Goal: Transaction & Acquisition: Book appointment/travel/reservation

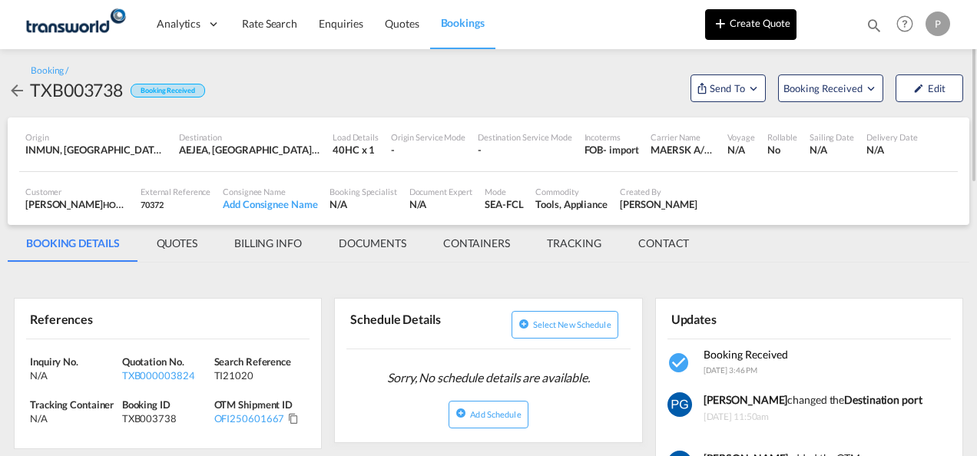
click at [752, 23] on button "Create Quote" at bounding box center [750, 24] width 91 height 31
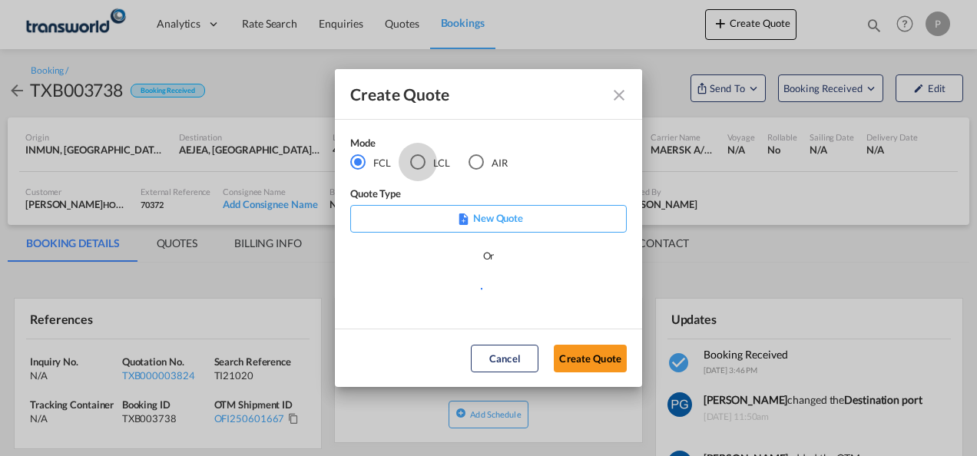
click at [419, 164] on div "LCL" at bounding box center [417, 161] width 15 height 15
click at [574, 356] on button "Create Quote" at bounding box center [590, 359] width 73 height 28
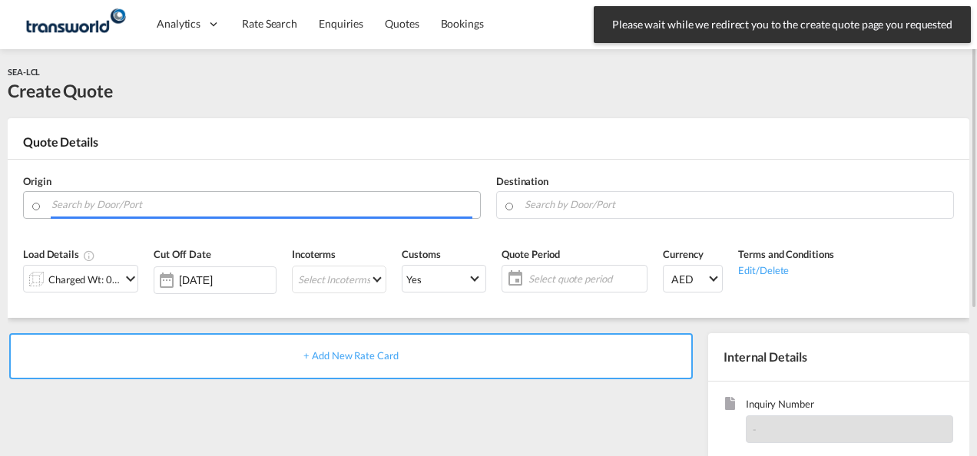
click at [197, 207] on input "Search by Door/Port" at bounding box center [261, 204] width 421 height 27
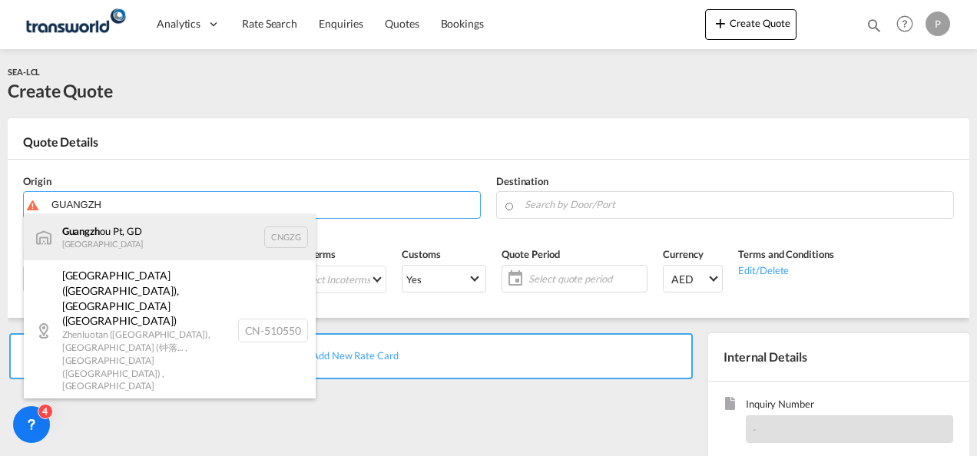
click at [157, 226] on div "Guangzh ou Pt, GD China CNGZG" at bounding box center [170, 237] width 292 height 46
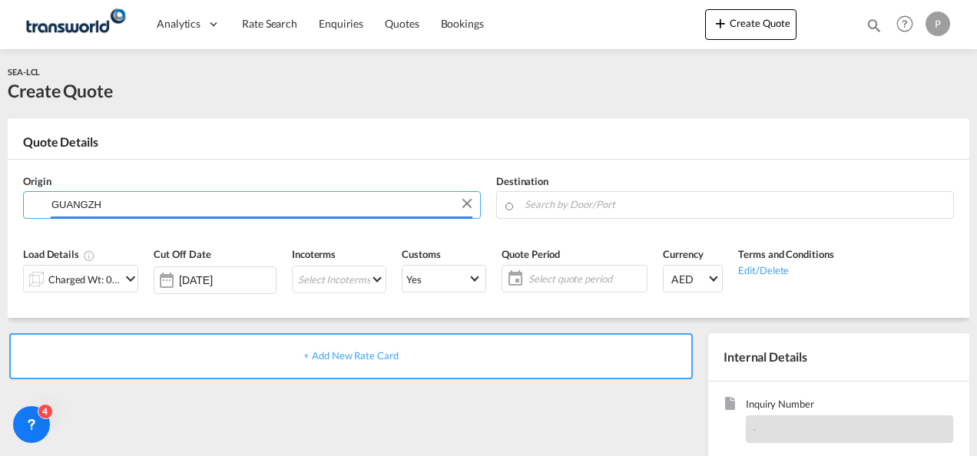
type input "Guangzhou Pt, GD, CNGZG"
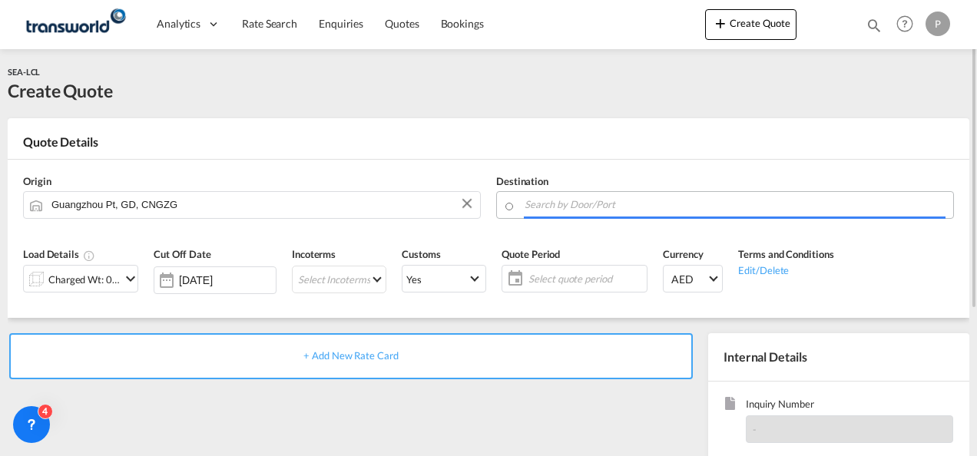
click at [581, 200] on input "Search by Door/Port" at bounding box center [734, 204] width 421 height 27
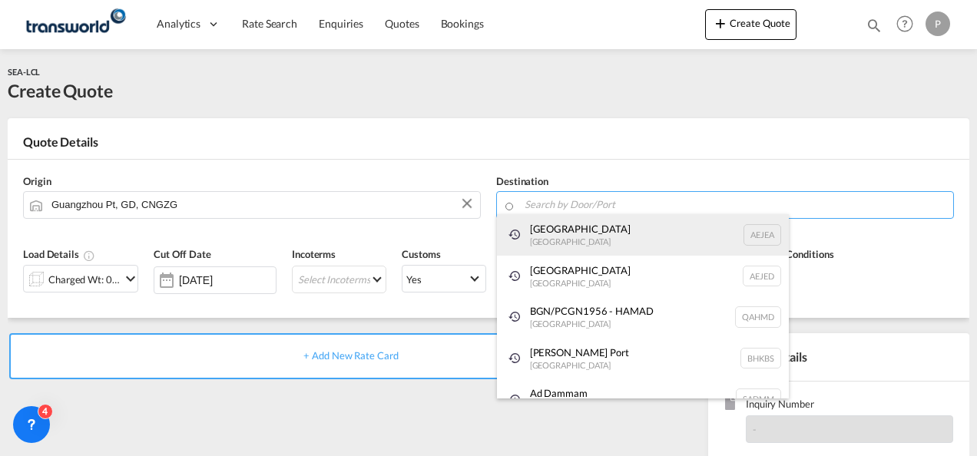
click at [560, 223] on div "[GEOGRAPHIC_DATA] [GEOGRAPHIC_DATA]" at bounding box center [643, 234] width 292 height 41
type input "[GEOGRAPHIC_DATA], [GEOGRAPHIC_DATA]"
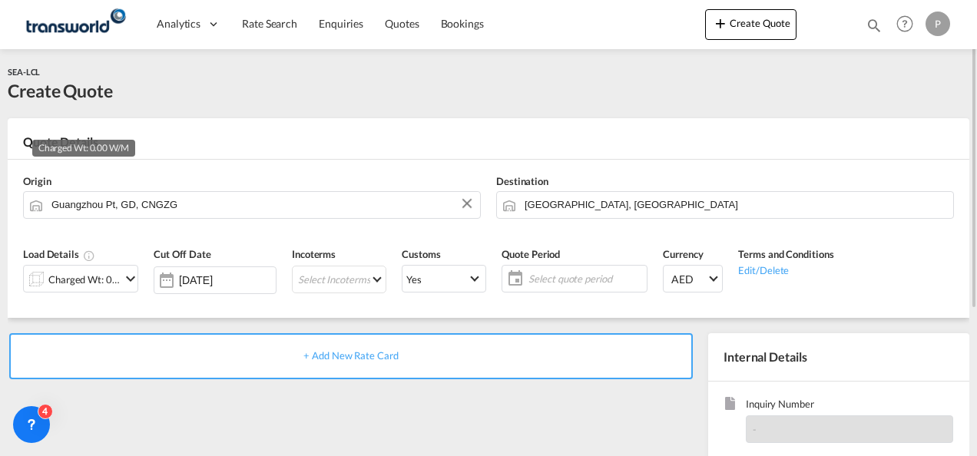
click at [97, 283] on div "Charged Wt: 0.00 W/M" at bounding box center [84, 279] width 72 height 21
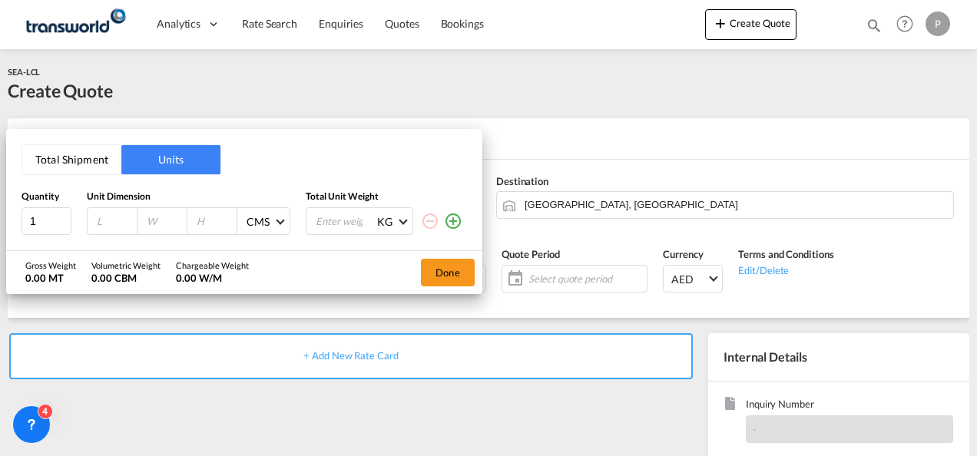
click at [74, 157] on button "Total Shipment" at bounding box center [71, 159] width 99 height 29
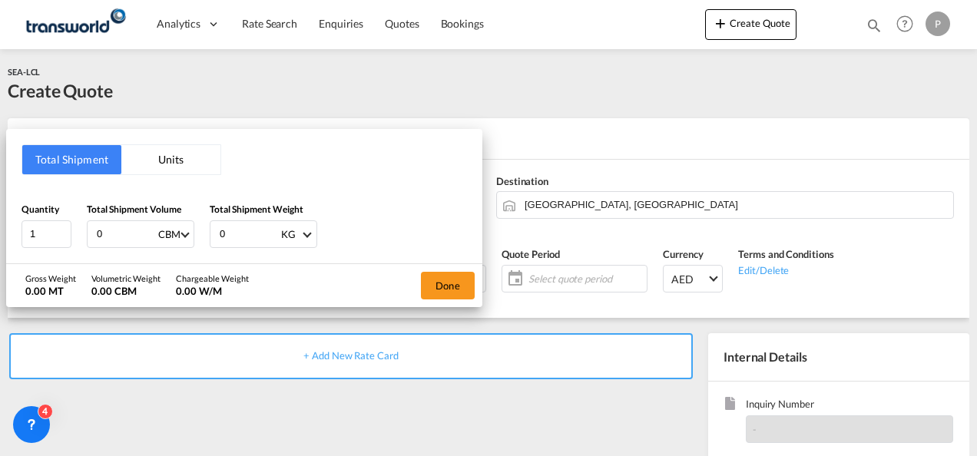
click at [131, 229] on input "0" at bounding box center [125, 234] width 61 height 26
type input "9.42"
click at [232, 241] on input "0" at bounding box center [248, 234] width 61 height 26
click at [243, 229] on input "number" at bounding box center [248, 234] width 61 height 26
type input "1968"
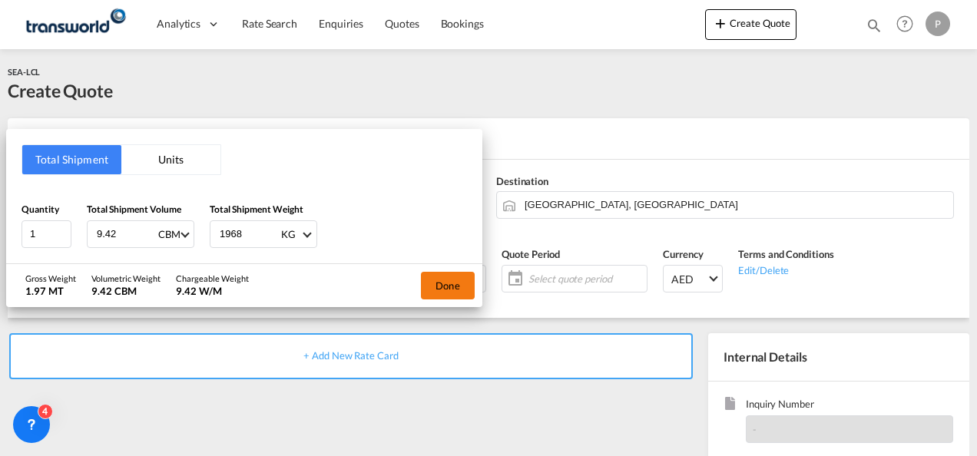
click at [450, 285] on button "Done" at bounding box center [448, 286] width 54 height 28
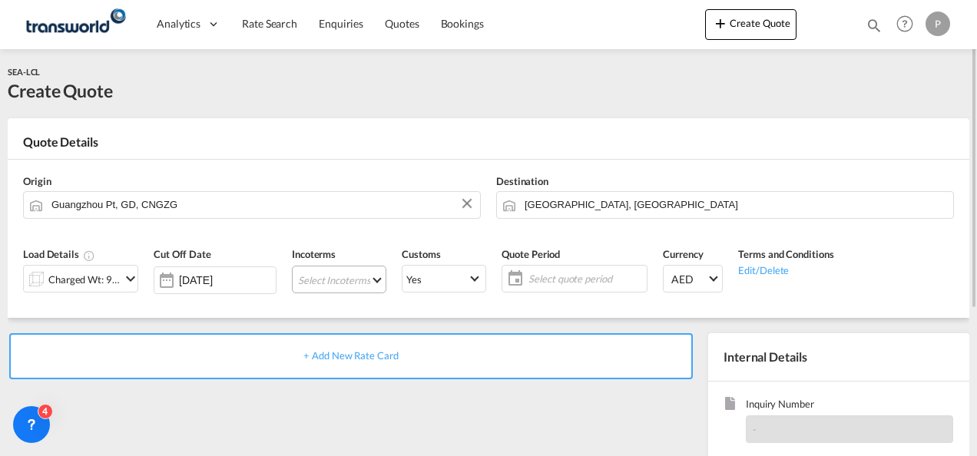
click at [342, 283] on md-select "Select Incoterms DAP - export Delivered at Place DAP - import Delivered at Plac…" at bounding box center [339, 280] width 94 height 28
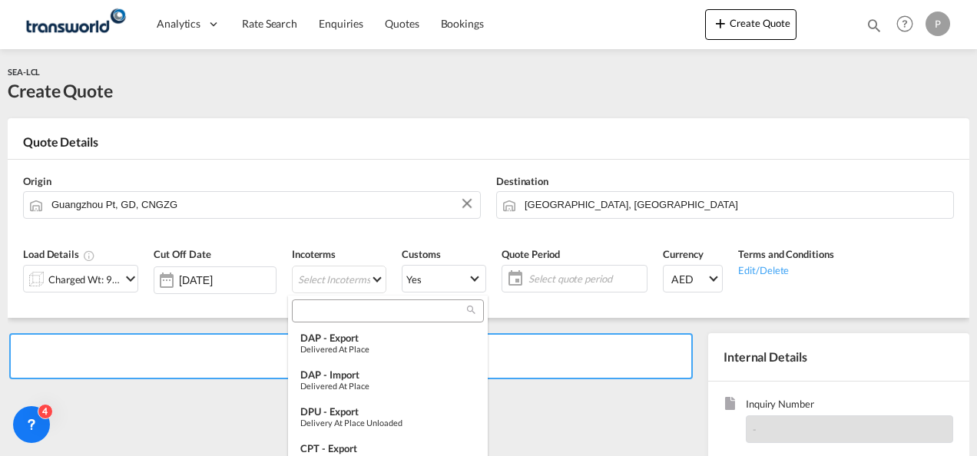
click at [336, 316] on input "search" at bounding box center [381, 311] width 170 height 14
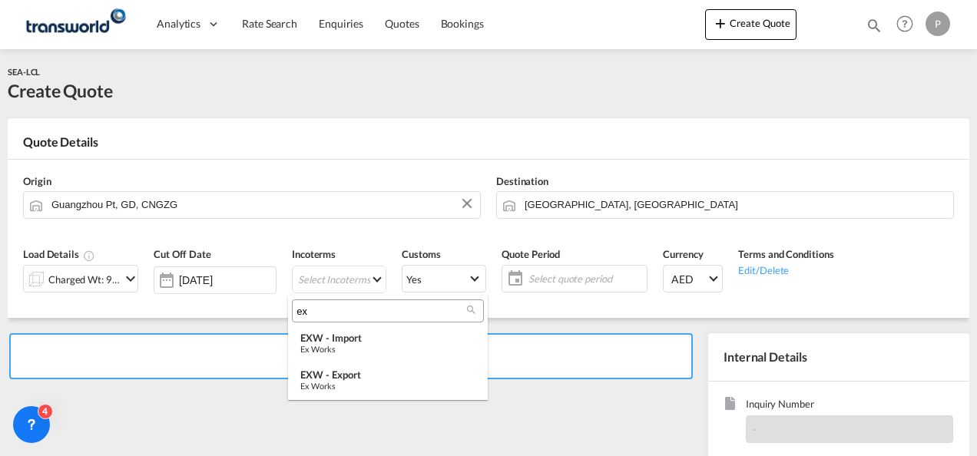
type input "e"
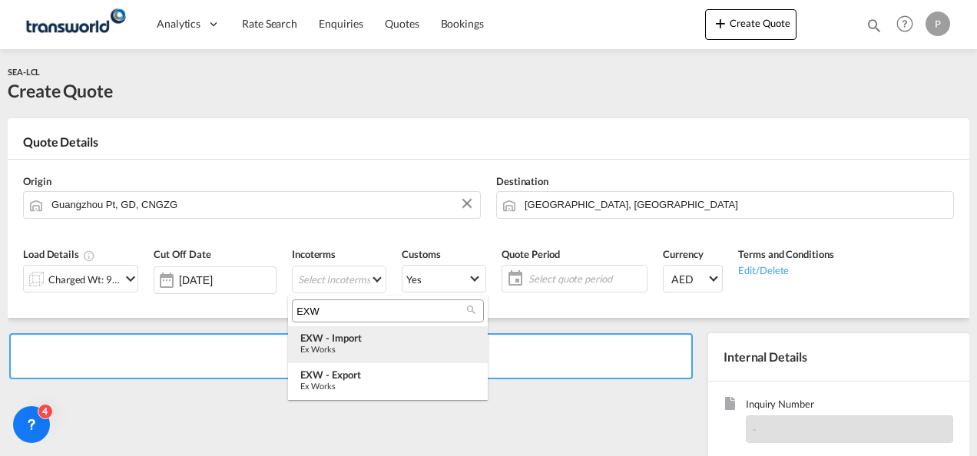
type input "EXW"
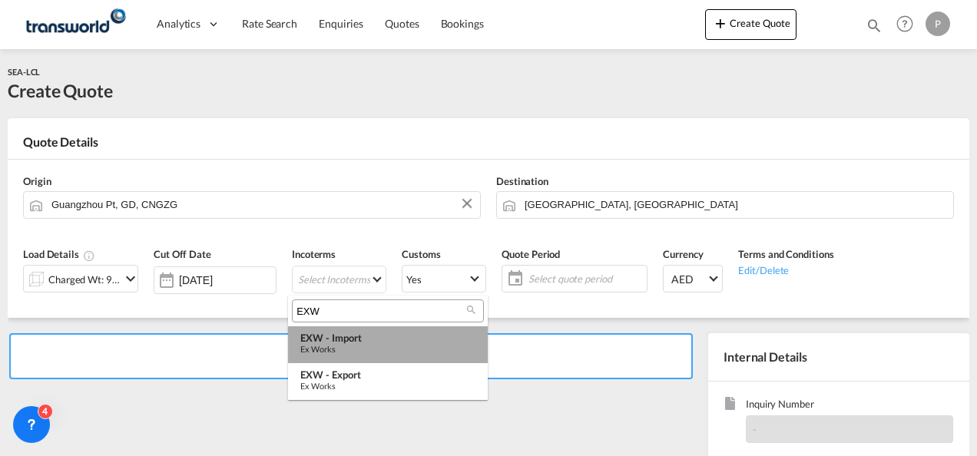
click at [345, 335] on div "EXW - import" at bounding box center [387, 338] width 175 height 12
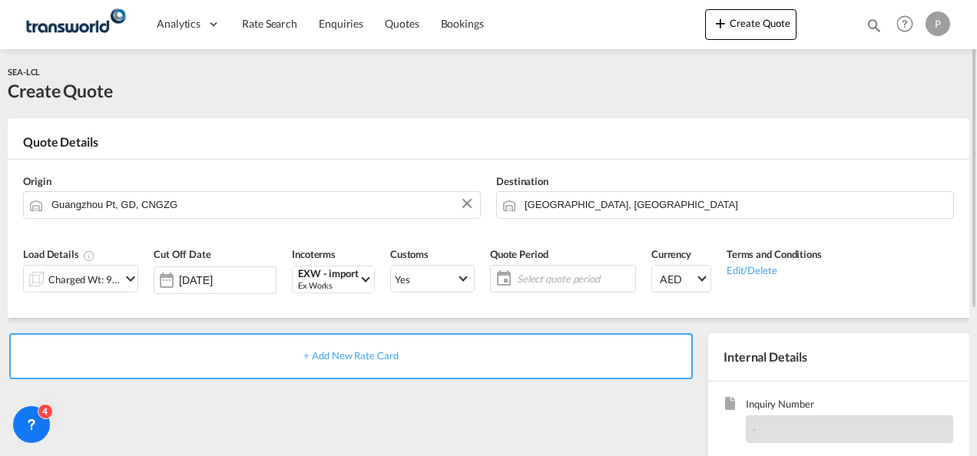
click at [556, 275] on span "Select quote period" at bounding box center [574, 279] width 114 height 14
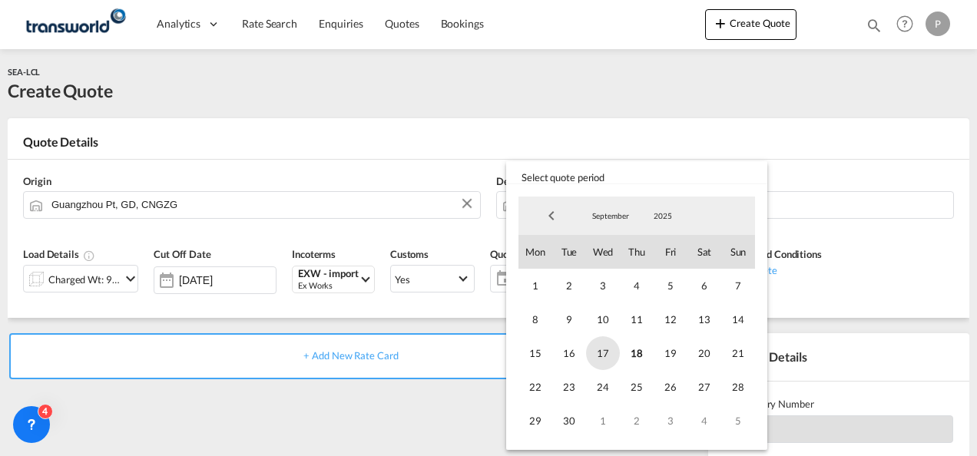
click at [603, 344] on span "17" at bounding box center [603, 353] width 34 height 34
click at [567, 421] on span "30" at bounding box center [569, 421] width 34 height 34
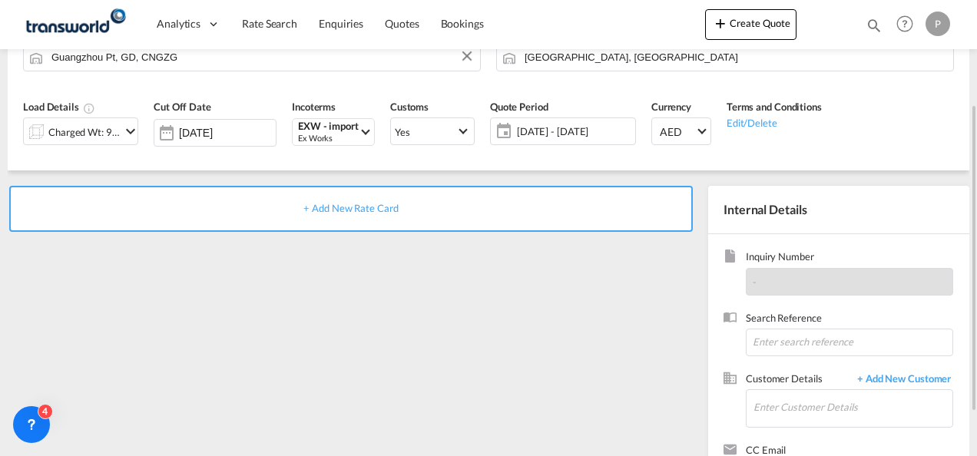
scroll to position [150, 0]
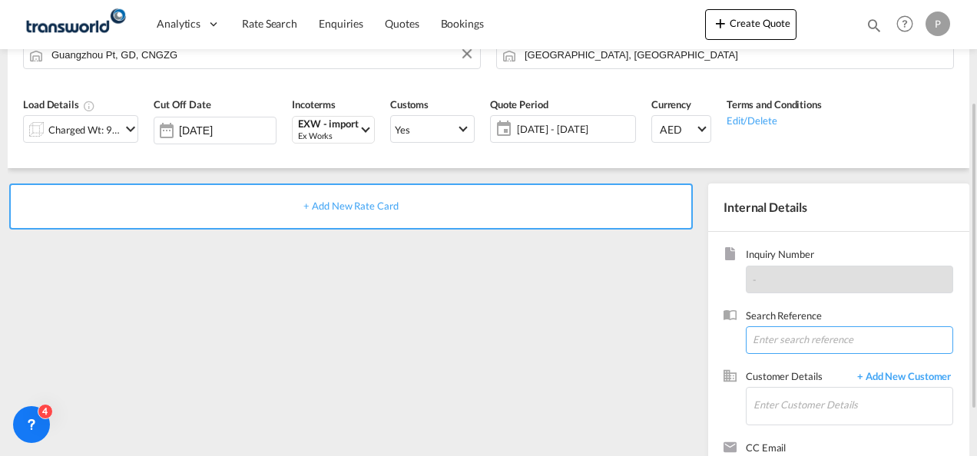
click at [806, 339] on input at bounding box center [848, 340] width 207 height 28
type input "TWG877"
click at [757, 412] on input "Enter Customer Details" at bounding box center [852, 405] width 199 height 35
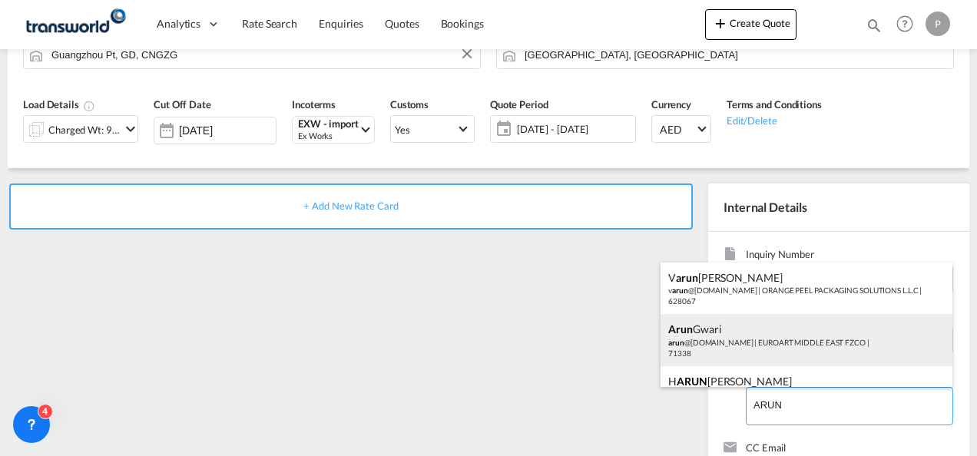
click at [720, 330] on div "[PERSON_NAME] [PERSON_NAME] @[DOMAIN_NAME] | [GEOGRAPHIC_DATA] FZCO | 71338" at bounding box center [806, 340] width 292 height 52
type input "EUROART MIDDLE EAST FZCO, [PERSON_NAME], [PERSON_NAME][EMAIL_ADDRESS][DOMAIN_NA…"
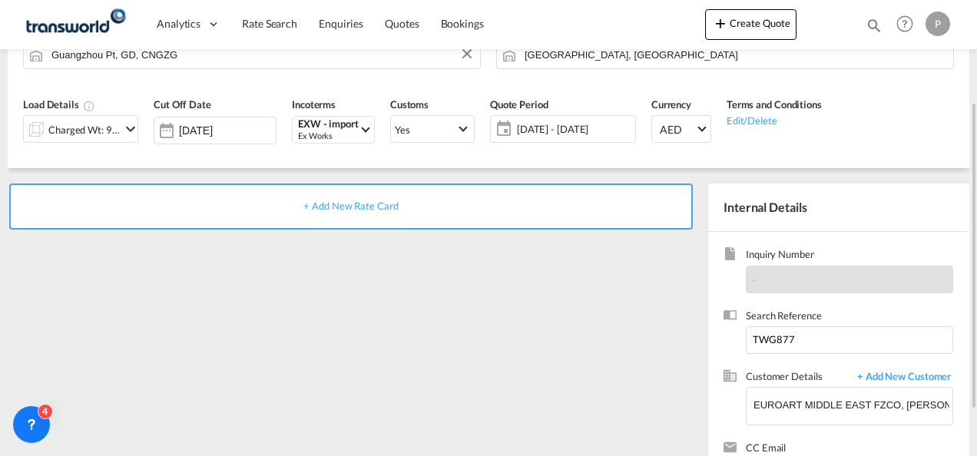
click at [345, 206] on span "+ Add New Rate Card" at bounding box center [350, 206] width 94 height 12
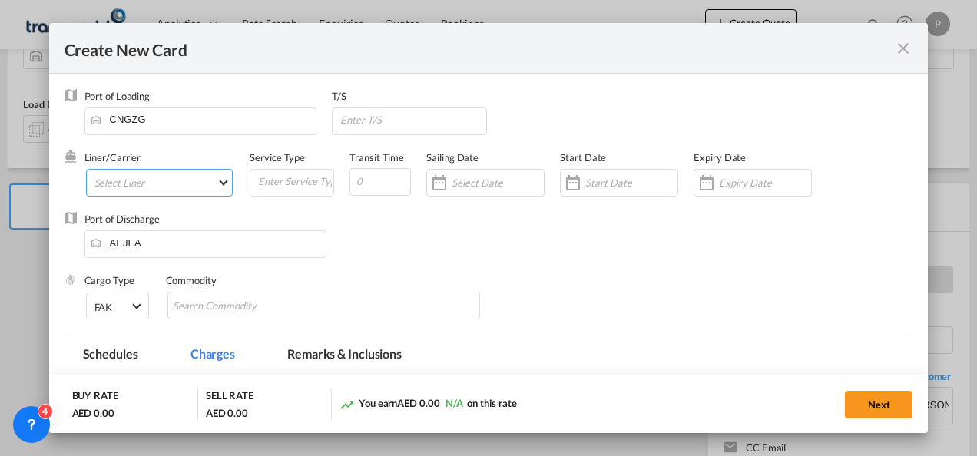
click at [162, 182] on md-select "Select Liner 2HM LOGISTICS D.O.O 2HM LOGISTICS D.O.O. / TDWC-CAPODISTRI 2HM LOG…" at bounding box center [159, 183] width 147 height 28
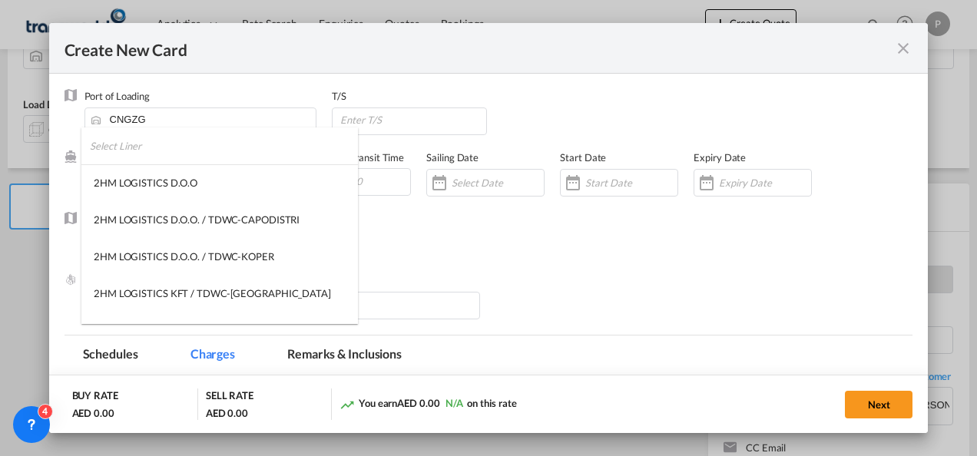
click at [162, 147] on input "search" at bounding box center [224, 145] width 268 height 37
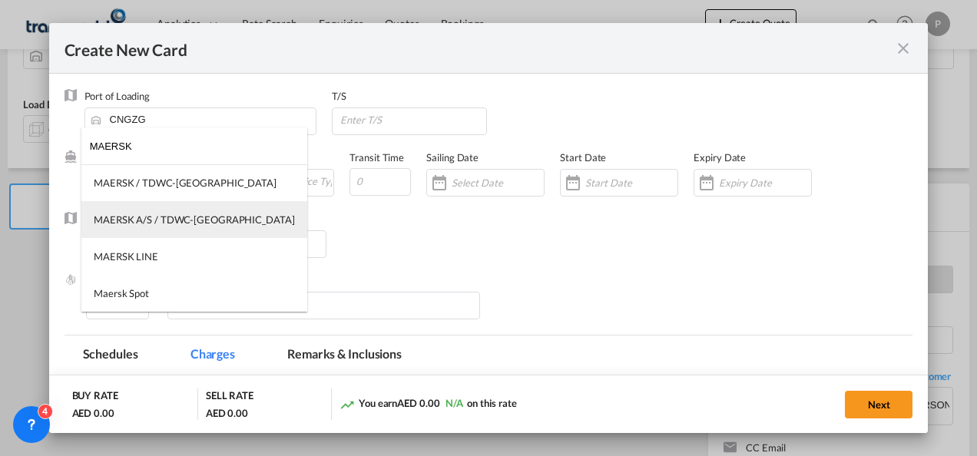
type input "MAERSK"
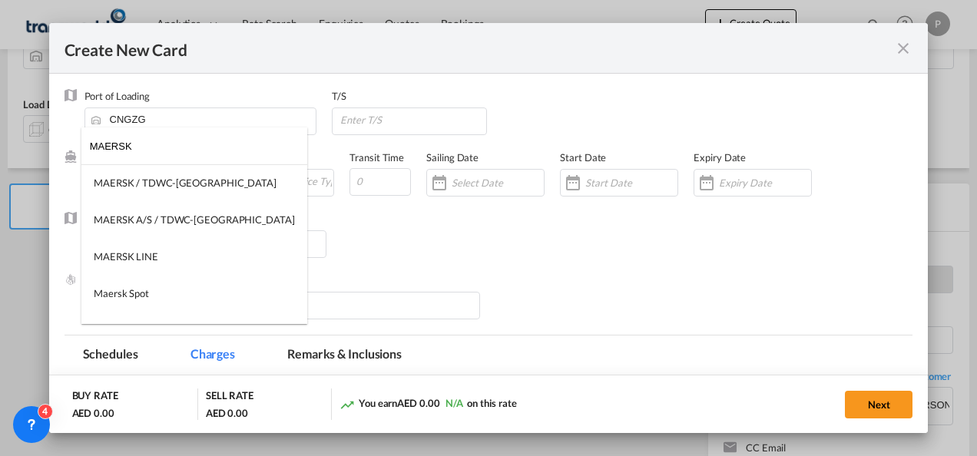
click at [167, 213] on md-content "MAERSK MAERSK / TDWC-[GEOGRAPHIC_DATA] MAERSK A/S / TDWC-[GEOGRAPHIC_DATA] MAER…" at bounding box center [194, 225] width 226 height 197
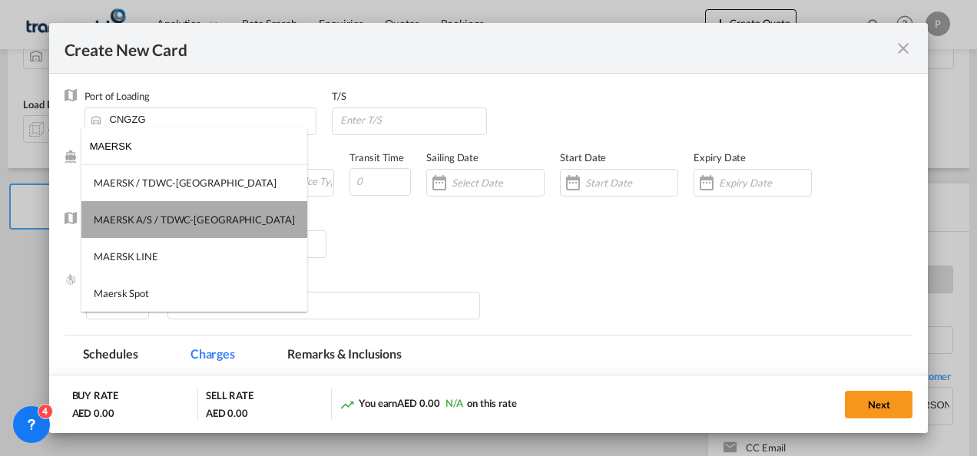
click at [201, 213] on div "MAERSK A/S / TDWC-[GEOGRAPHIC_DATA]" at bounding box center [194, 220] width 201 height 14
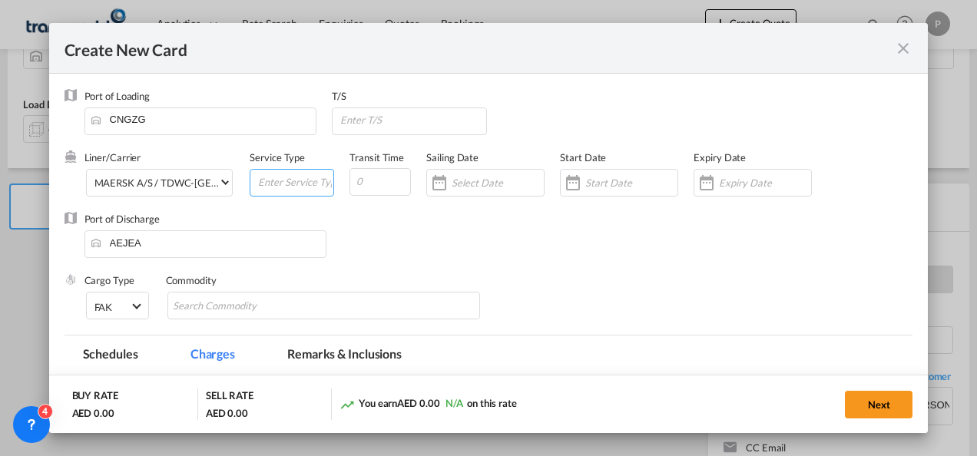
click at [273, 177] on input "Create New CardPort ..." at bounding box center [294, 181] width 77 height 23
type input "EXW IMPORT"
click at [719, 183] on input "Create New CardPort ..." at bounding box center [765, 183] width 92 height 12
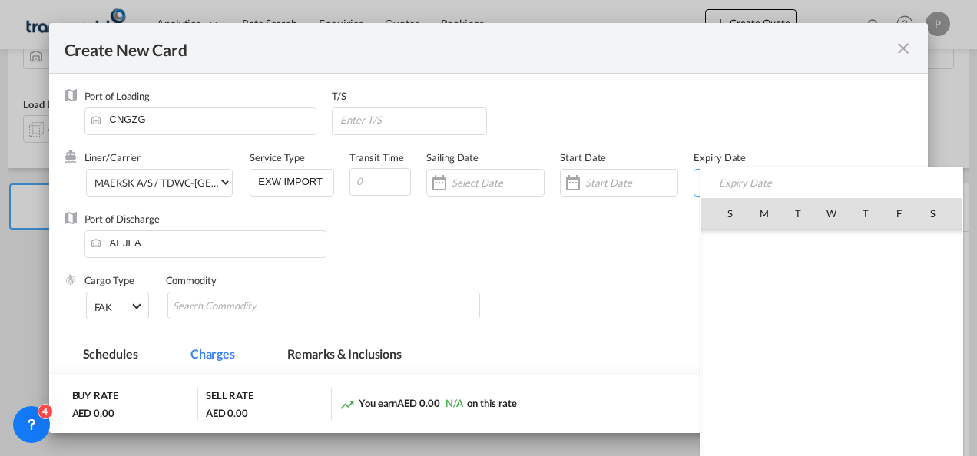
scroll to position [355632, 0]
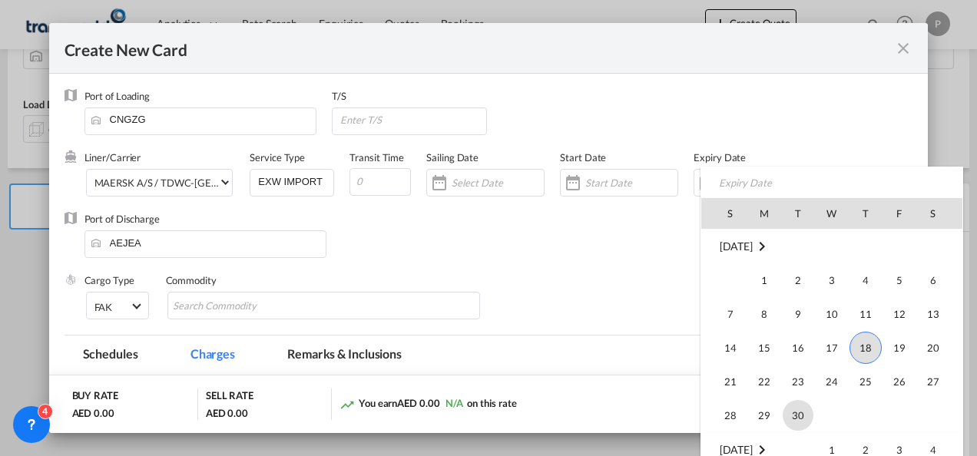
click at [799, 411] on span "30" at bounding box center [797, 415] width 31 height 31
type input "[DATE]"
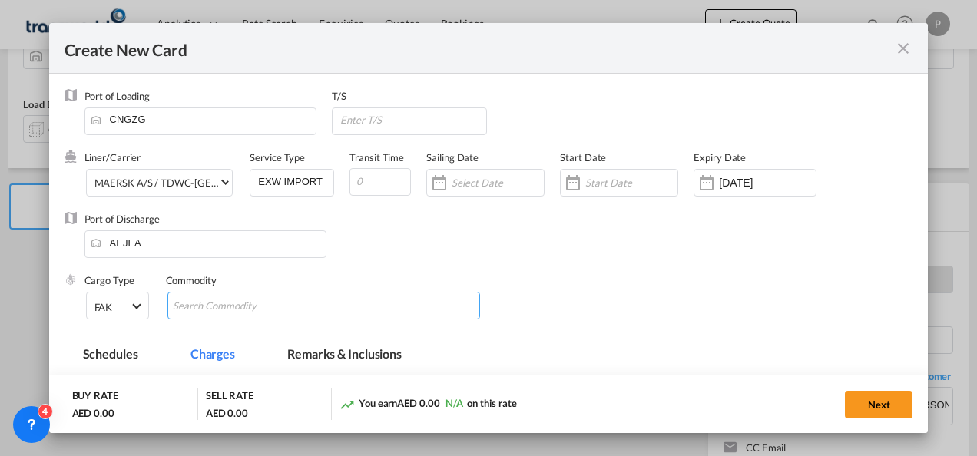
click at [313, 307] on md-chips-wrap "Chips container with autocompletion. Enter the text area, type text to search, …" at bounding box center [323, 306] width 313 height 28
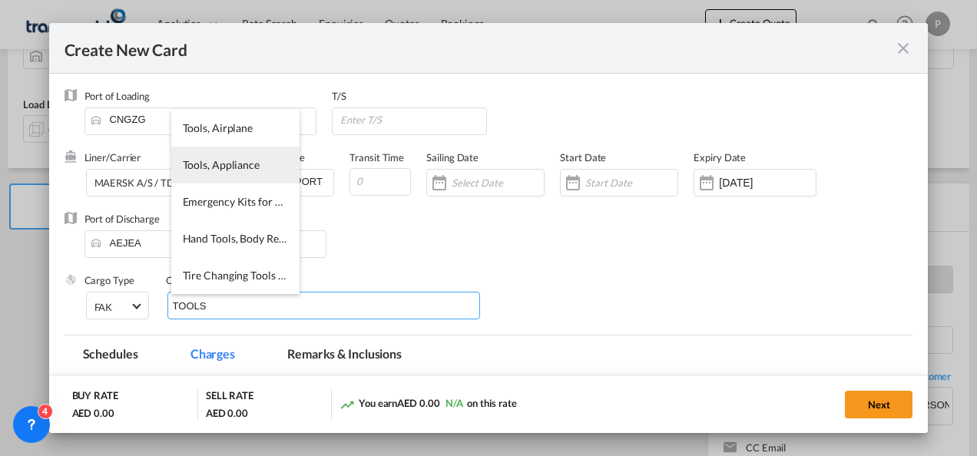
type input "TOOLS"
click at [208, 174] on li "Tools, Appliance" at bounding box center [235, 165] width 128 height 37
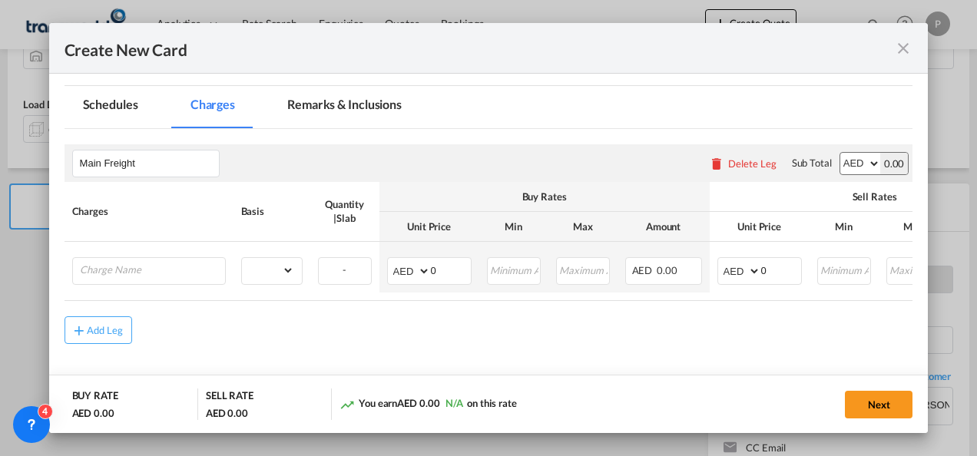
scroll to position [250, 0]
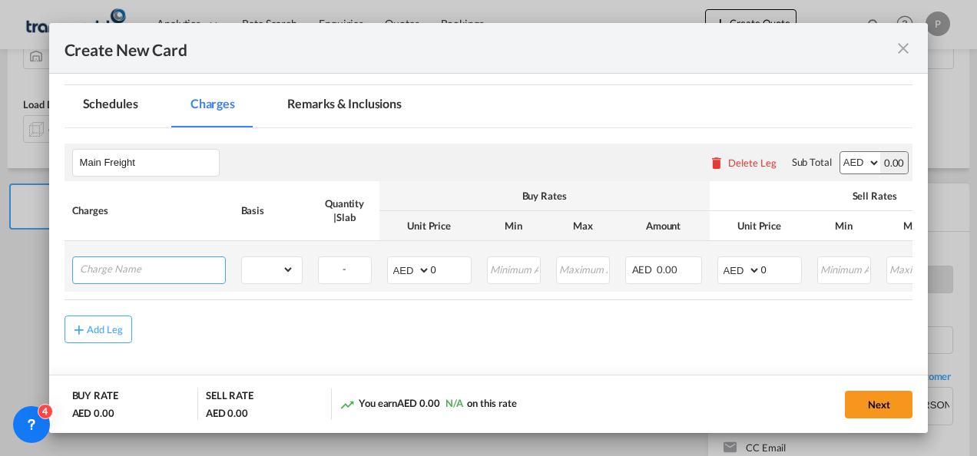
click at [168, 267] on input "Charge Name" at bounding box center [152, 268] width 145 height 23
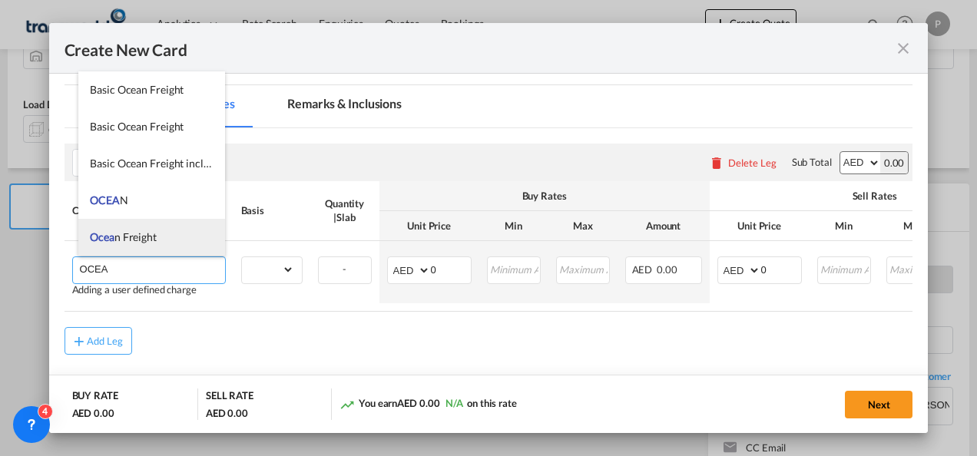
click at [154, 241] on span "Ocea n Freight" at bounding box center [123, 236] width 67 height 13
type input "Ocean Freight"
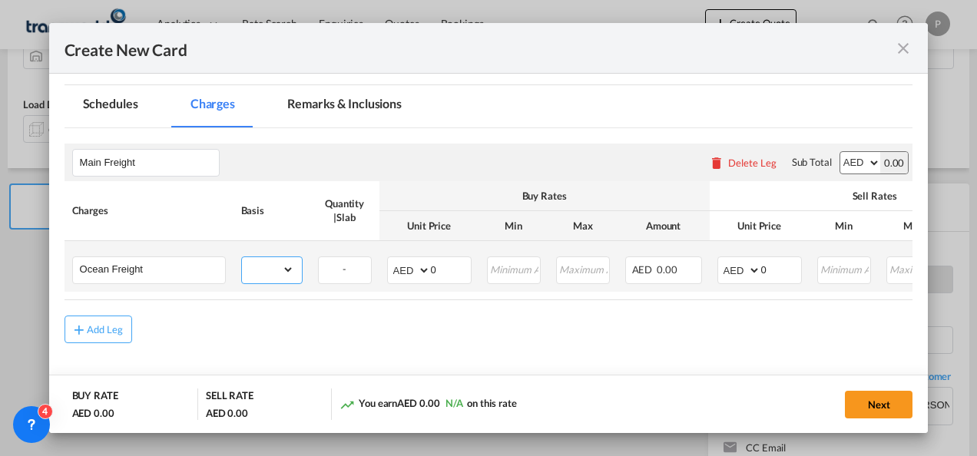
click at [275, 279] on select "gross_weight volumetric_weight per_shipment per_bl per_km per_hawb per_kg flat …" at bounding box center [268, 269] width 52 height 25
select select "per_shipment"
click at [242, 257] on select "gross_weight volumetric_weight per_shipment per_bl per_km per_hawb per_kg flat …" at bounding box center [268, 269] width 52 height 25
click at [779, 270] on input "0" at bounding box center [781, 268] width 40 height 23
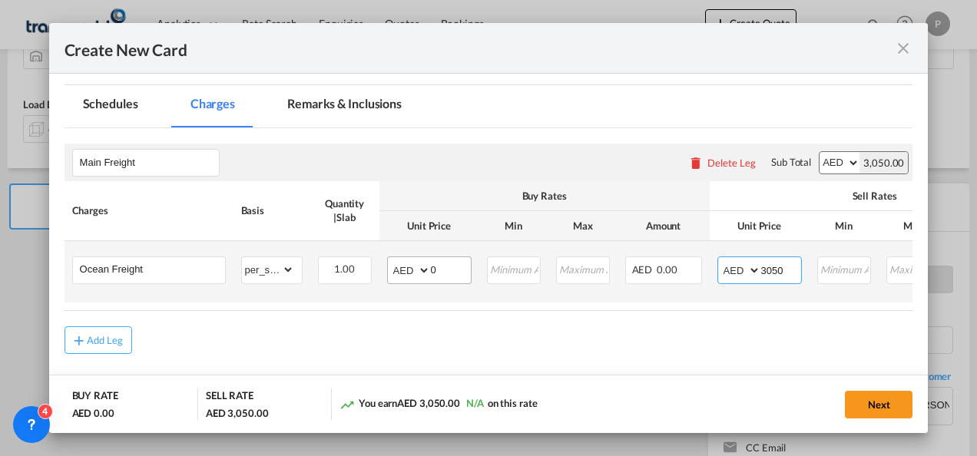
type input "3050"
click at [441, 273] on input "0" at bounding box center [451, 268] width 40 height 23
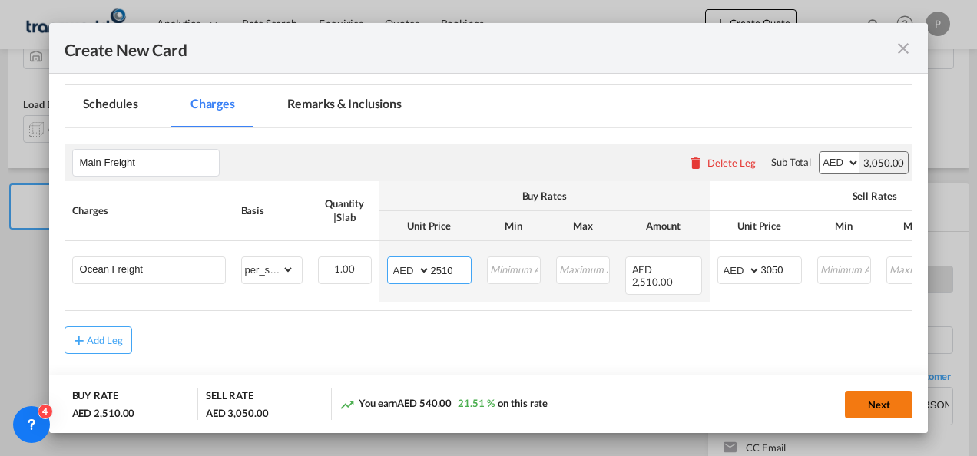
type input "2510"
click at [854, 401] on button "Next" at bounding box center [879, 405] width 68 height 28
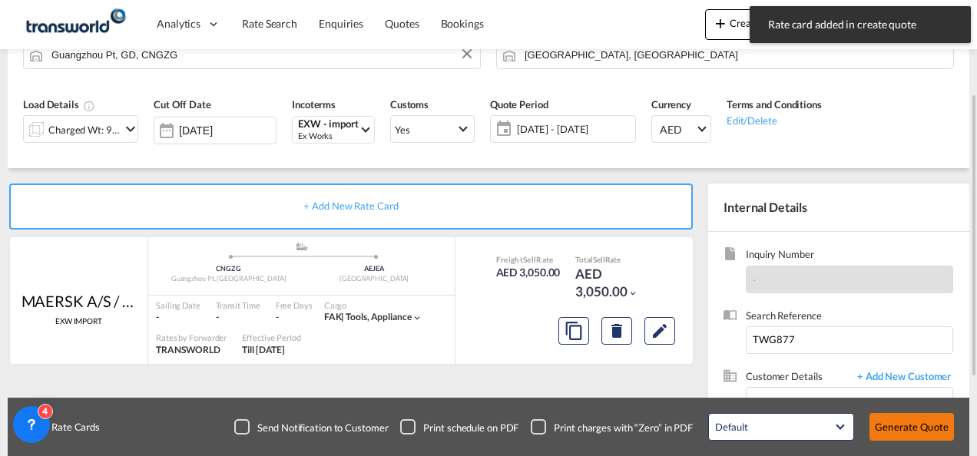
click at [889, 425] on button "Generate Quote" at bounding box center [911, 427] width 84 height 28
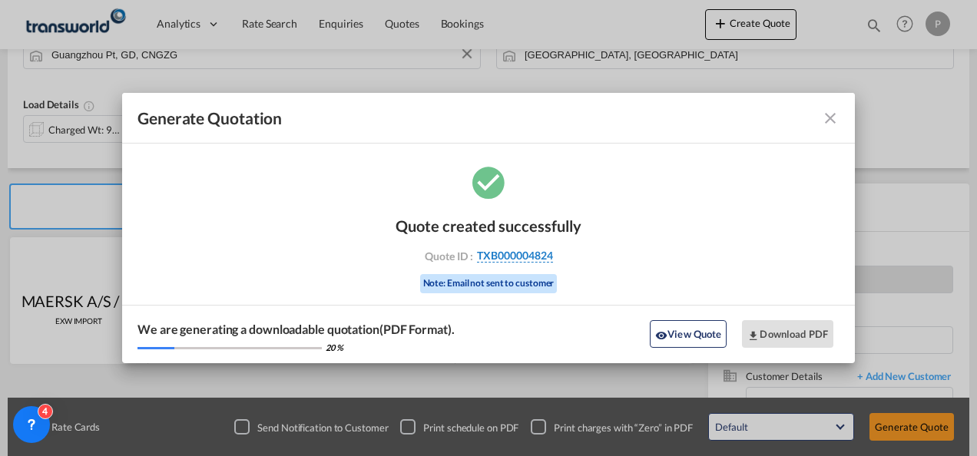
click at [542, 253] on span "TXB000004824" at bounding box center [515, 256] width 76 height 14
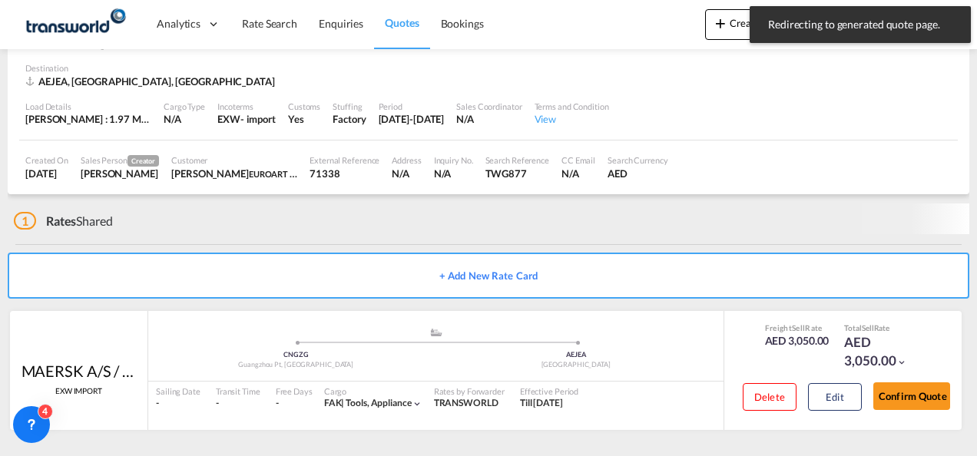
scroll to position [94, 0]
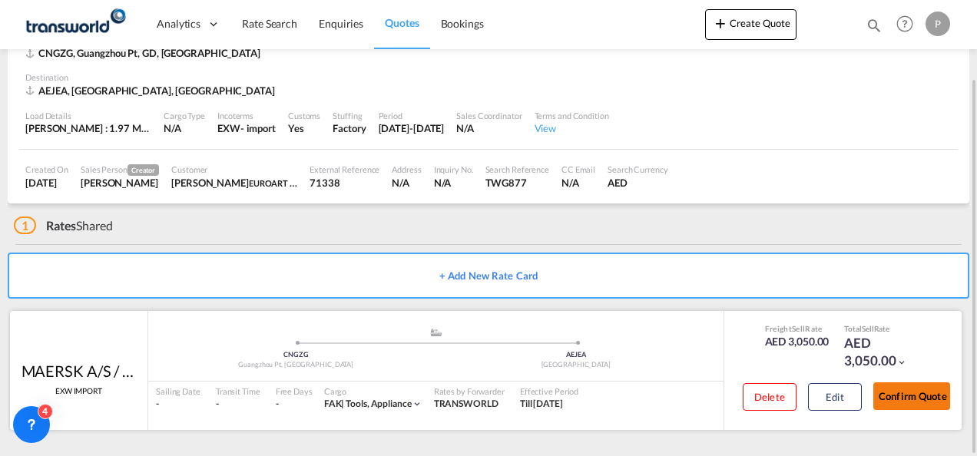
click at [911, 399] on button "Confirm Quote" at bounding box center [911, 396] width 77 height 28
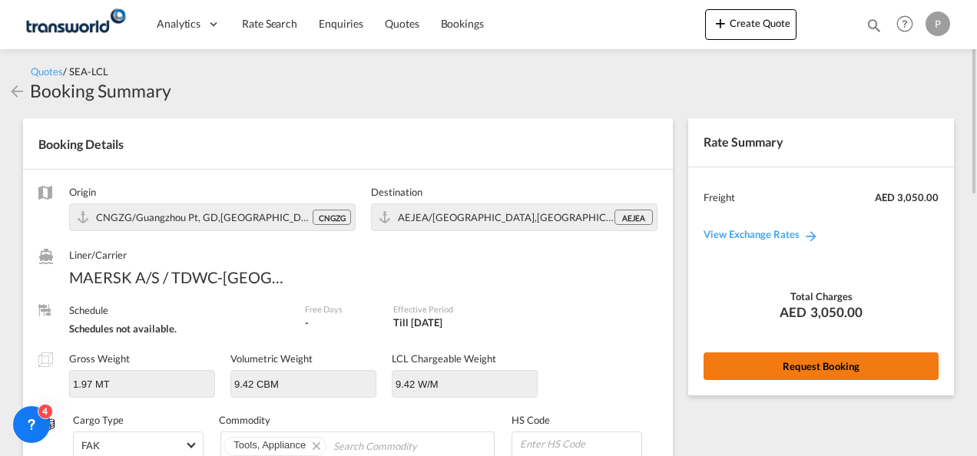
click at [765, 363] on button "Request Booking" at bounding box center [820, 366] width 235 height 28
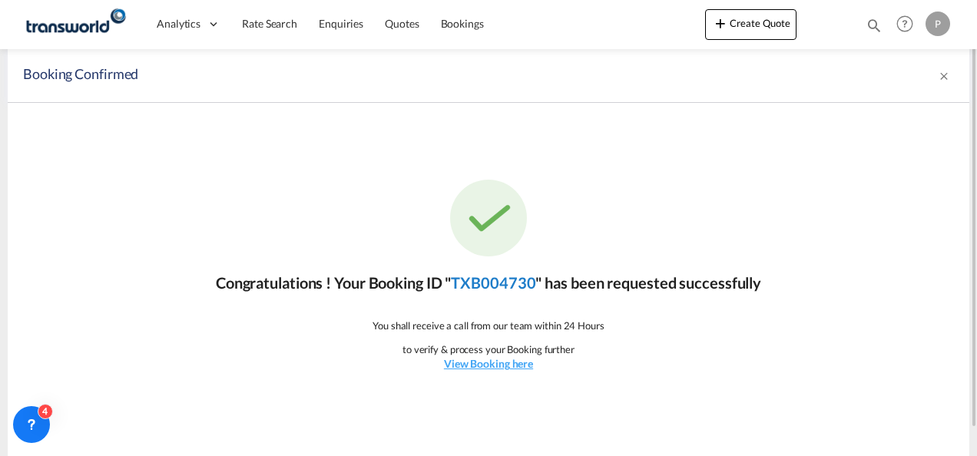
click at [510, 289] on link "TXB004730" at bounding box center [493, 282] width 84 height 18
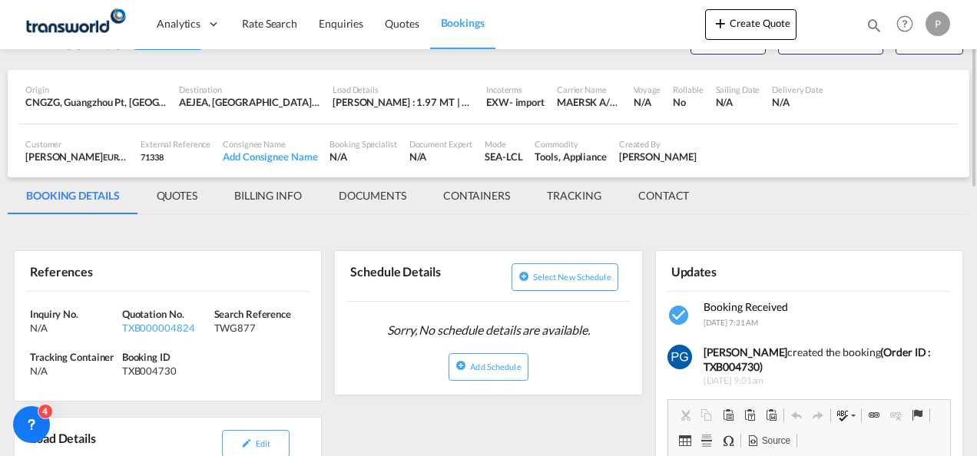
scroll to position [23, 0]
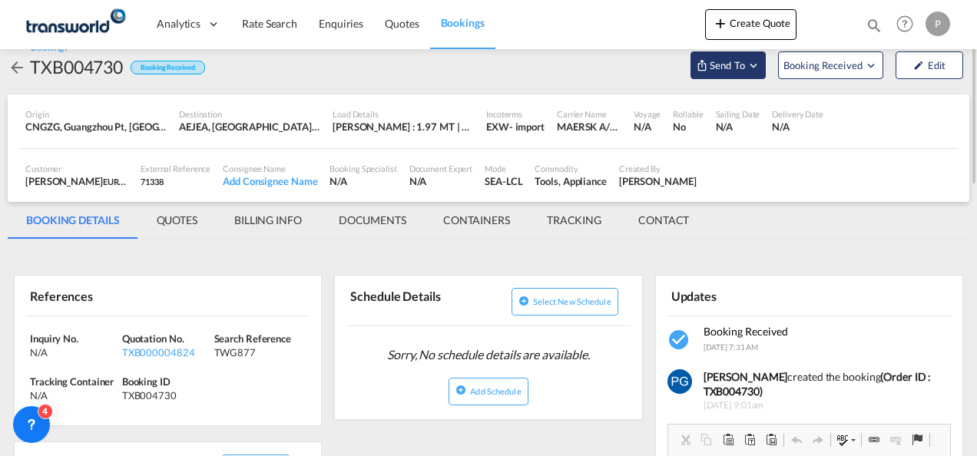
click at [704, 77] on button "Send To" at bounding box center [727, 65] width 75 height 28
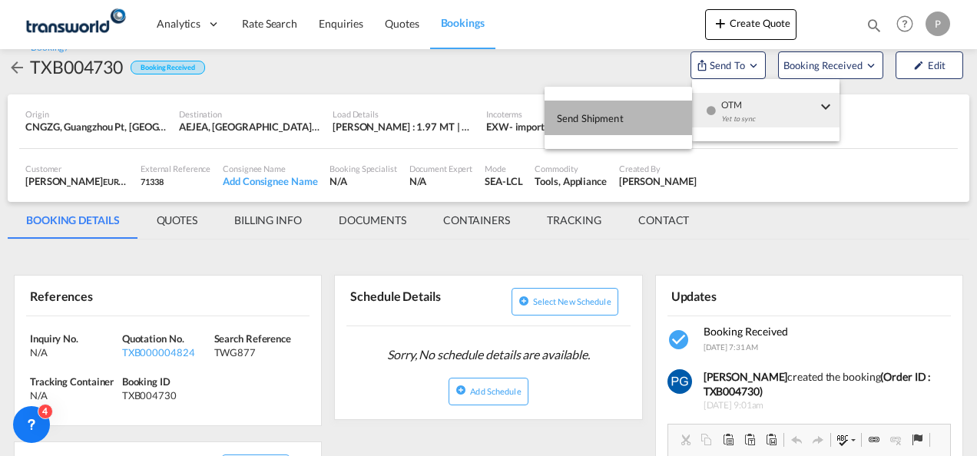
click at [586, 133] on button "Send Shipment" at bounding box center [617, 118] width 147 height 35
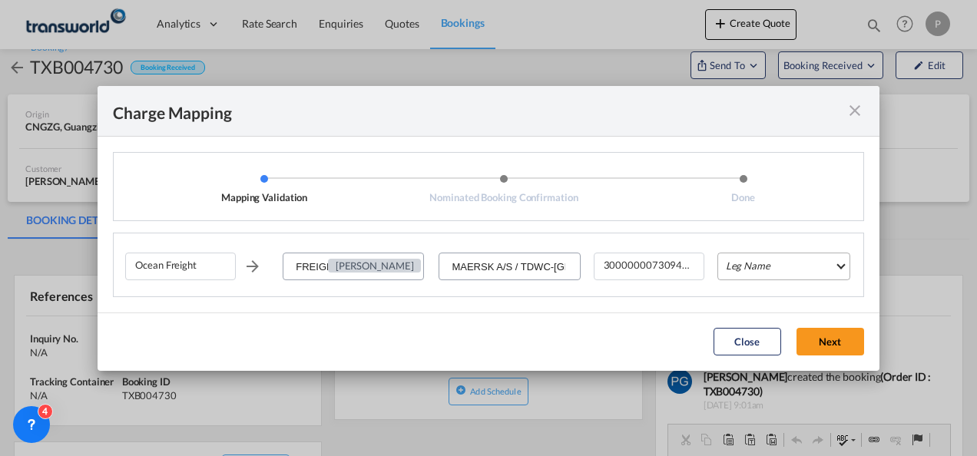
click at [735, 262] on md-select "Leg Name HANDLING ORIGIN VESSEL HANDLING DESTINATION OTHERS TL PICK UP CUSTOMS …" at bounding box center [783, 267] width 133 height 28
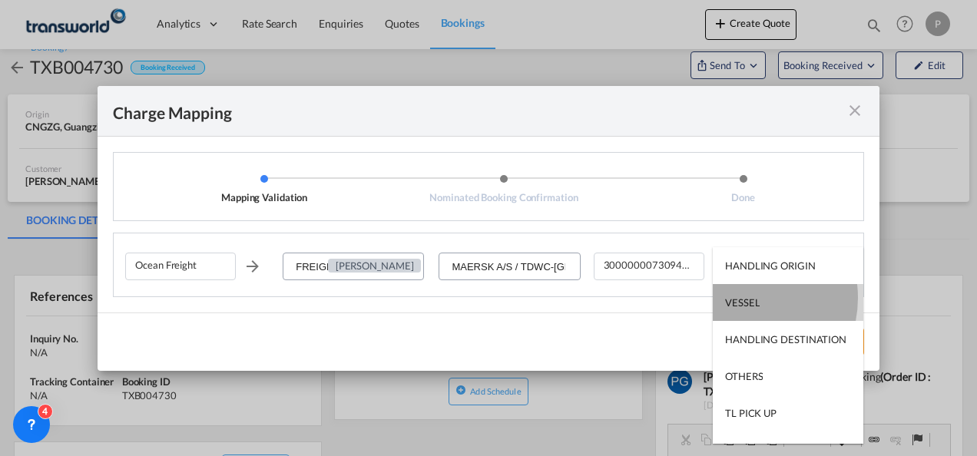
click at [740, 298] on div "VESSEL" at bounding box center [742, 303] width 35 height 14
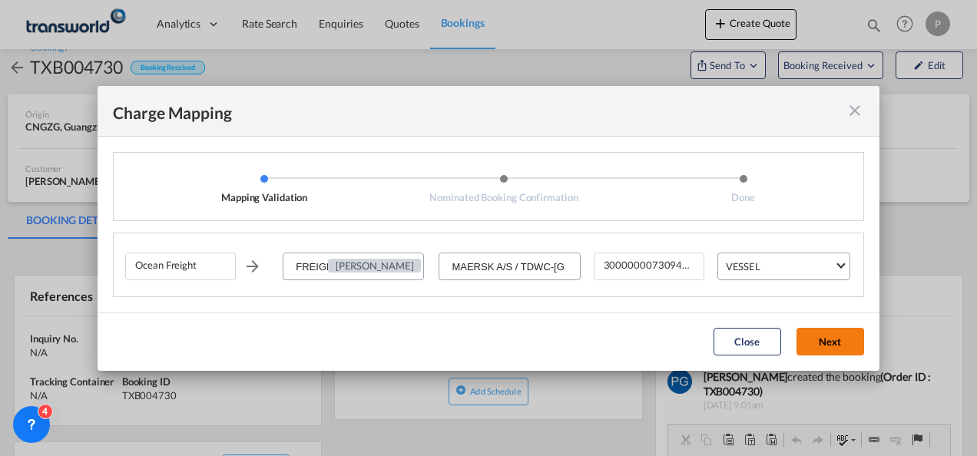
click at [826, 352] on button "Next" at bounding box center [830, 342] width 68 height 28
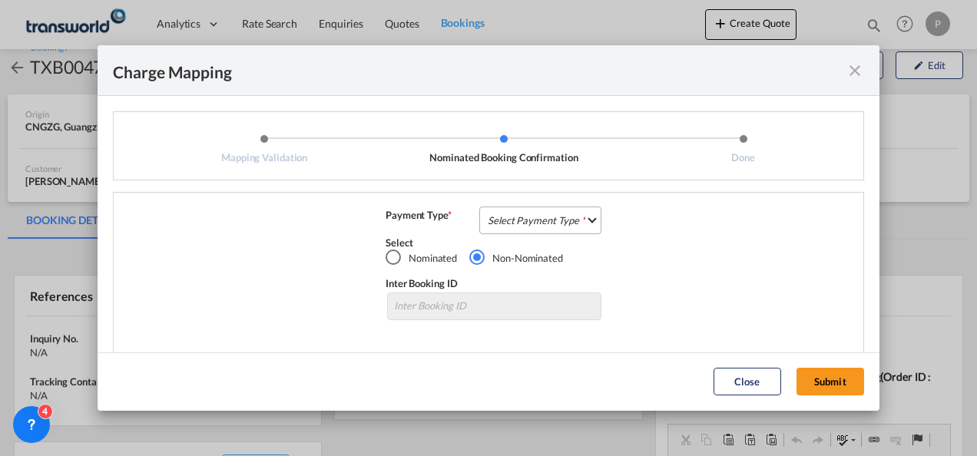
click at [516, 217] on md-select "Select Payment Type COLLECT PREPAID" at bounding box center [540, 221] width 122 height 28
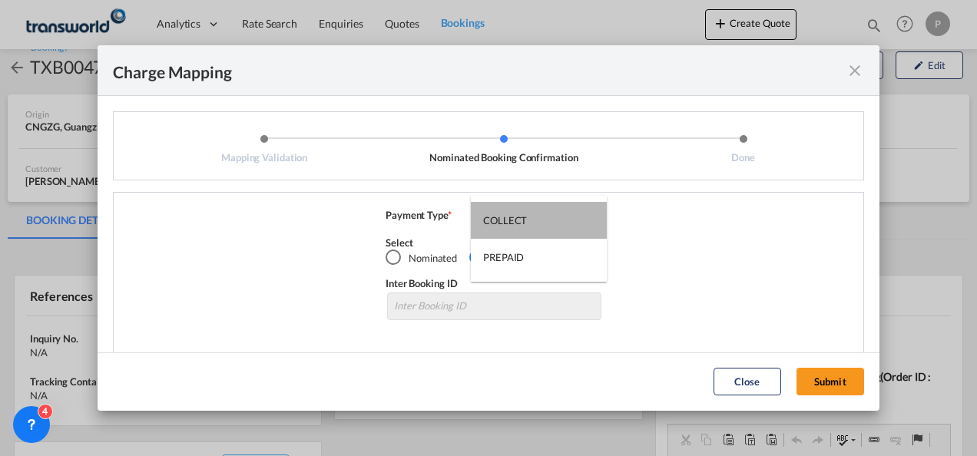
click at [516, 217] on div "COLLECT" at bounding box center [505, 220] width 44 height 14
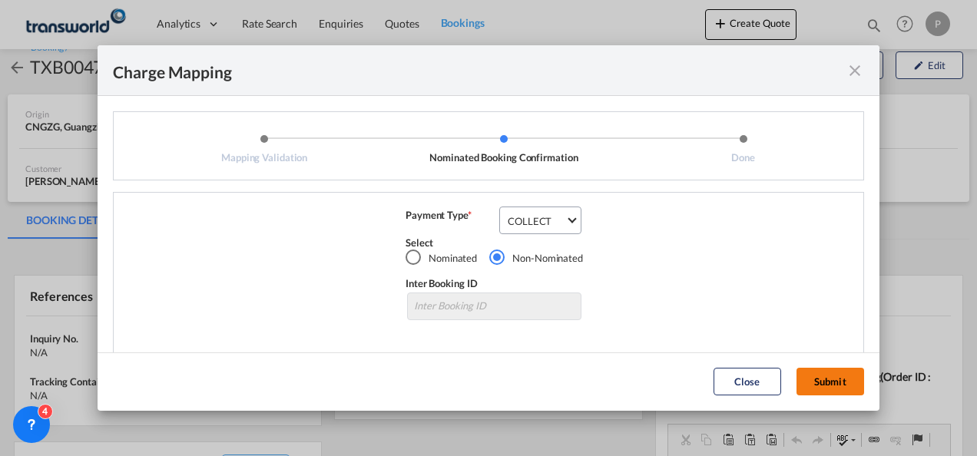
click at [817, 379] on button "Submit" at bounding box center [830, 382] width 68 height 28
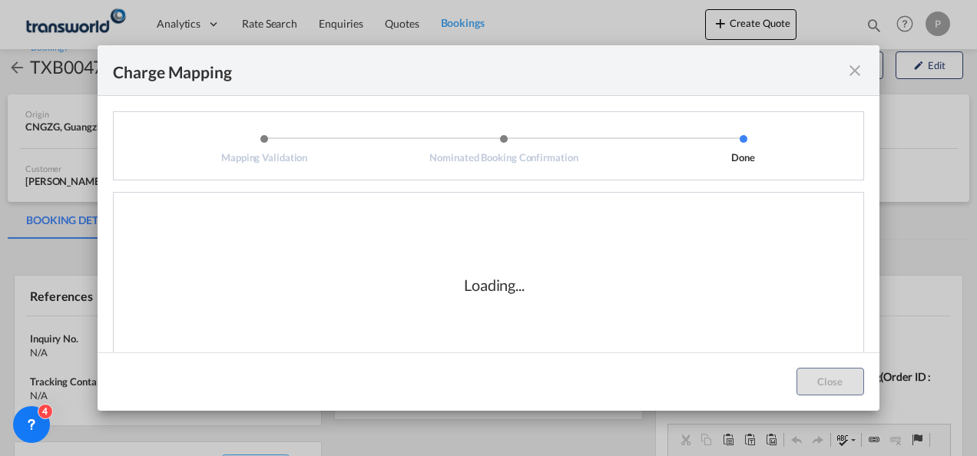
scroll to position [31, 0]
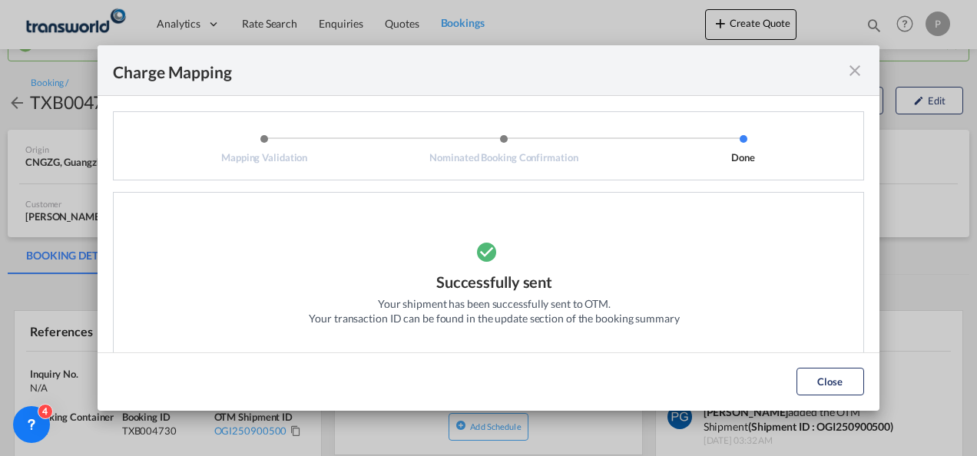
click at [864, 72] on div "Charge Mapping" at bounding box center [489, 70] width 782 height 51
click at [857, 72] on md-icon "icon-close fg-AAA8AD cursor" at bounding box center [854, 70] width 18 height 18
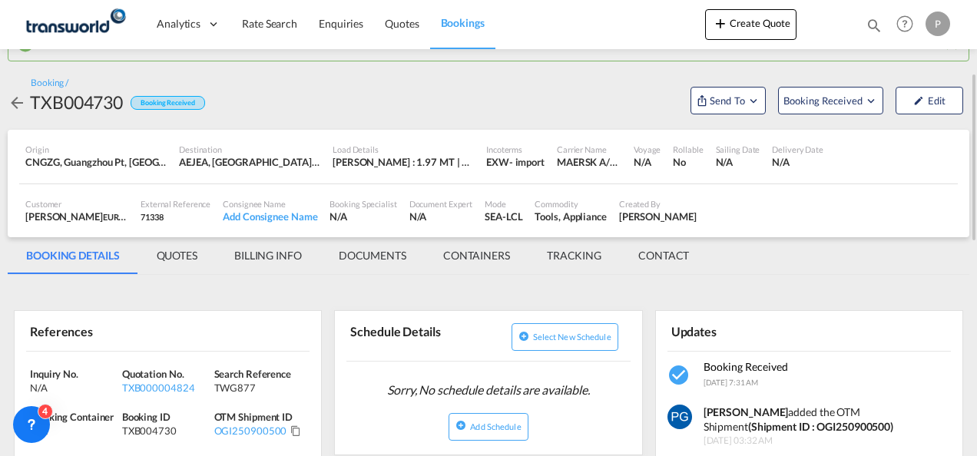
scroll to position [204, 0]
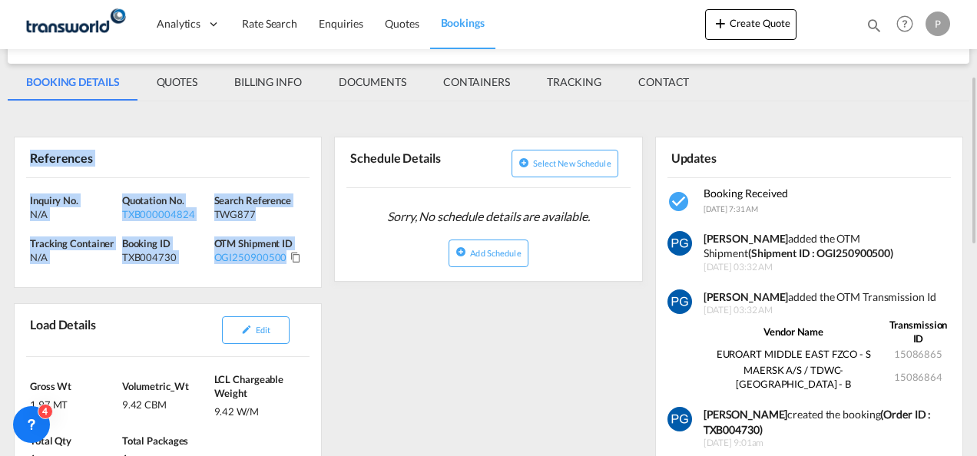
drag, startPoint x: 28, startPoint y: 150, endPoint x: 284, endPoint y: 266, distance: 280.4
click at [284, 266] on div "References Inquiry No. N/A Quotation No. TXB000004824 Search Reference TWG877 T…" at bounding box center [168, 212] width 308 height 151
copy div "References Inquiry No. N/A Quotation No. TXB000004824 Search Reference TWG877 T…"
click at [749, 18] on button "Create Quote" at bounding box center [750, 24] width 91 height 31
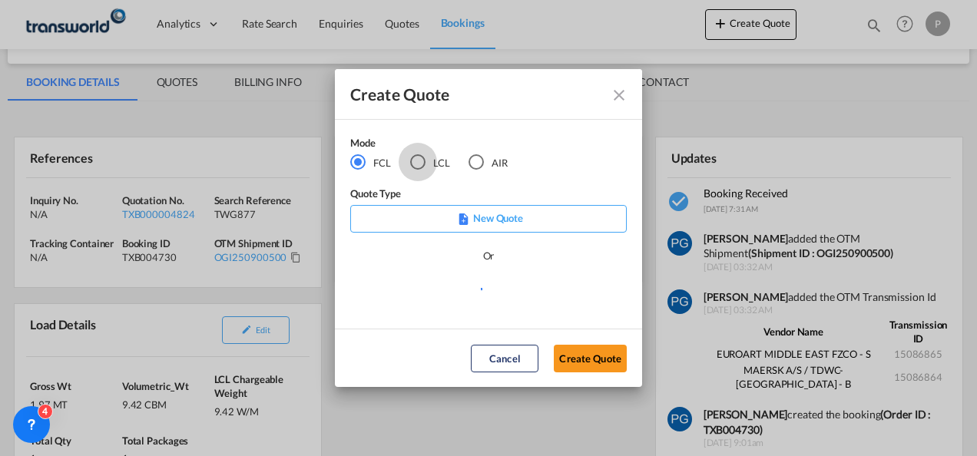
click at [423, 163] on div "LCL" at bounding box center [417, 161] width 15 height 15
click at [572, 356] on button "Create Quote" at bounding box center [590, 359] width 73 height 28
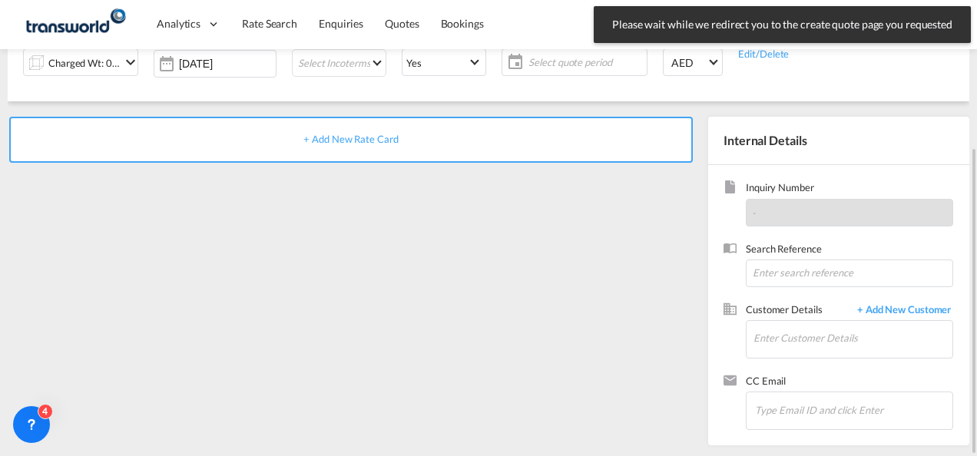
scroll to position [96, 0]
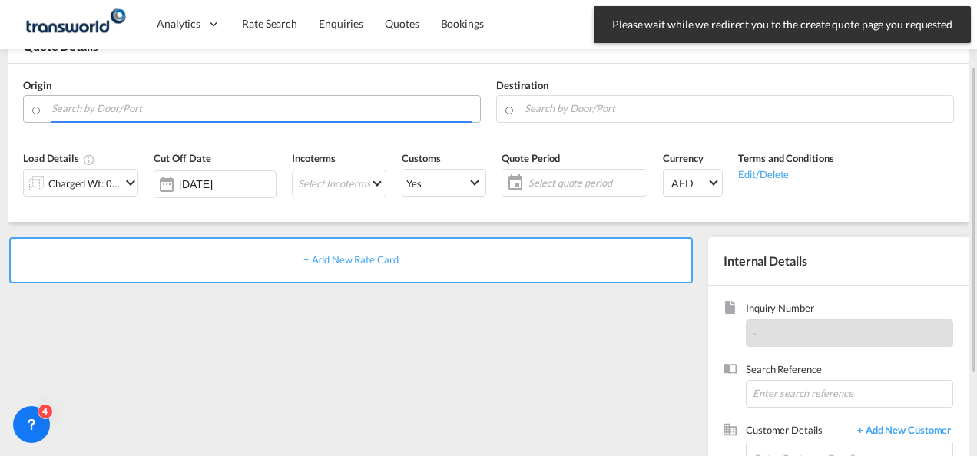
click at [200, 111] on input "Search by Door/Port" at bounding box center [261, 108] width 421 height 27
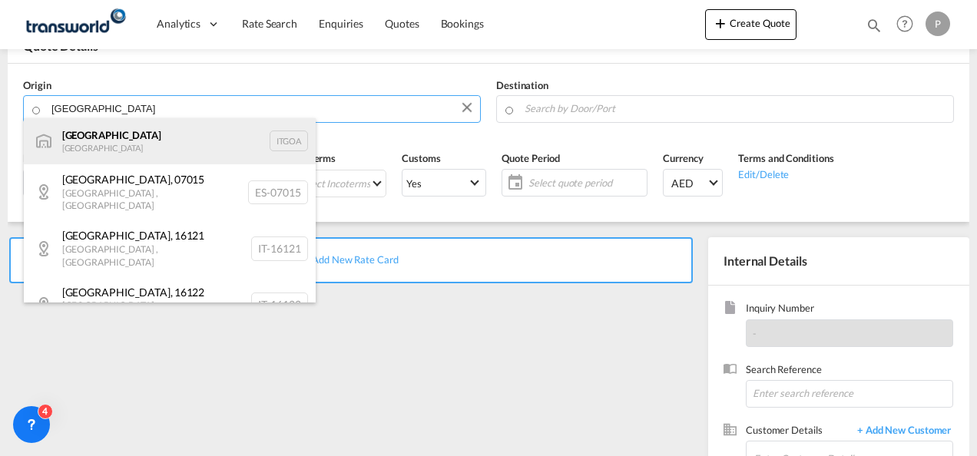
click at [180, 138] on div "[GEOGRAPHIC_DATA] [GEOGRAPHIC_DATA] [GEOGRAPHIC_DATA]" at bounding box center [170, 141] width 292 height 46
type input "[GEOGRAPHIC_DATA], [GEOGRAPHIC_DATA]"
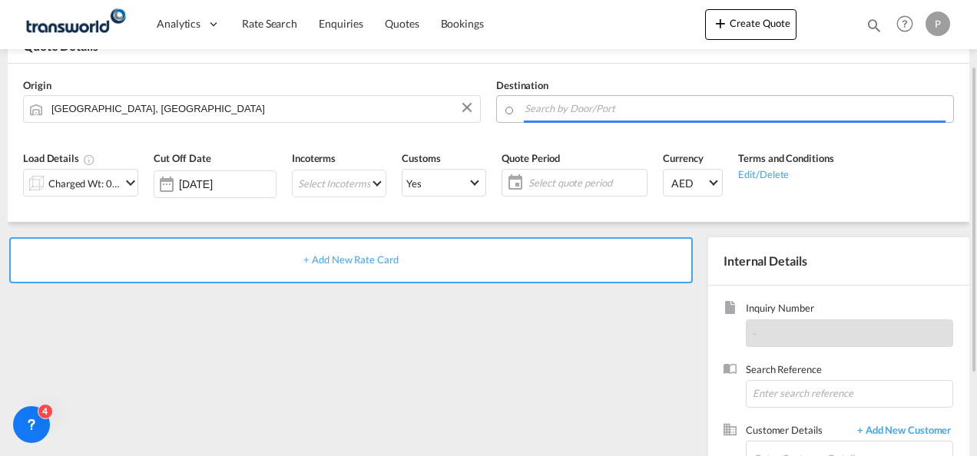
click at [585, 107] on input "Search by Door/Port" at bounding box center [734, 108] width 421 height 27
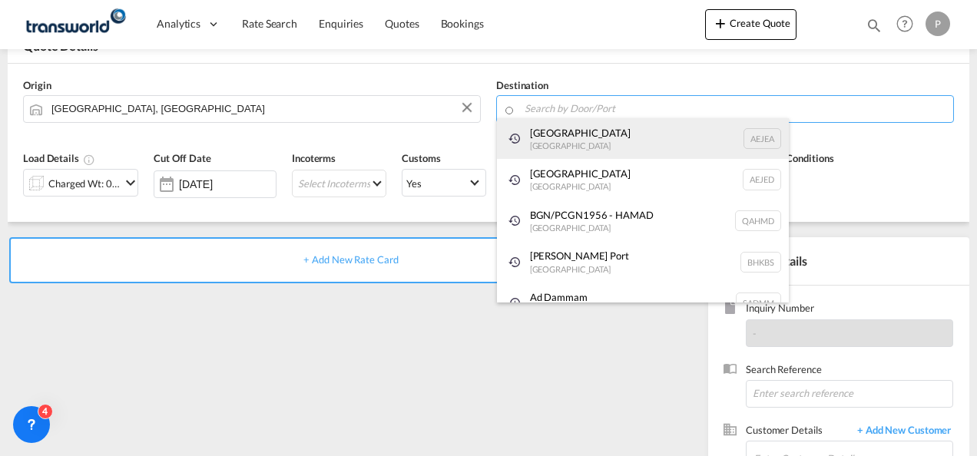
click at [587, 130] on div "[GEOGRAPHIC_DATA] [GEOGRAPHIC_DATA]" at bounding box center [643, 138] width 292 height 41
type input "[GEOGRAPHIC_DATA], [GEOGRAPHIC_DATA]"
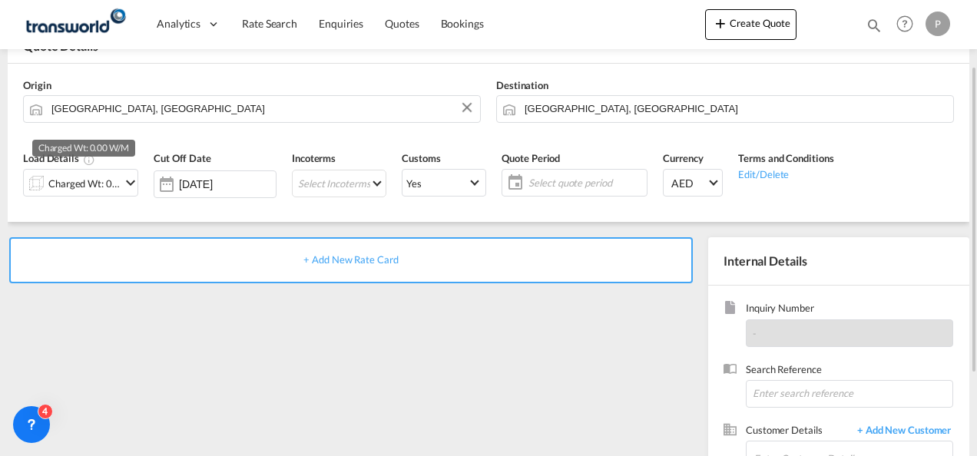
click at [91, 179] on div "Charged Wt: 0.00 W/M" at bounding box center [84, 183] width 72 height 21
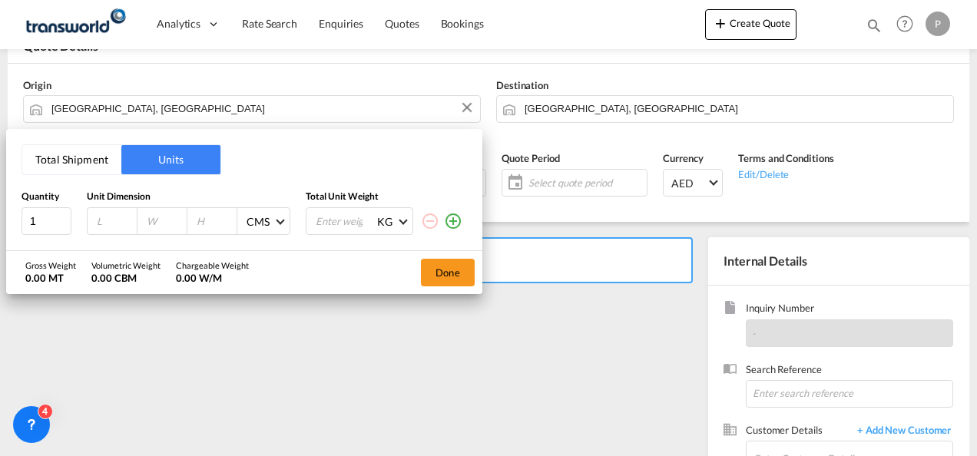
click at [92, 161] on button "Total Shipment" at bounding box center [71, 159] width 99 height 29
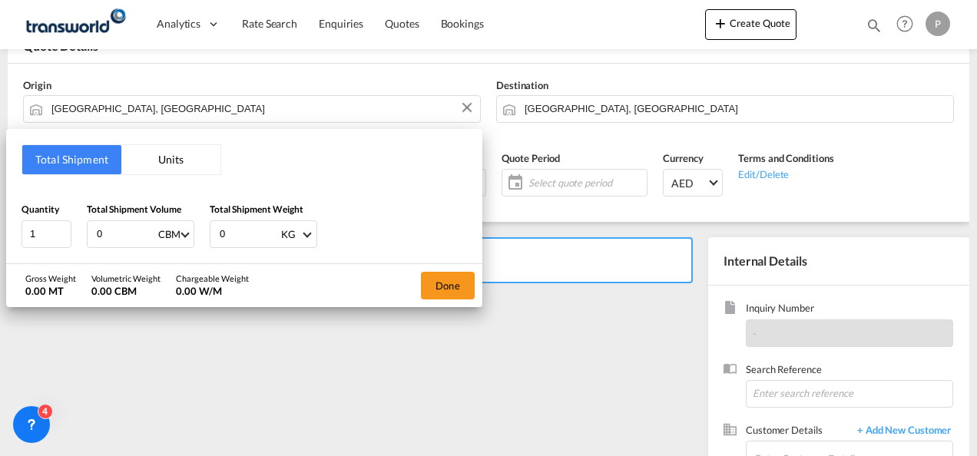
click at [115, 230] on input "0" at bounding box center [125, 234] width 61 height 26
type input "17.665"
click at [243, 230] on input "0" at bounding box center [248, 234] width 61 height 26
type input "2547"
click at [444, 283] on button "Done" at bounding box center [448, 286] width 54 height 28
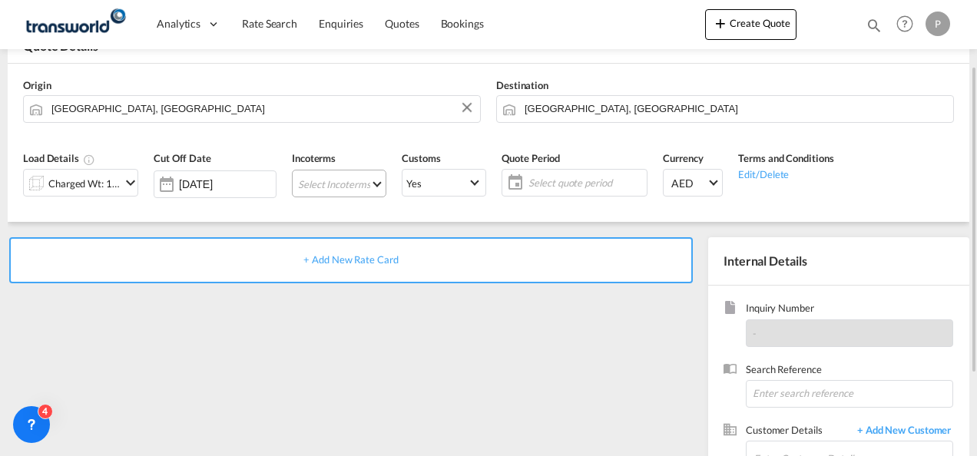
click at [325, 181] on md-select "Select Incoterms DAP - export Delivered at Place DAP - import Delivered at Plac…" at bounding box center [339, 184] width 94 height 28
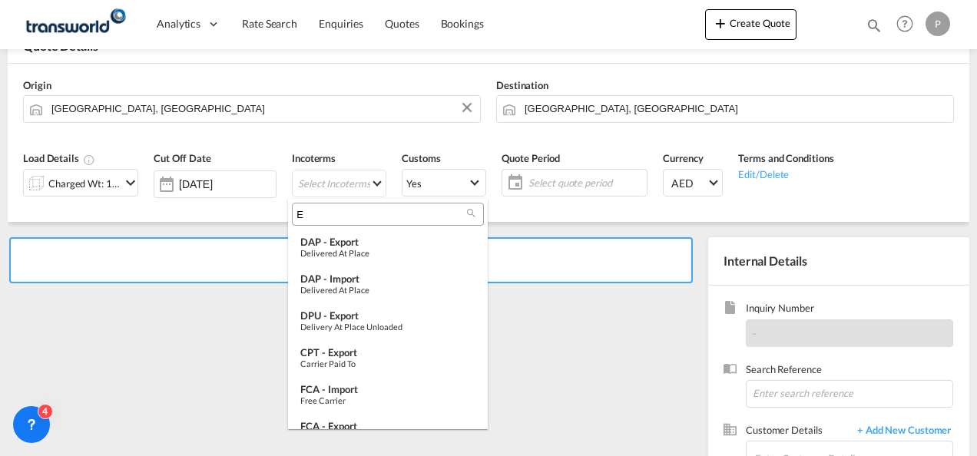
click at [322, 211] on input "E" at bounding box center [381, 215] width 170 height 14
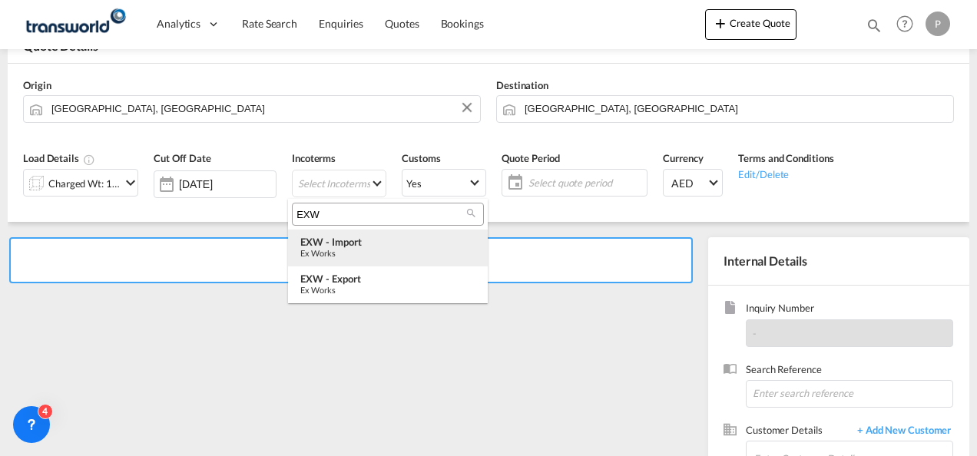
type input "EXW"
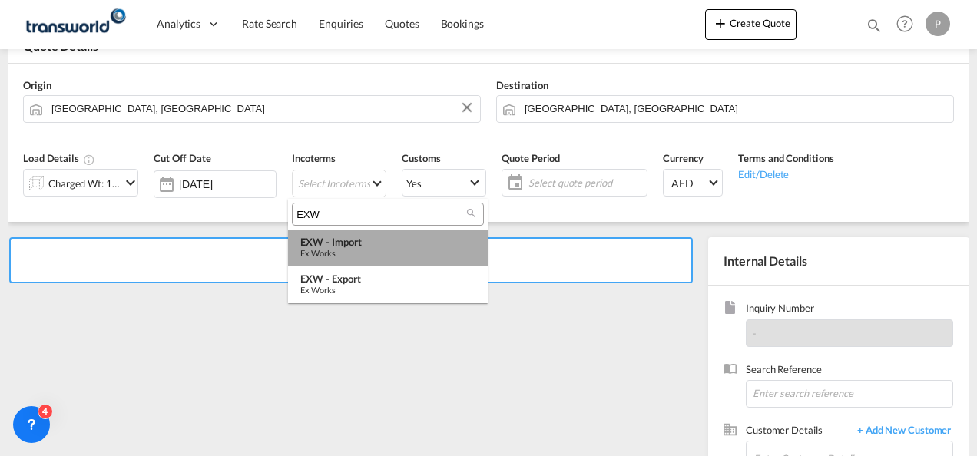
click at [332, 242] on div "EXW - import" at bounding box center [387, 242] width 175 height 12
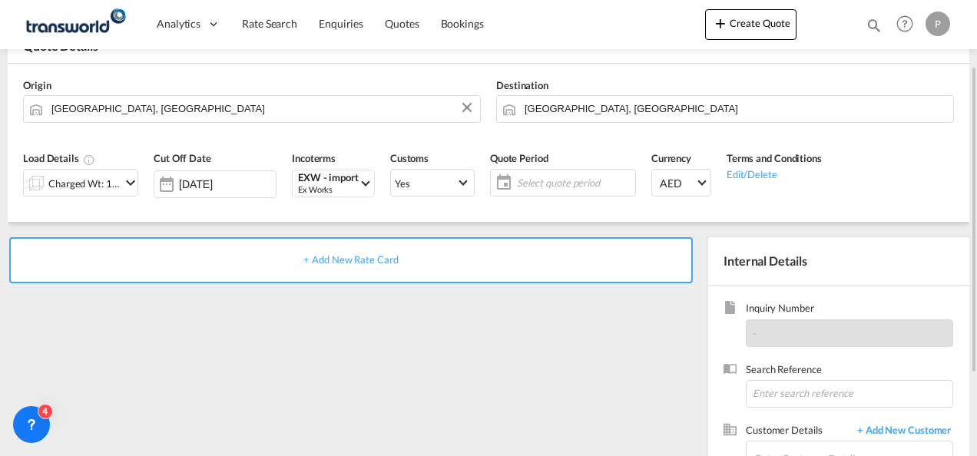
click at [521, 180] on span "Select quote period" at bounding box center [574, 183] width 114 height 14
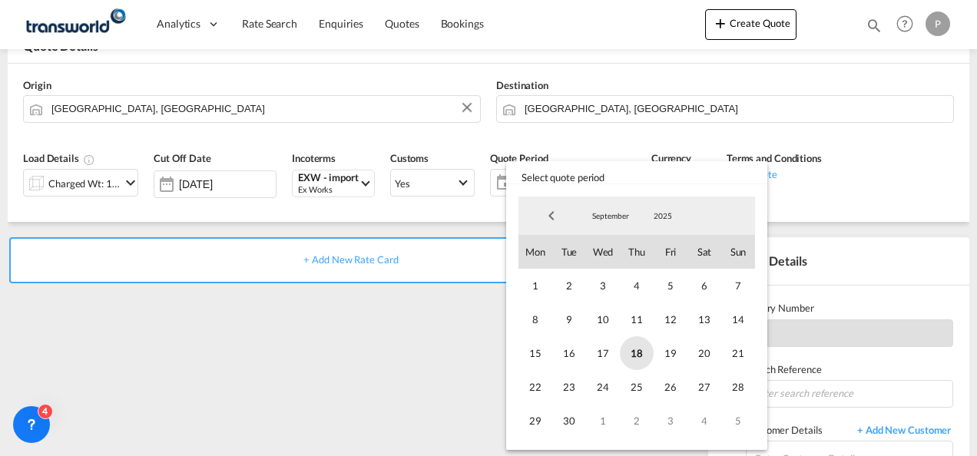
click at [631, 347] on span "18" at bounding box center [637, 353] width 34 height 34
click at [562, 431] on span "30" at bounding box center [569, 421] width 34 height 34
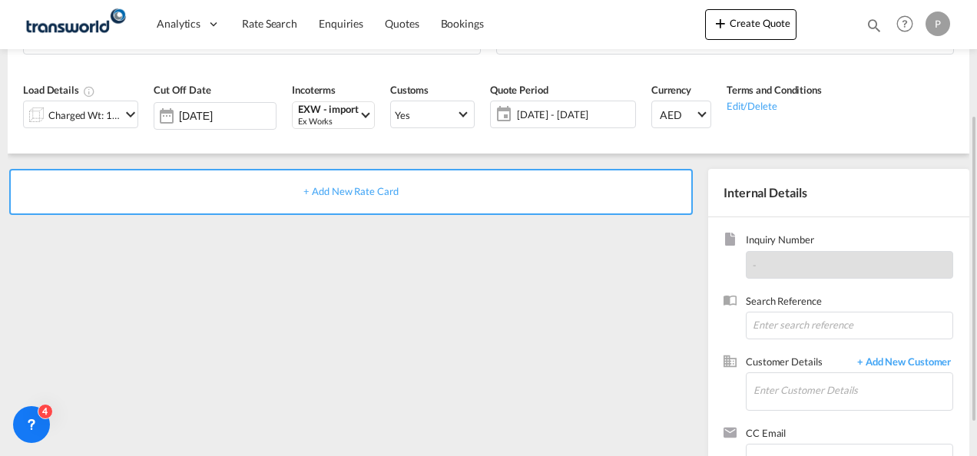
scroll to position [167, 0]
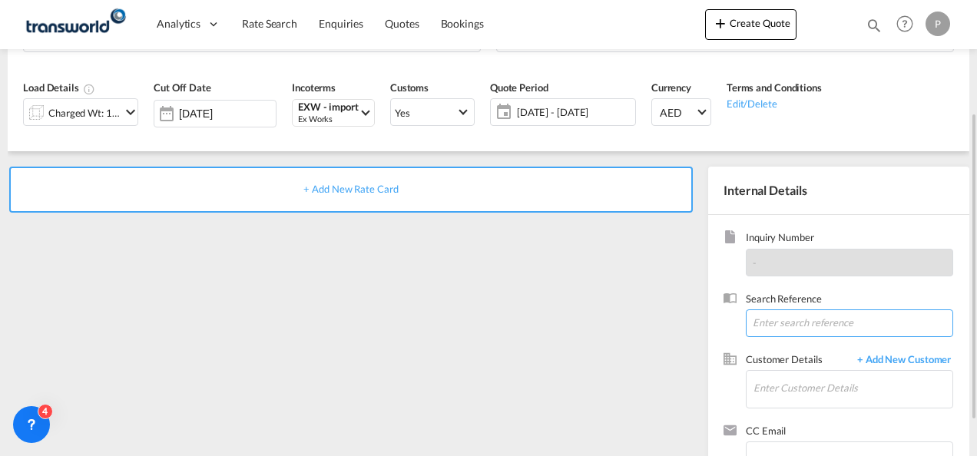
click at [778, 325] on input at bounding box center [848, 323] width 207 height 28
type input "TWG855"
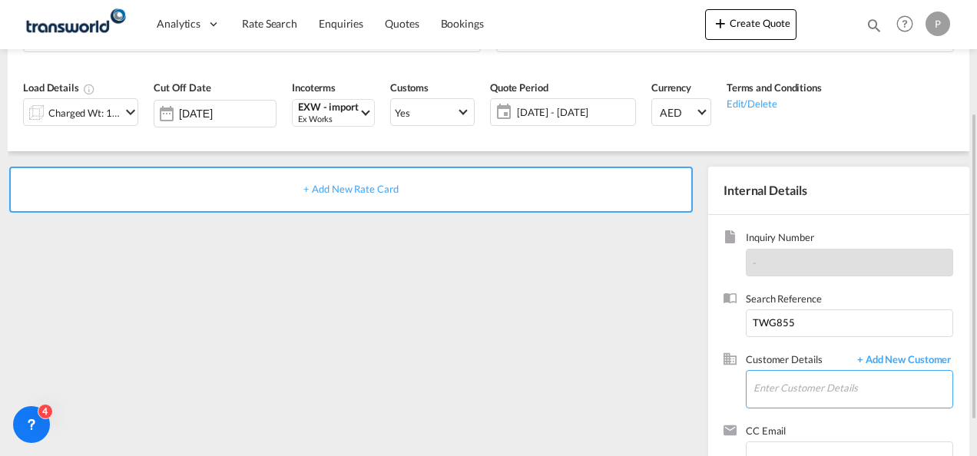
click at [779, 395] on input "Enter Customer Details" at bounding box center [852, 388] width 199 height 35
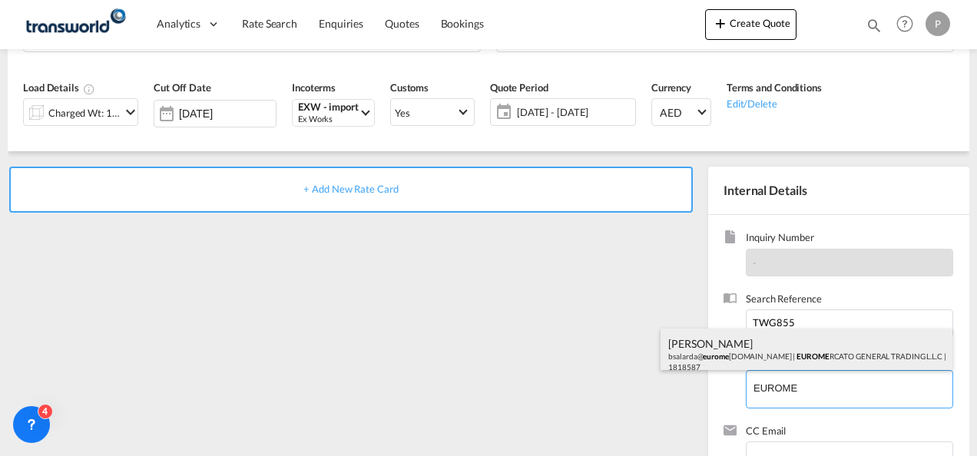
click at [776, 343] on div "[PERSON_NAME] bsalarda@ eurome [DOMAIN_NAME] | EUROME RCATO GENERAL TRADING L.L…" at bounding box center [806, 355] width 292 height 52
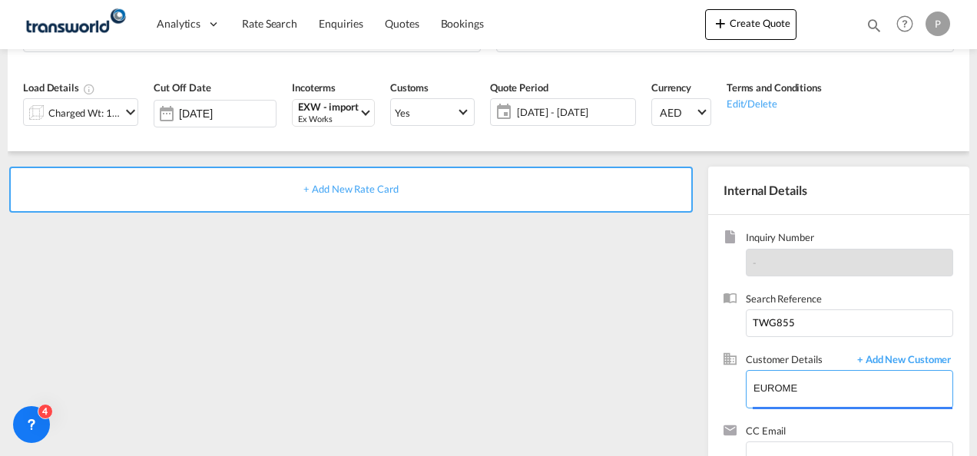
type input "EUROMERCATO GENERAL TRADING L.L.C, [PERSON_NAME], [EMAIL_ADDRESS][DOMAIN_NAME]"
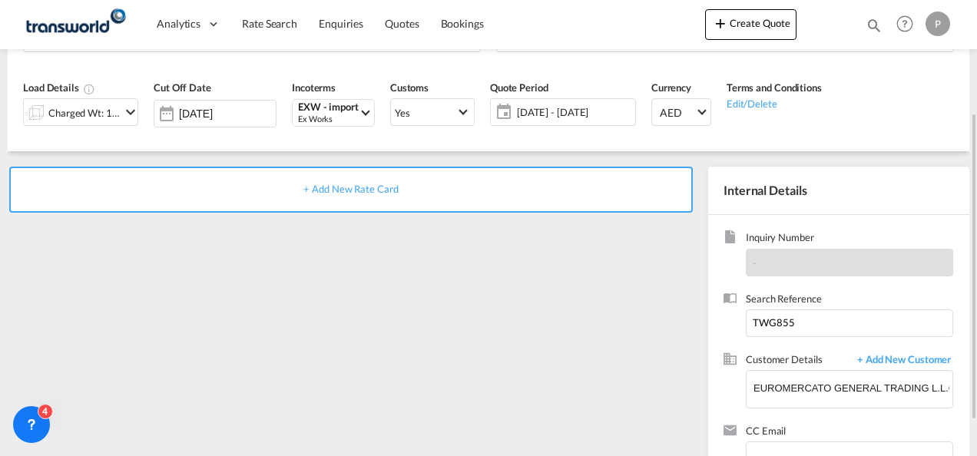
click at [361, 187] on span "+ Add New Rate Card" at bounding box center [350, 189] width 94 height 12
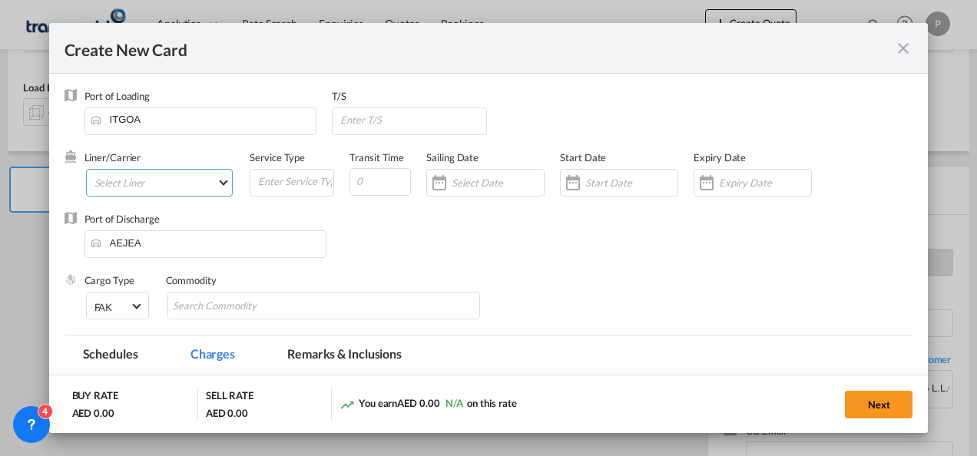
click at [127, 174] on md-select "Select Liner 2HM LOGISTICS D.O.O 2HM LOGISTICS D.O.O. / TDWC-CAPODISTRI 2HM LOG…" at bounding box center [159, 183] width 147 height 28
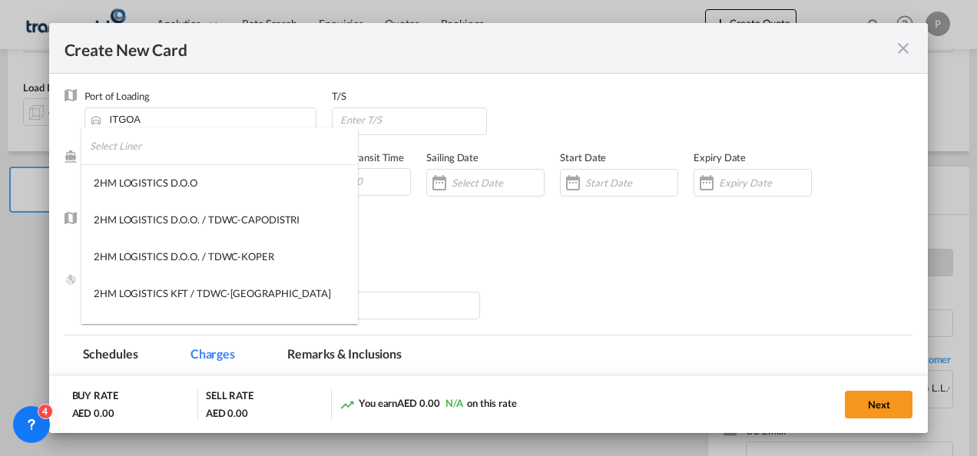
click at [132, 149] on input "search" at bounding box center [224, 145] width 268 height 37
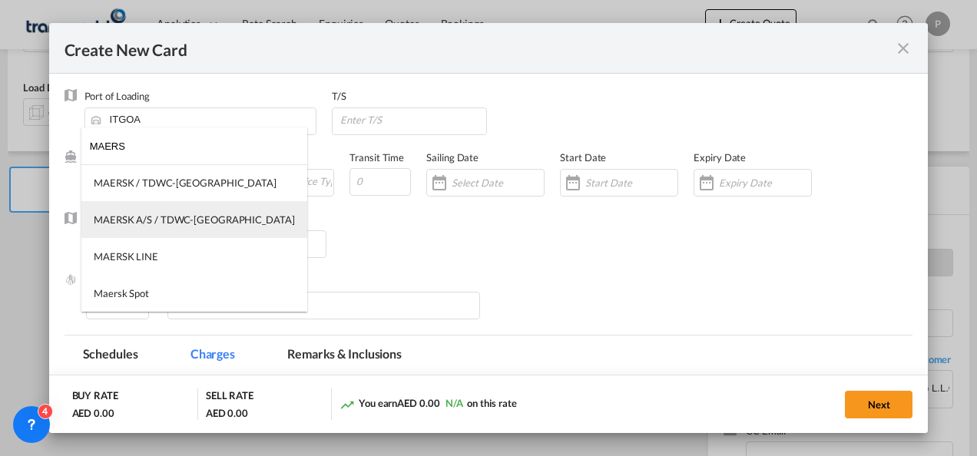
type input "MAERS"
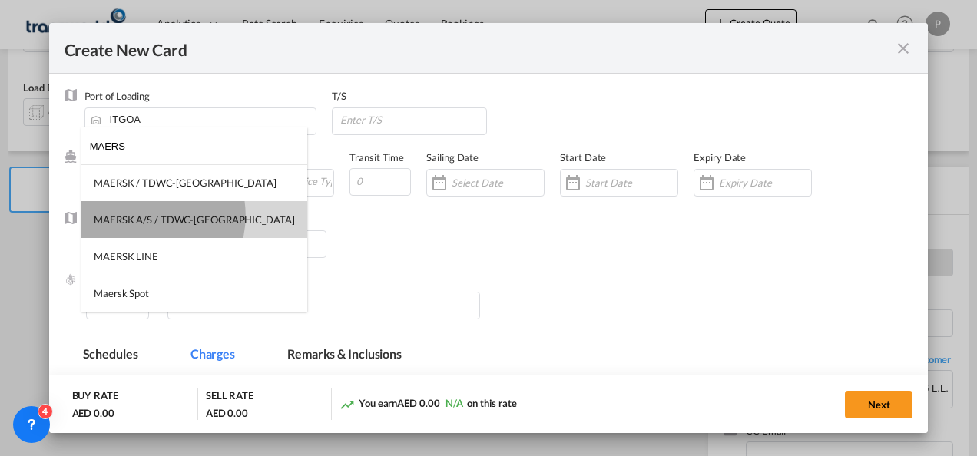
click at [144, 216] on div "MAERSK A/S / TDWC-[GEOGRAPHIC_DATA]" at bounding box center [194, 220] width 201 height 14
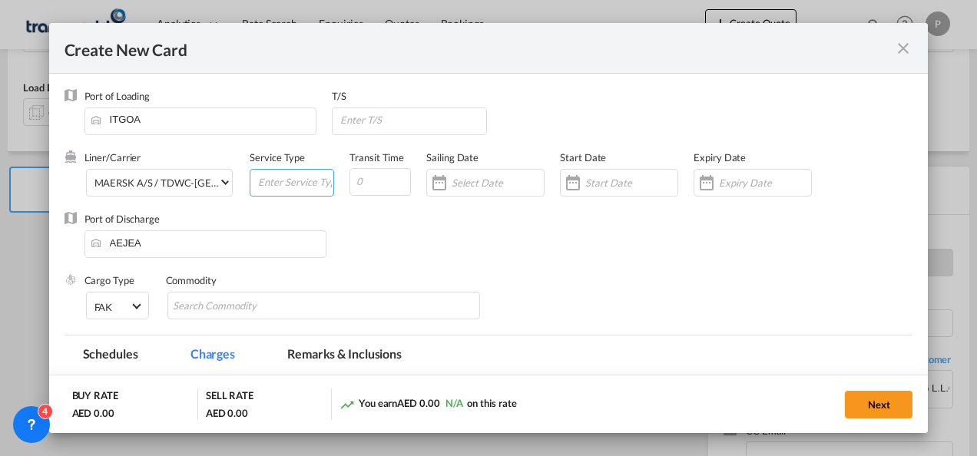
click at [264, 183] on input "Create New Card ..." at bounding box center [294, 181] width 77 height 23
type input "EXW IMPORT"
click at [729, 184] on input "Create New Card ..." at bounding box center [765, 183] width 92 height 12
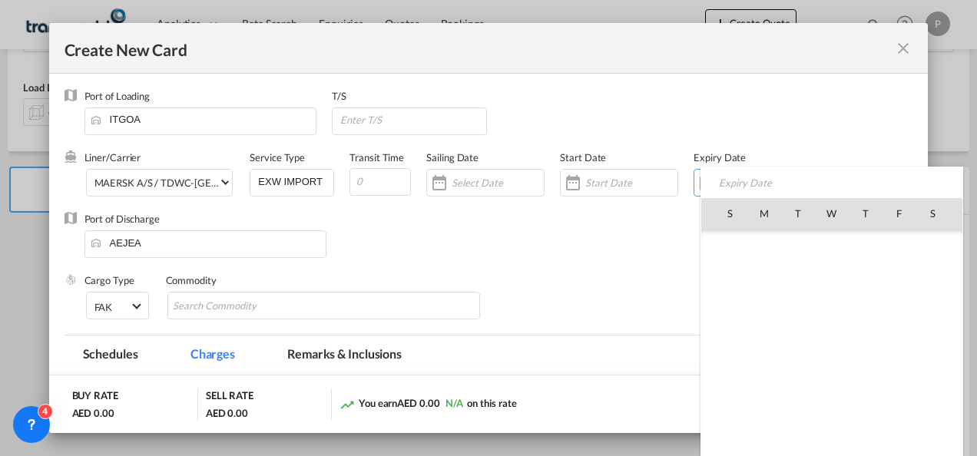
scroll to position [355632, 0]
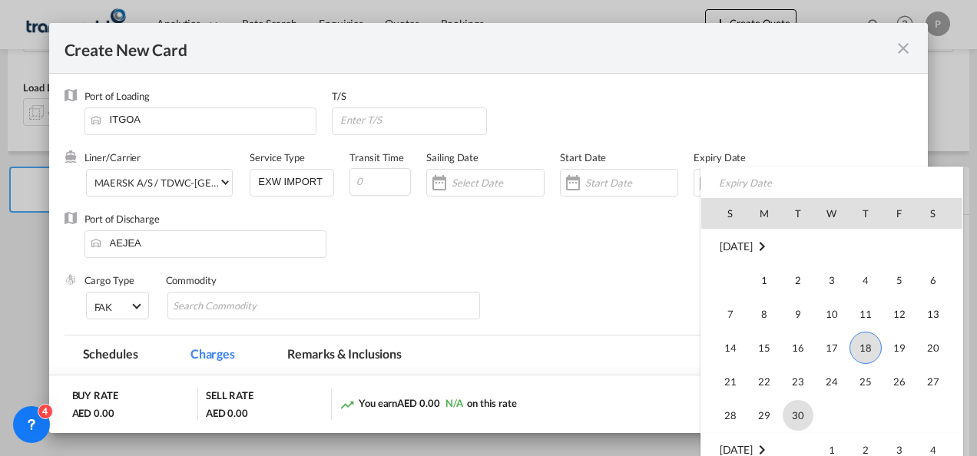
click at [790, 407] on span "30" at bounding box center [797, 415] width 31 height 31
type input "[DATE]"
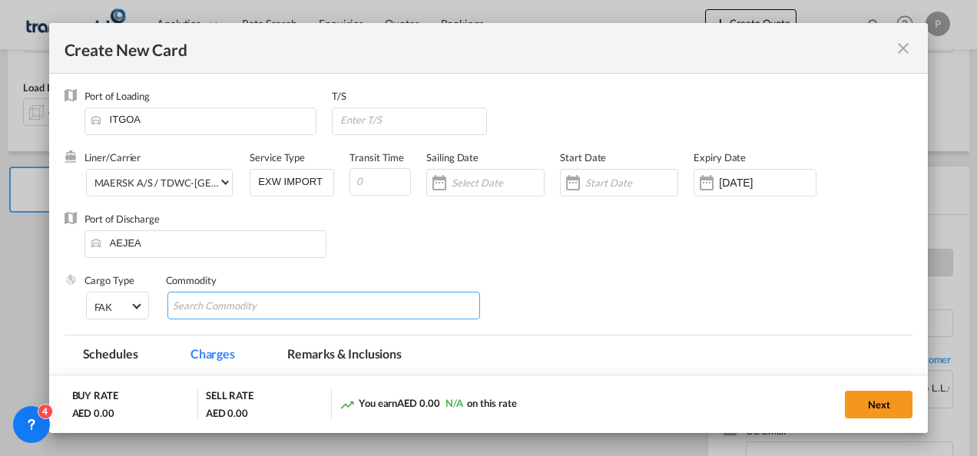
click at [333, 306] on md-chips-wrap "Chips container with autocompletion. Enter the text area, type text to search, …" at bounding box center [323, 306] width 313 height 28
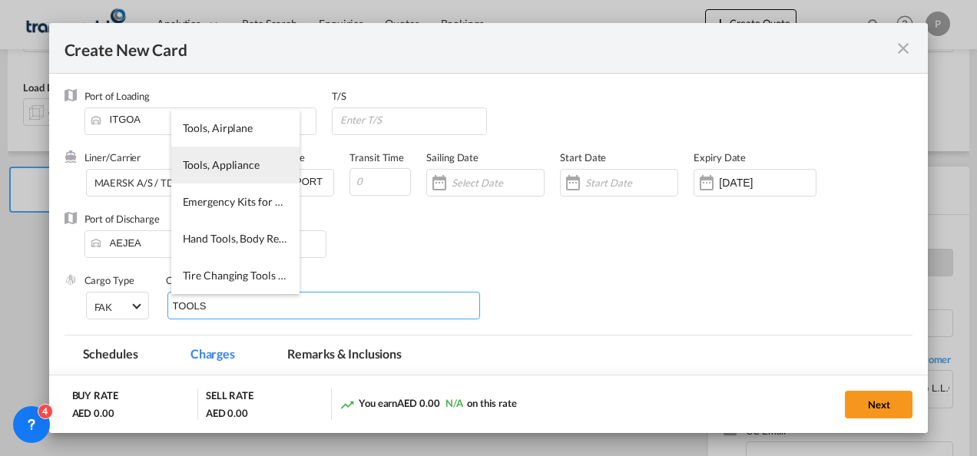
type input "TOOLS"
click at [232, 170] on span "Tools, Appliance" at bounding box center [221, 164] width 77 height 13
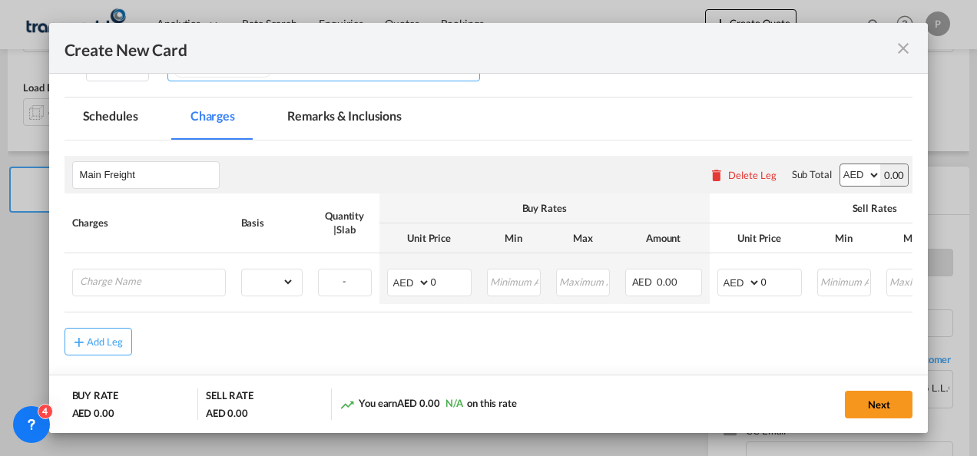
scroll to position [246, 0]
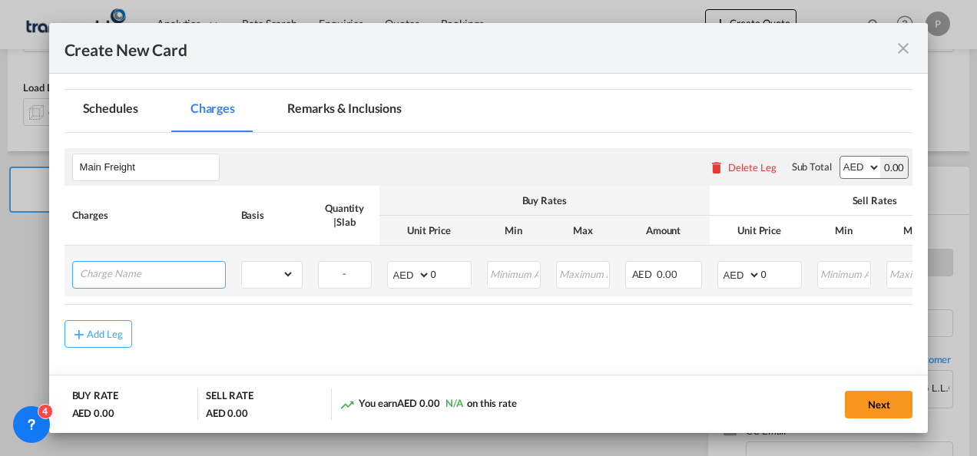
click at [157, 269] on input "Charge Name" at bounding box center [152, 273] width 145 height 23
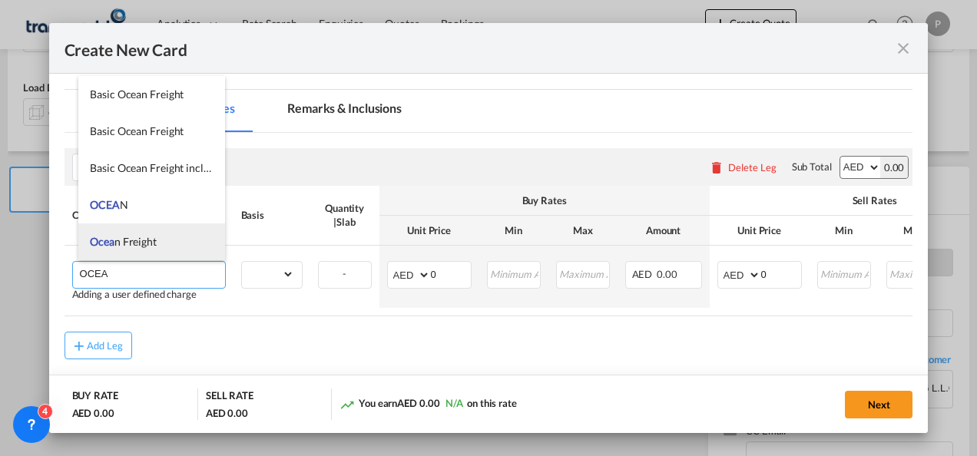
click at [148, 256] on li "Ocea n Freight" at bounding box center [151, 241] width 147 height 37
type input "Ocean Freight"
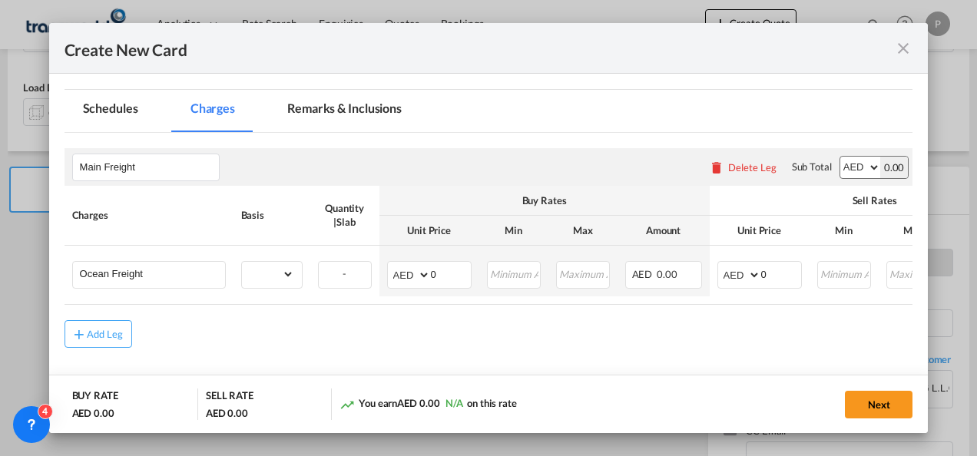
click at [148, 256] on td "Ocean Freight Please Enter Already Exists" at bounding box center [148, 271] width 169 height 51
drag, startPoint x: 148, startPoint y: 256, endPoint x: 285, endPoint y: 278, distance: 138.5
click at [285, 278] on select "gross_weight volumetric_weight per_shipment per_bl per_km per_hawb per_kg flat …" at bounding box center [268, 274] width 52 height 25
select select "per_shipment"
click at [242, 262] on select "gross_weight volumetric_weight per_shipment per_bl per_km per_hawb per_kg flat …" at bounding box center [268, 274] width 52 height 25
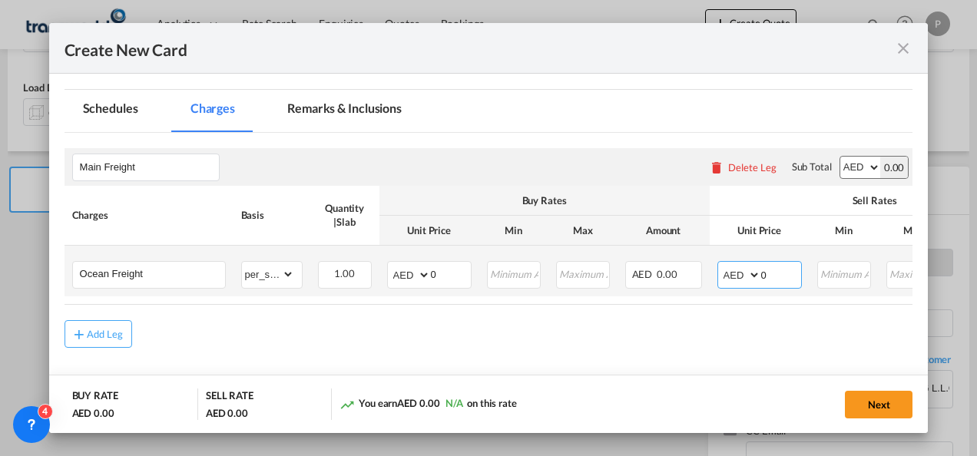
click at [769, 273] on input "0" at bounding box center [781, 273] width 40 height 23
type input "5450"
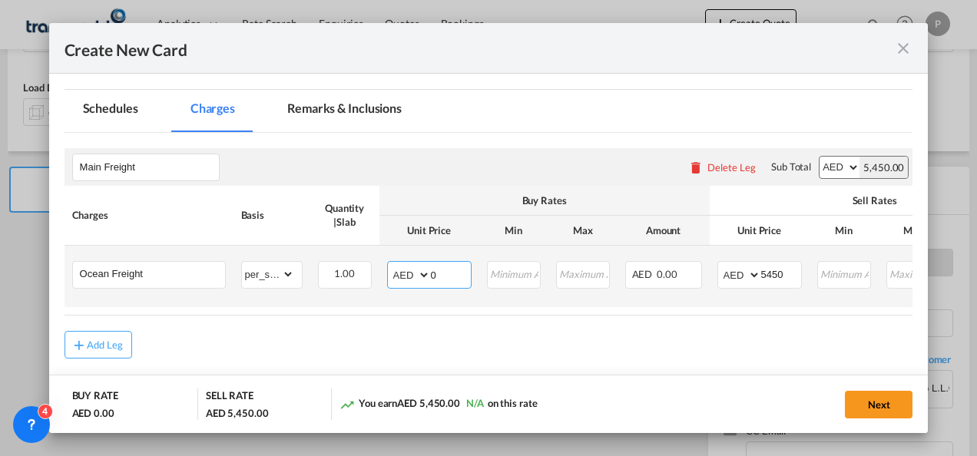
click at [442, 267] on input "0" at bounding box center [451, 273] width 40 height 23
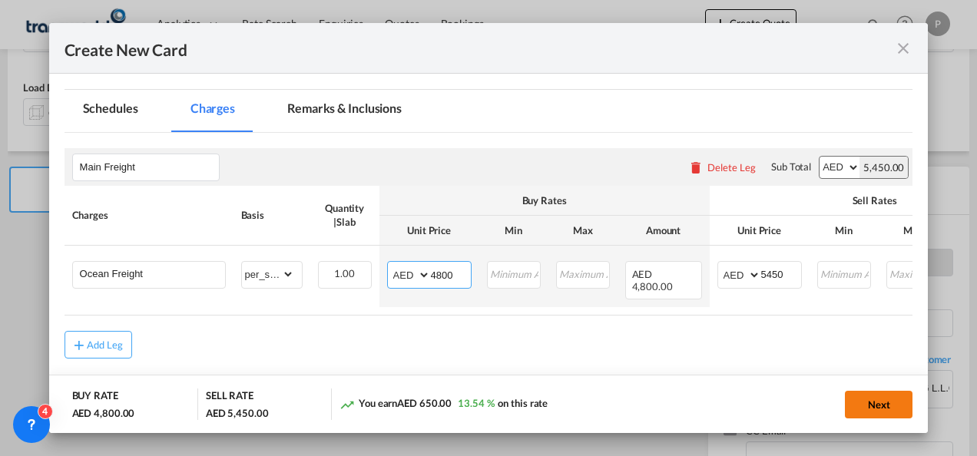
type input "4800"
click at [891, 402] on button "Next" at bounding box center [879, 405] width 68 height 28
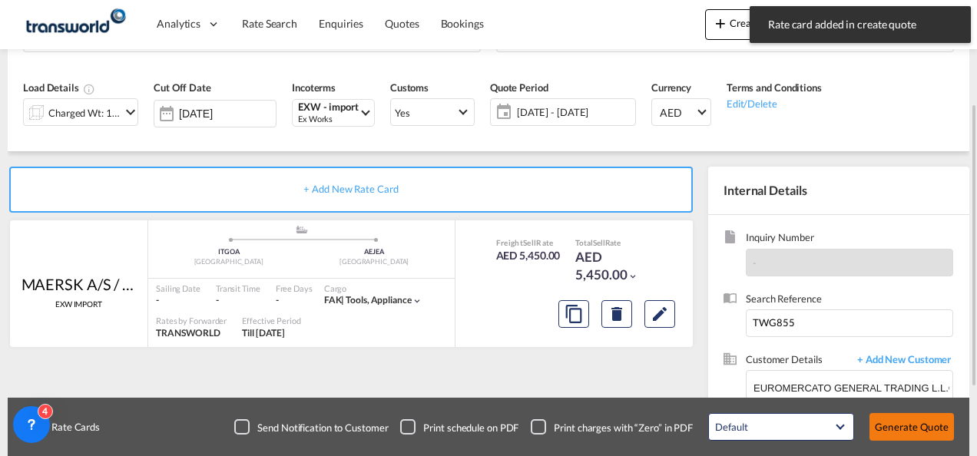
click at [910, 431] on button "Generate Quote" at bounding box center [911, 427] width 84 height 28
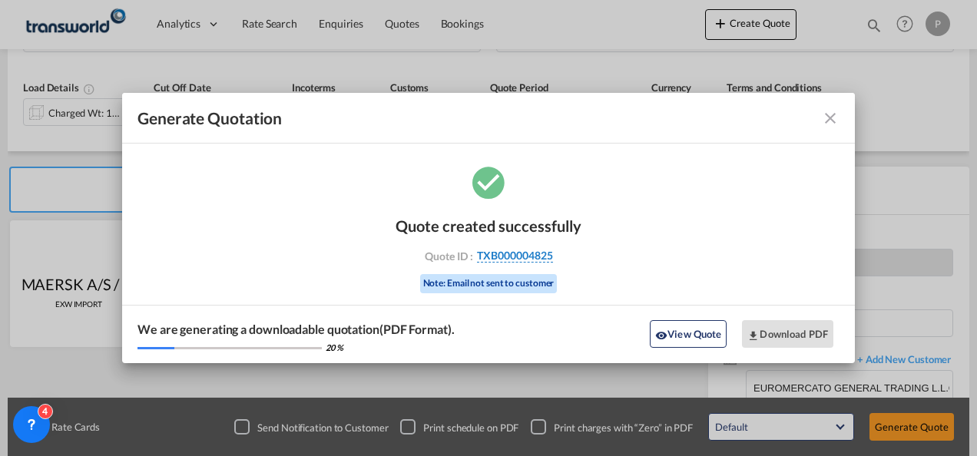
click at [513, 259] on span "TXB000004825" at bounding box center [515, 256] width 76 height 14
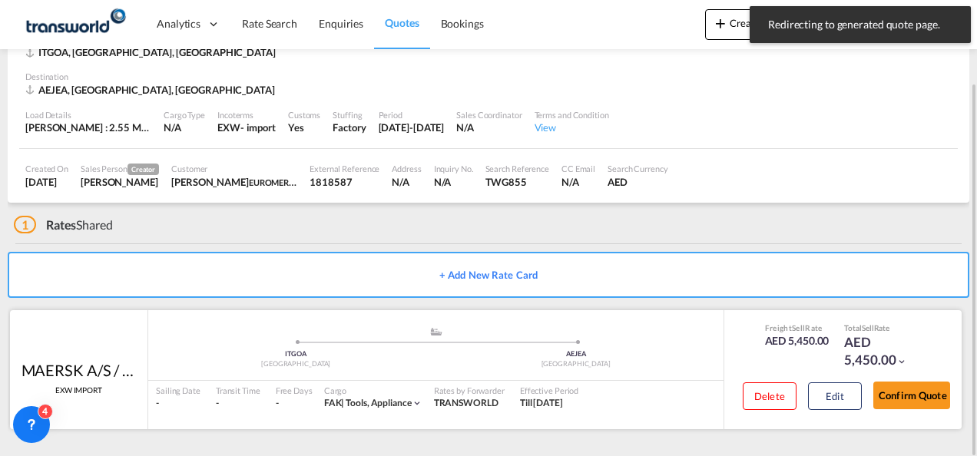
scroll to position [94, 0]
click at [900, 399] on button "Confirm Quote" at bounding box center [911, 396] width 77 height 28
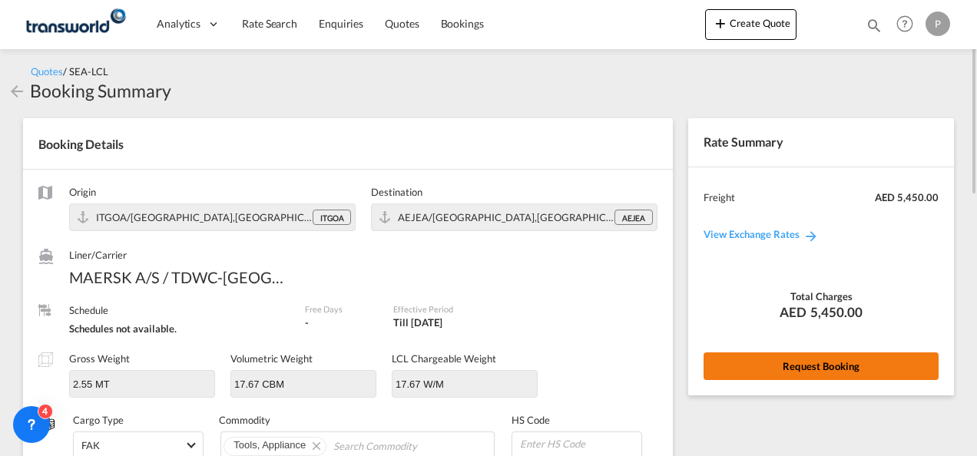
click at [815, 369] on button "Request Booking" at bounding box center [820, 366] width 235 height 28
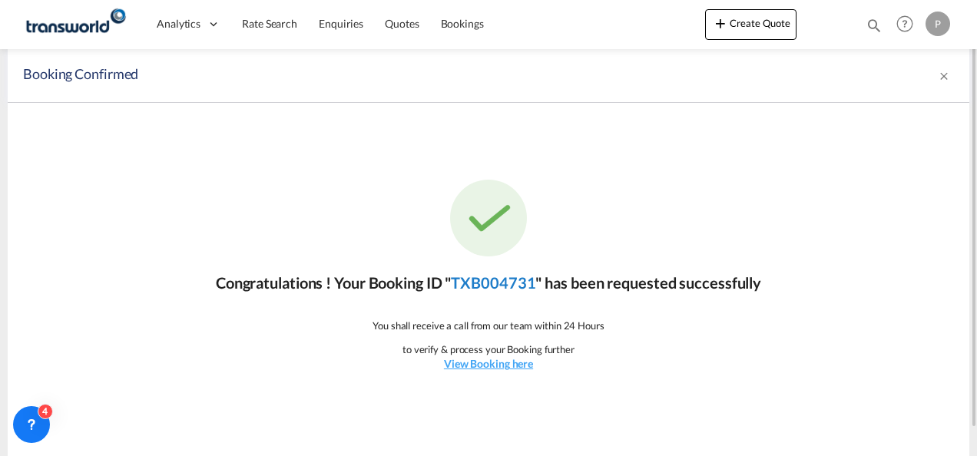
click at [519, 284] on link "TXB004731" at bounding box center [493, 282] width 84 height 18
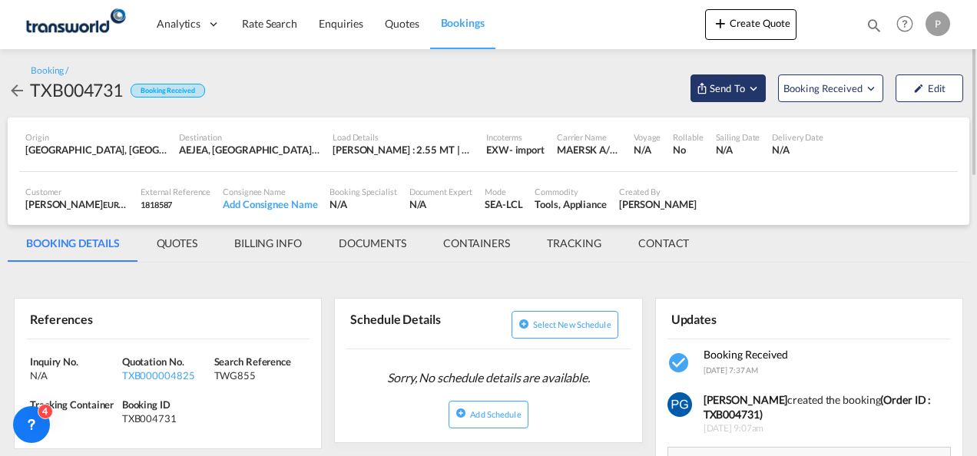
click at [716, 80] on button "Send To" at bounding box center [727, 88] width 75 height 28
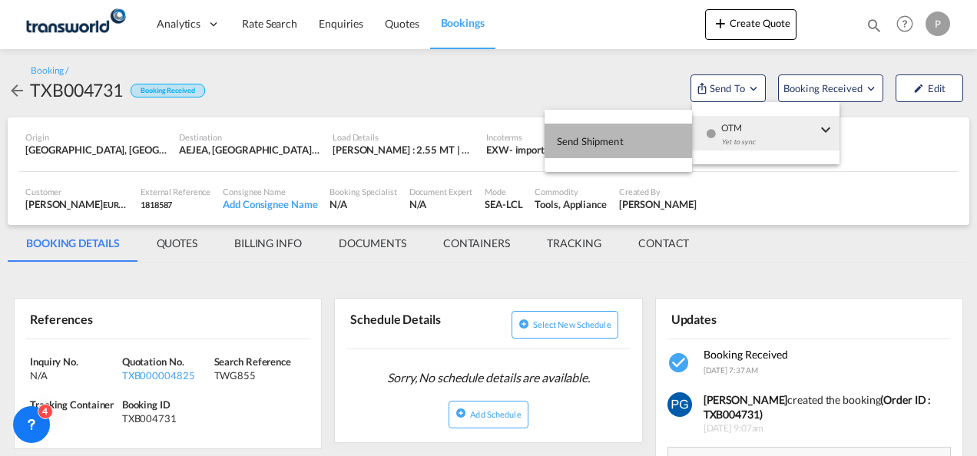
click at [617, 140] on span "Send Shipment" at bounding box center [590, 141] width 67 height 25
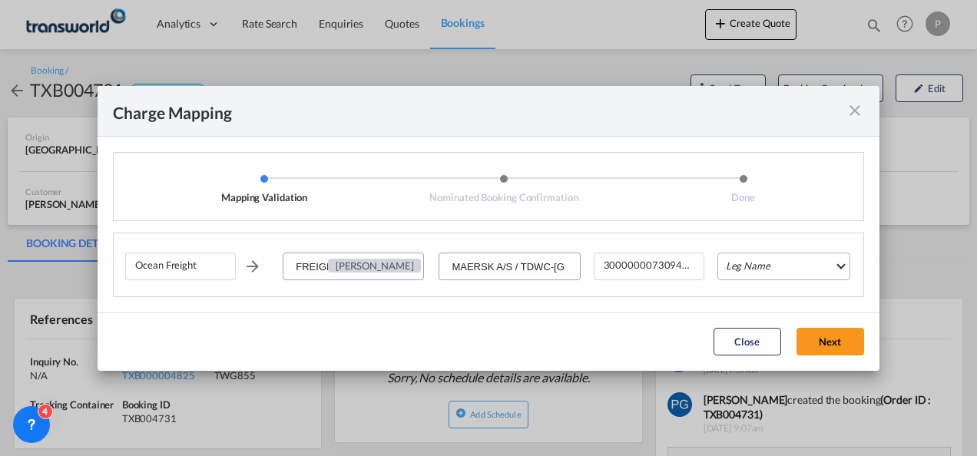
click at [749, 259] on md-select "Leg Name HANDLING ORIGIN VESSEL HANDLING DESTINATION OTHERS TL PICK UP CUSTOMS …" at bounding box center [783, 267] width 133 height 28
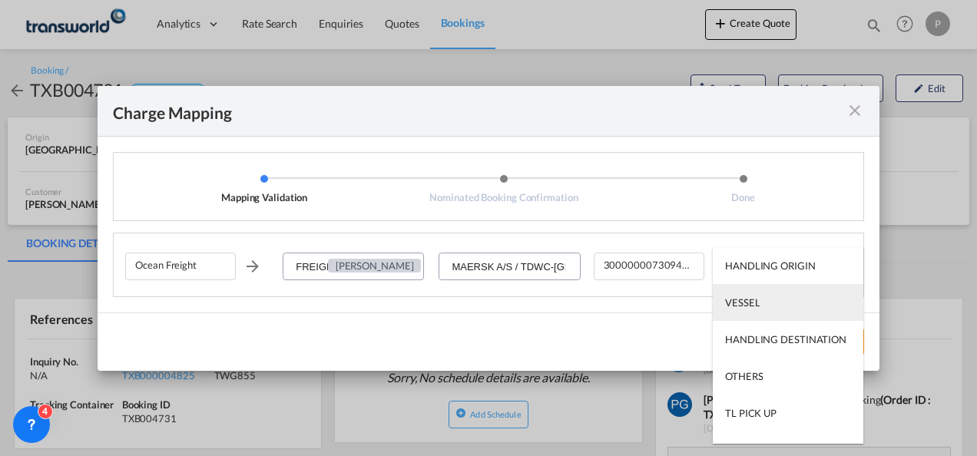
click at [757, 298] on div "VESSEL" at bounding box center [742, 303] width 35 height 14
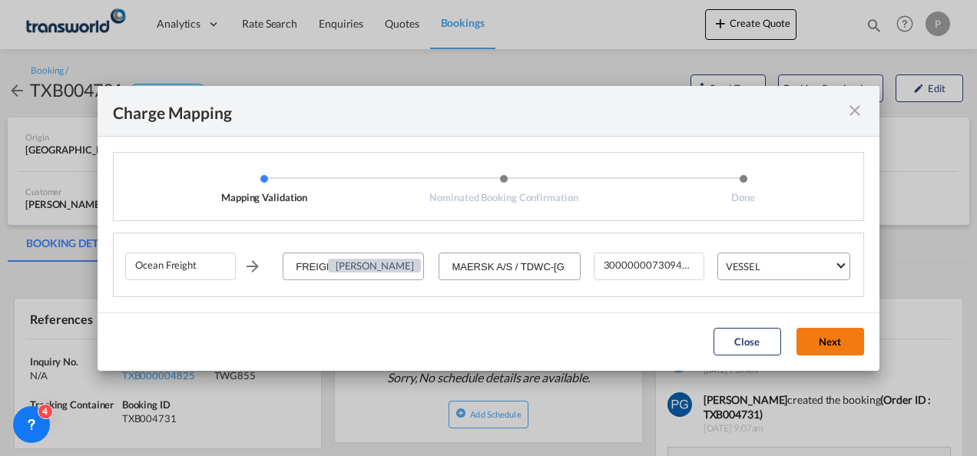
click at [819, 333] on button "Next" at bounding box center [830, 342] width 68 height 28
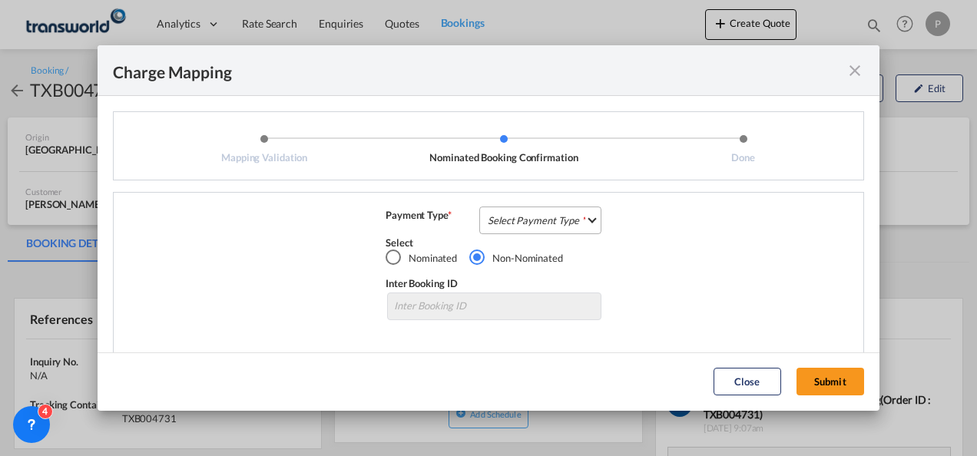
click at [534, 222] on md-select "Select Payment Type COLLECT PREPAID" at bounding box center [540, 221] width 122 height 28
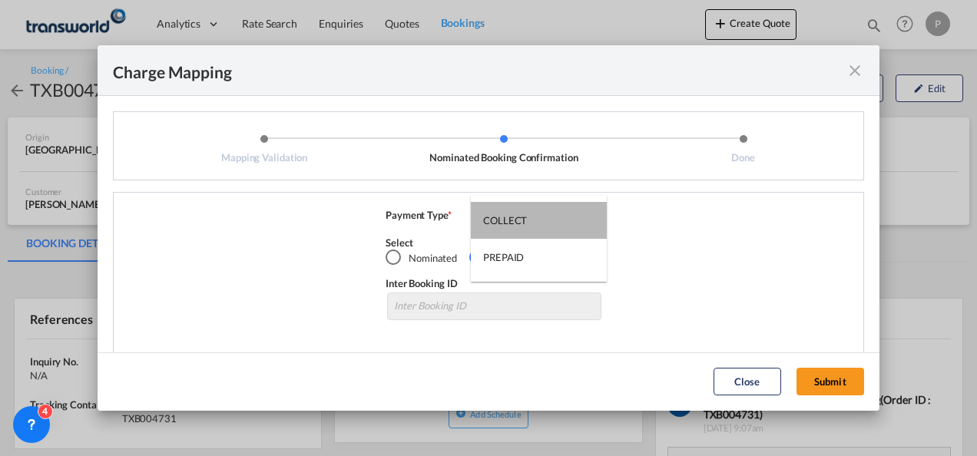
click at [534, 222] on md-option "COLLECT" at bounding box center [539, 220] width 136 height 37
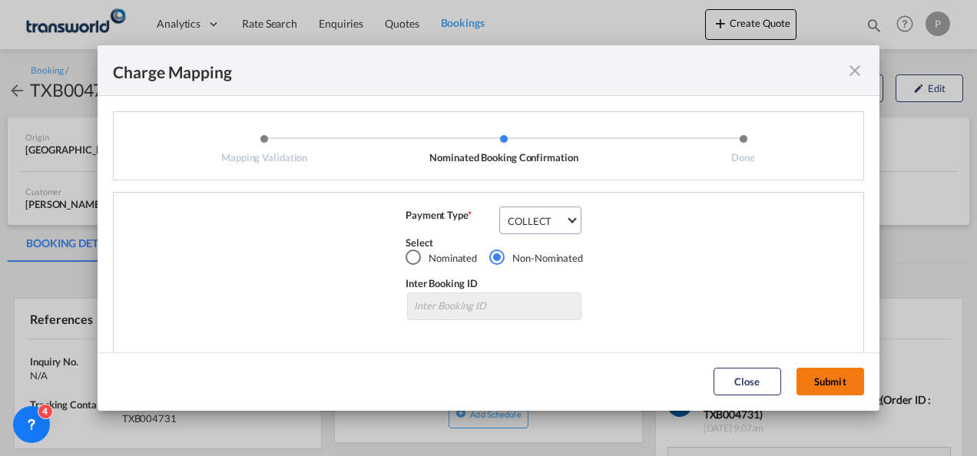
click at [815, 379] on button "Submit" at bounding box center [830, 382] width 68 height 28
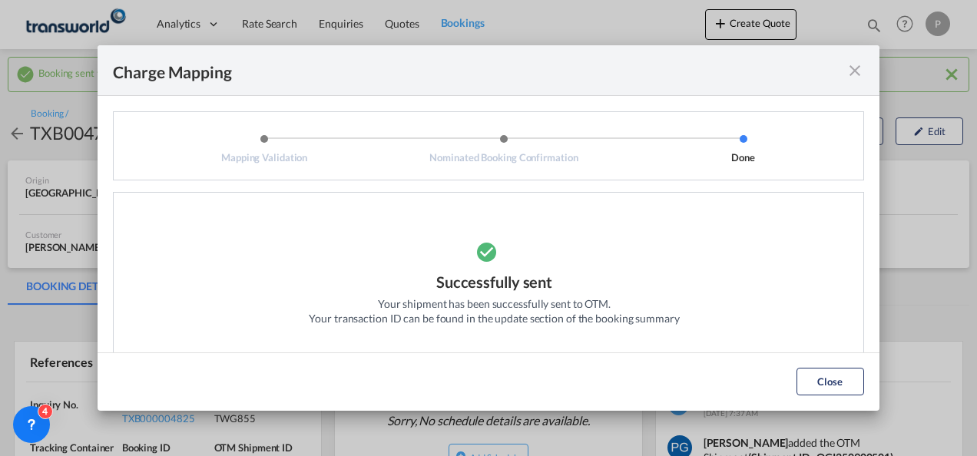
click at [856, 72] on md-icon "icon-close fg-AAA8AD cursor" at bounding box center [854, 70] width 18 height 18
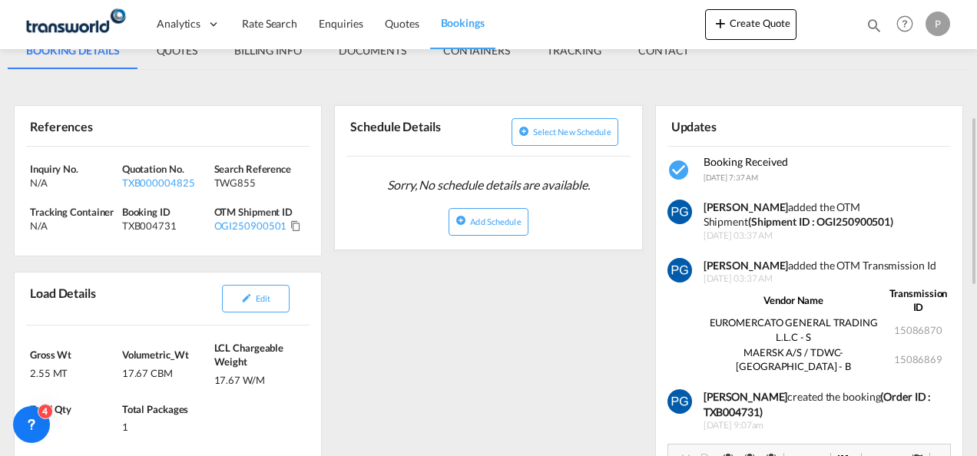
scroll to position [257, 0]
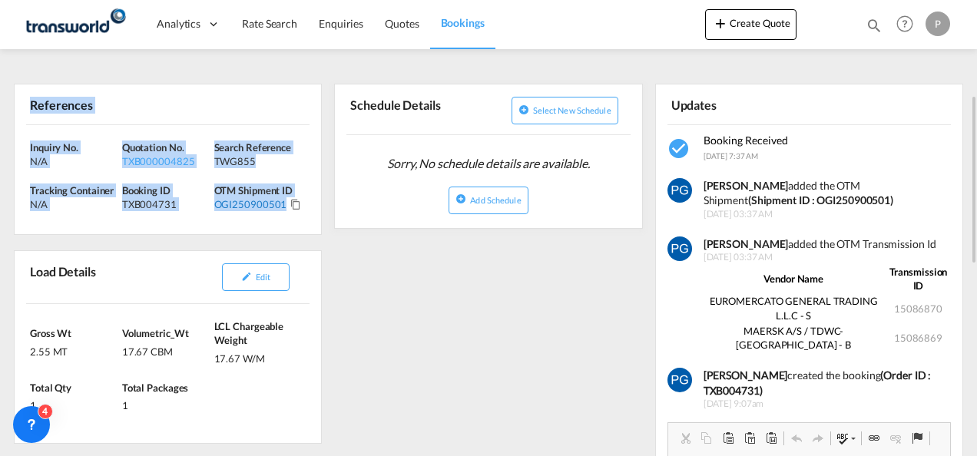
drag, startPoint x: 31, startPoint y: 102, endPoint x: 281, endPoint y: 208, distance: 271.8
click at [281, 208] on div "References Inquiry No. N/A Quotation No. TXB000004825 Search Reference TWG855 T…" at bounding box center [168, 159] width 308 height 151
copy div "References Inquiry No. N/A Quotation No. TXB000004825 Search Reference TWG855 T…"
click at [743, 19] on button "Create Quote" at bounding box center [750, 24] width 91 height 31
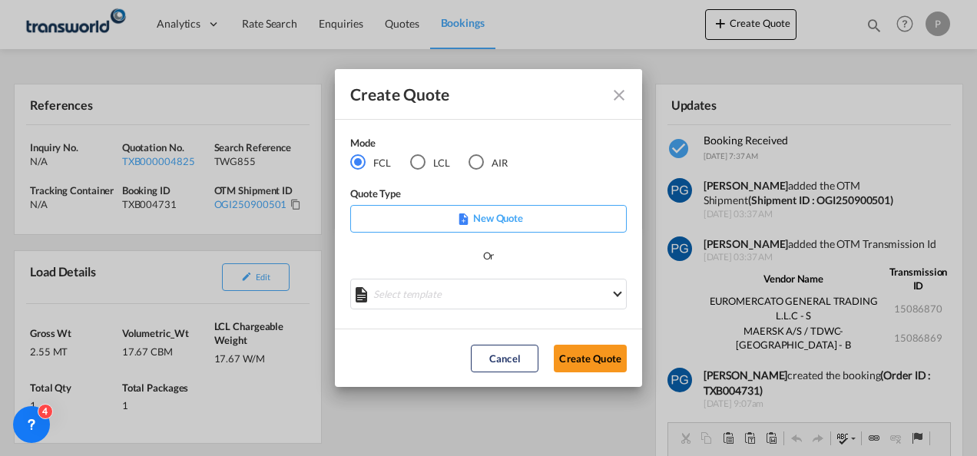
click at [419, 163] on div "LCL" at bounding box center [417, 161] width 15 height 15
click at [585, 345] on button "Create Quote" at bounding box center [590, 359] width 73 height 28
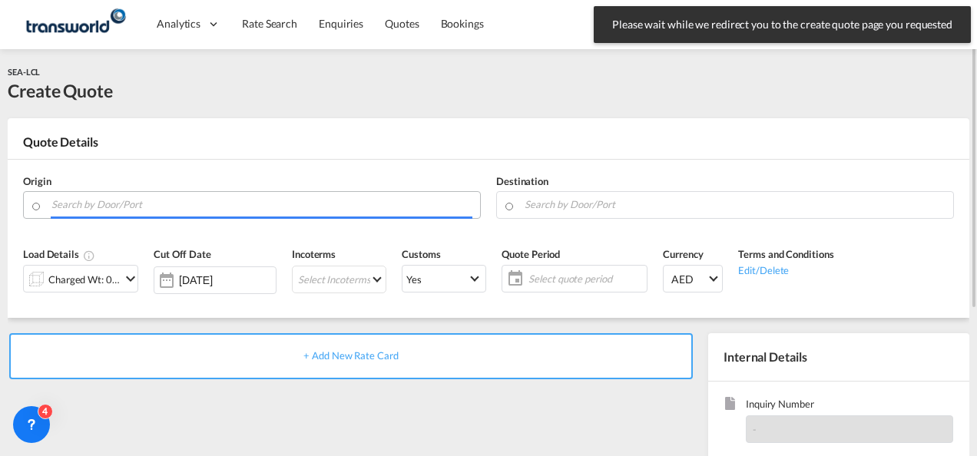
click at [235, 206] on input "Search by Door/Port" at bounding box center [261, 204] width 421 height 27
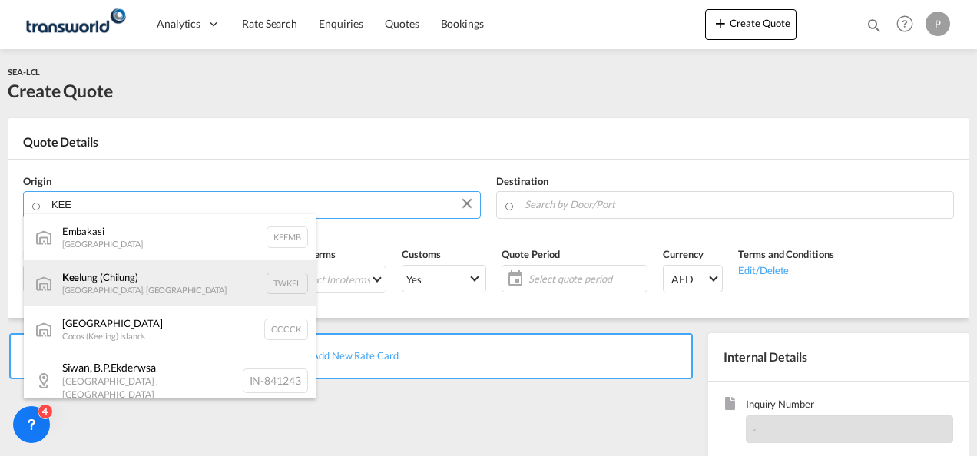
click at [194, 269] on div "Kee lung ([GEOGRAPHIC_DATA]) [GEOGRAPHIC_DATA], Province of [GEOGRAPHIC_DATA] T…" at bounding box center [170, 283] width 292 height 46
type input "Keelung (Chilung), TWKEL"
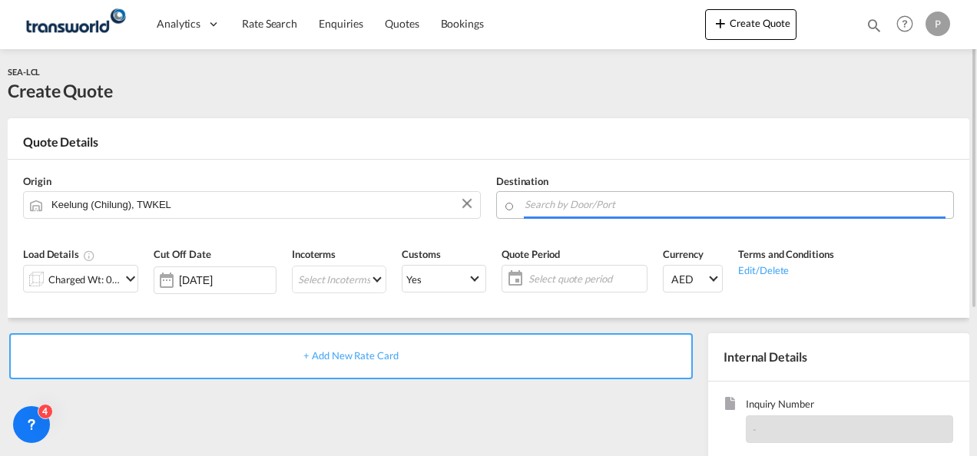
click at [605, 206] on input "Search by Door/Port" at bounding box center [734, 204] width 421 height 27
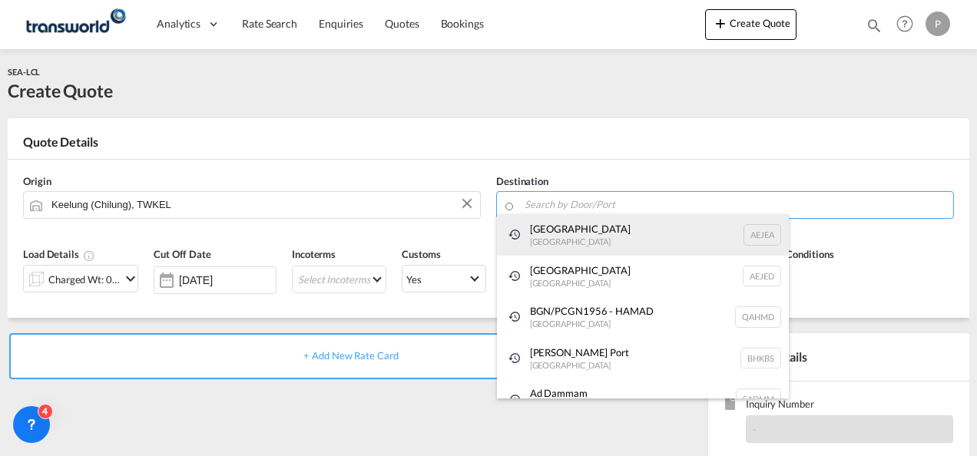
click at [575, 242] on div "[GEOGRAPHIC_DATA] [GEOGRAPHIC_DATA]" at bounding box center [643, 234] width 292 height 41
type input "[GEOGRAPHIC_DATA], [GEOGRAPHIC_DATA]"
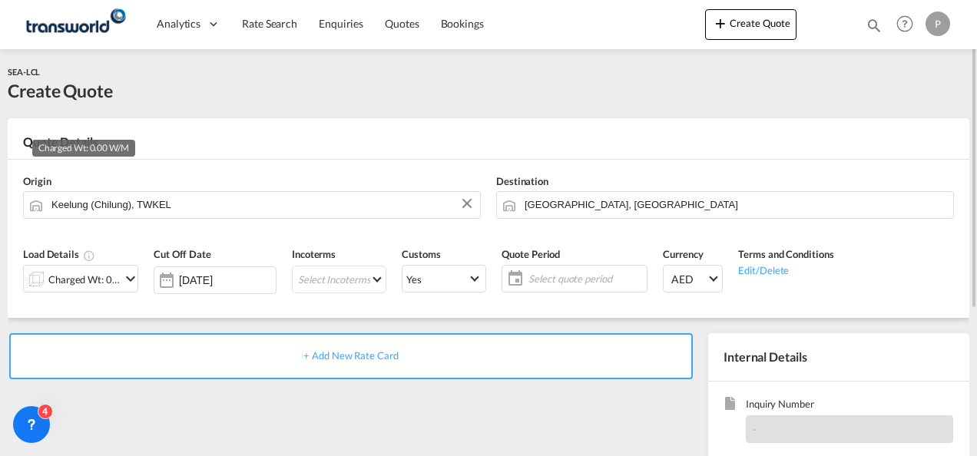
click at [97, 278] on div "Charged Wt: 0.00 W/M" at bounding box center [84, 279] width 72 height 21
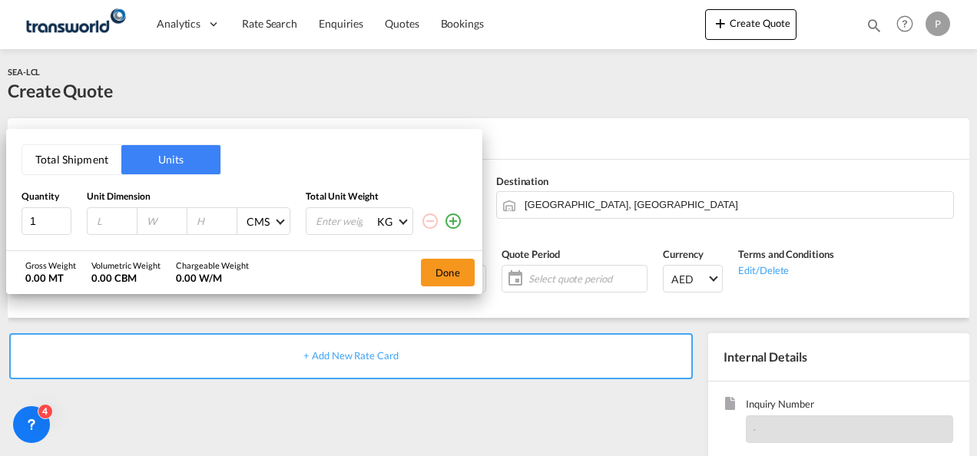
click at [83, 150] on button "Total Shipment" at bounding box center [71, 159] width 99 height 29
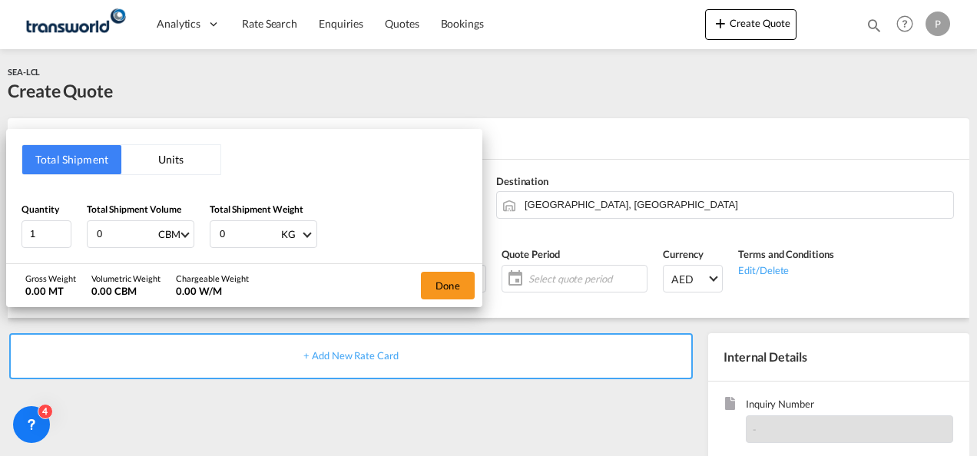
click at [122, 230] on input "0" at bounding box center [125, 234] width 61 height 26
type input "3.73"
click at [243, 236] on input "0" at bounding box center [248, 234] width 61 height 26
type input "512"
click at [442, 278] on button "Done" at bounding box center [448, 286] width 54 height 28
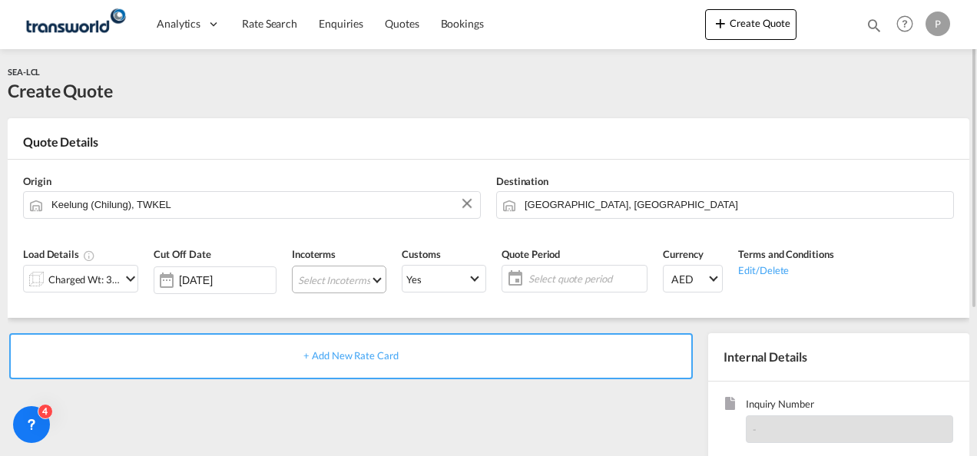
click at [332, 278] on md-select "Select Incoterms DAP - export Delivered at Place DAP - import Delivered at Plac…" at bounding box center [339, 280] width 94 height 28
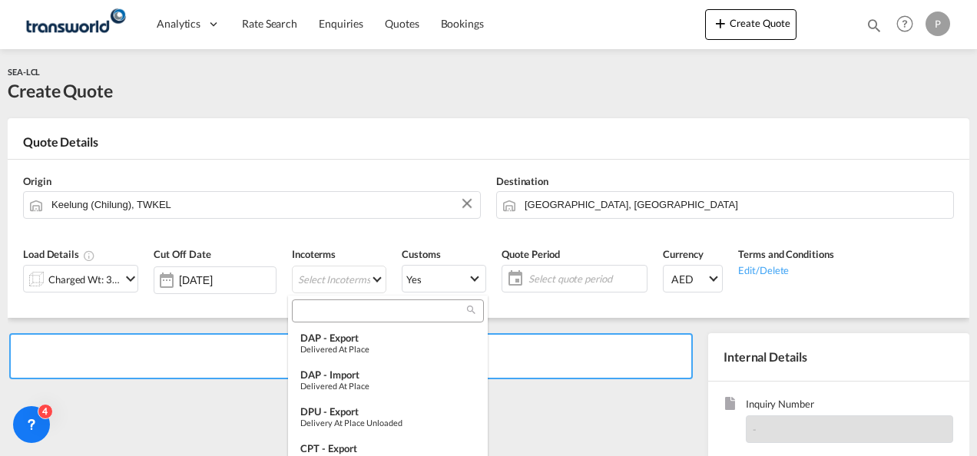
click at [335, 309] on input "search" at bounding box center [381, 311] width 170 height 14
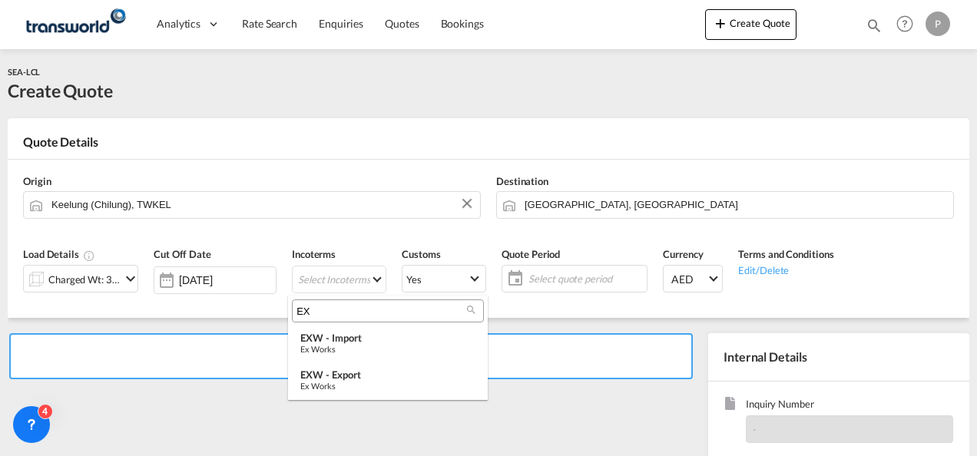
type input "E"
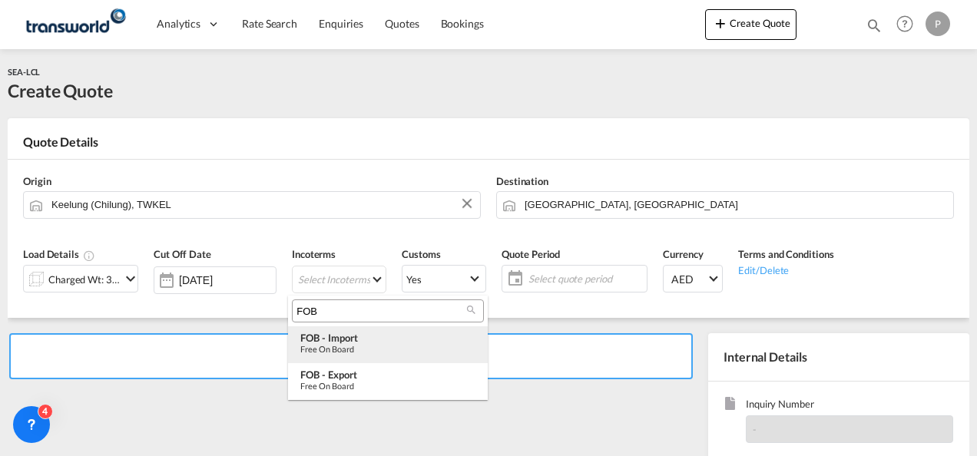
type input "FOB"
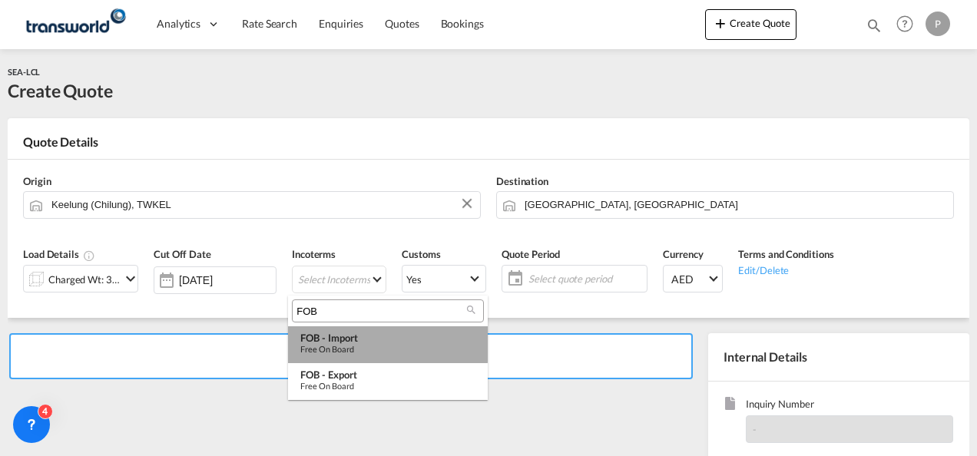
click at [339, 341] on div "FOB - import" at bounding box center [387, 338] width 175 height 12
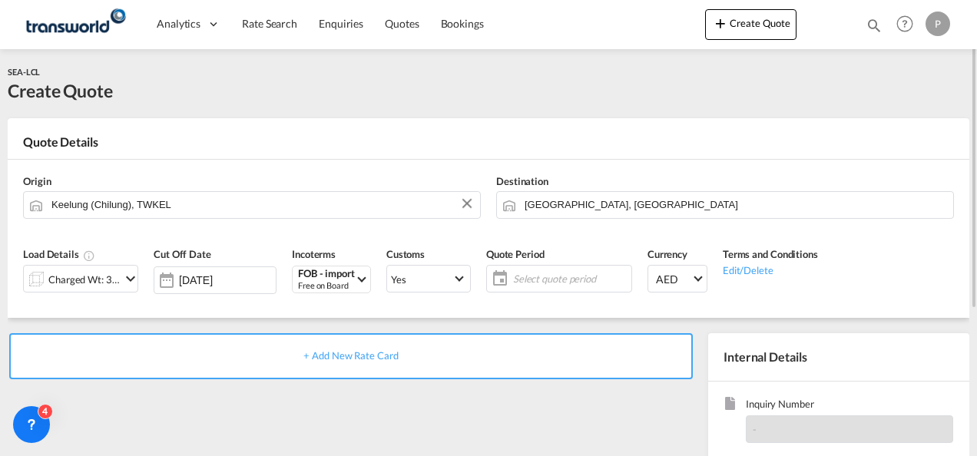
click at [533, 279] on span "Select quote period" at bounding box center [570, 279] width 114 height 14
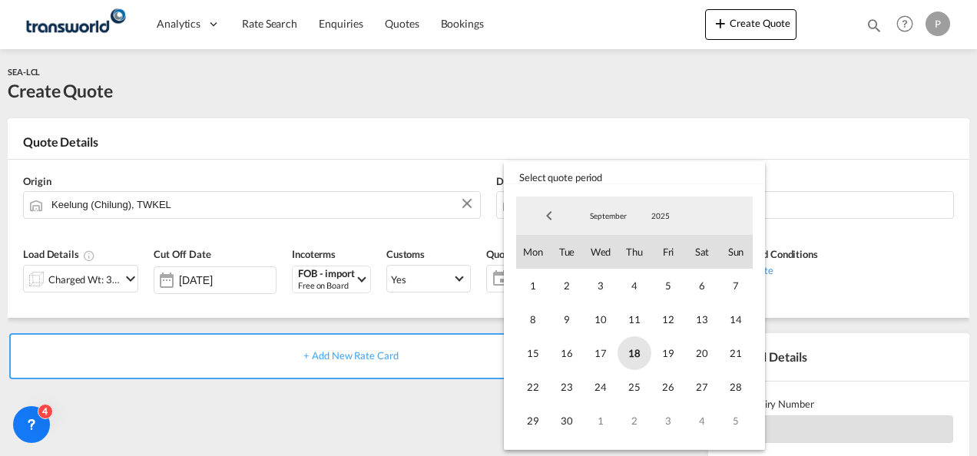
click at [636, 349] on span "18" at bounding box center [634, 353] width 34 height 34
click at [570, 418] on span "30" at bounding box center [567, 421] width 34 height 34
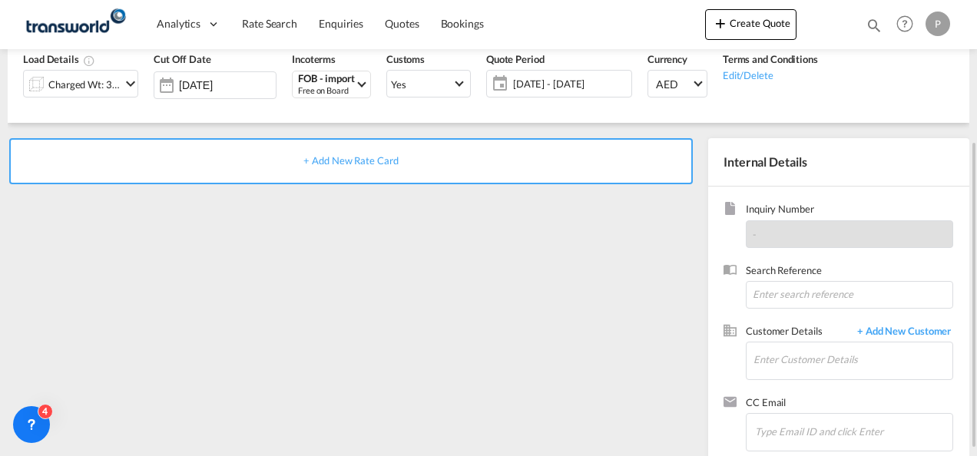
scroll to position [200, 0]
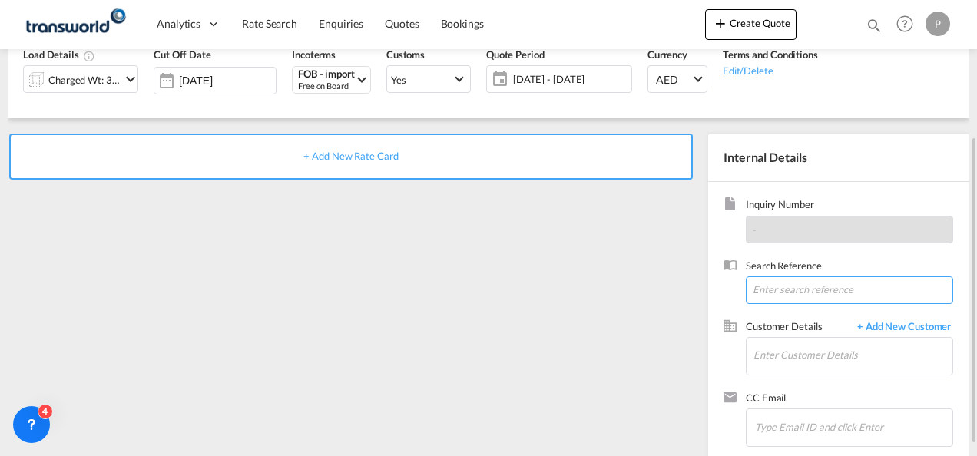
click at [782, 285] on input at bounding box center [848, 290] width 207 height 28
type input "TWG866"
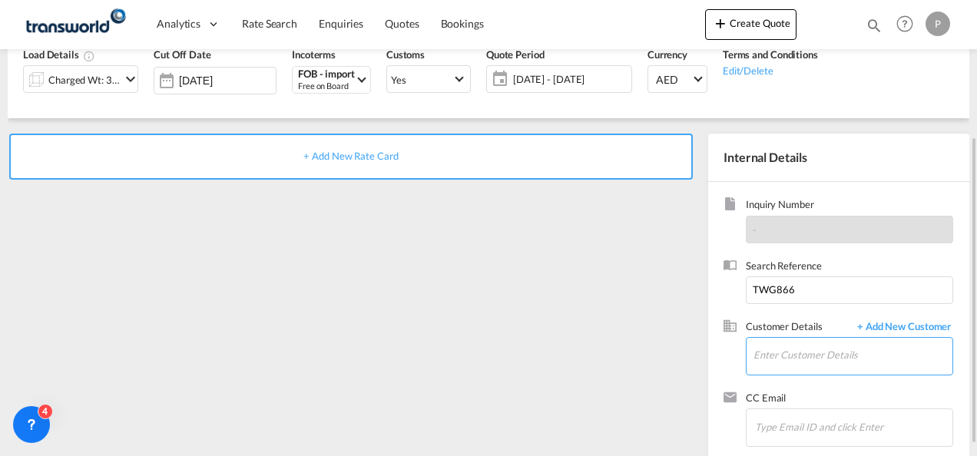
click at [770, 362] on input "Enter Customer Details" at bounding box center [852, 355] width 199 height 35
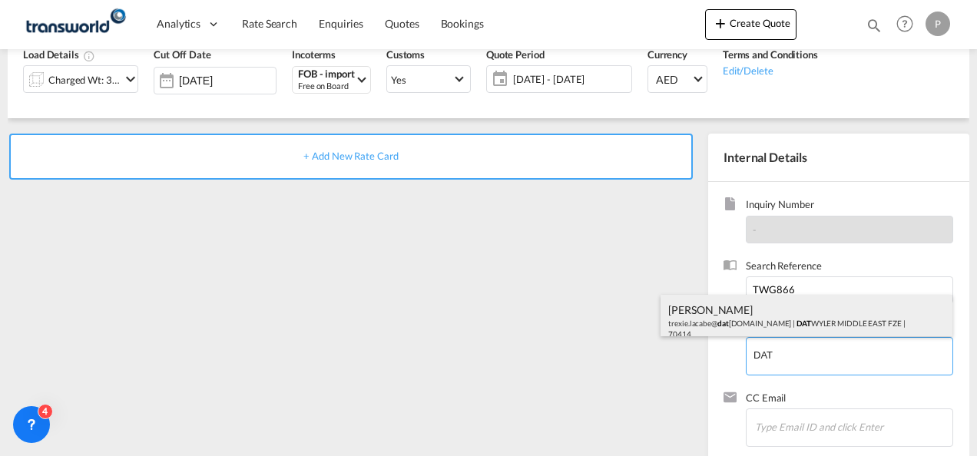
click at [772, 319] on div "[PERSON_NAME] trexie.lacabe@ dat [DOMAIN_NAME] | DAT WYLER MIDDLE EAST FZE | 70…" at bounding box center [806, 321] width 292 height 52
type input "[PERSON_NAME] MIDDLE EAST FZE , [PERSON_NAME], [EMAIL_ADDRESS][PERSON_NAME][DOM…"
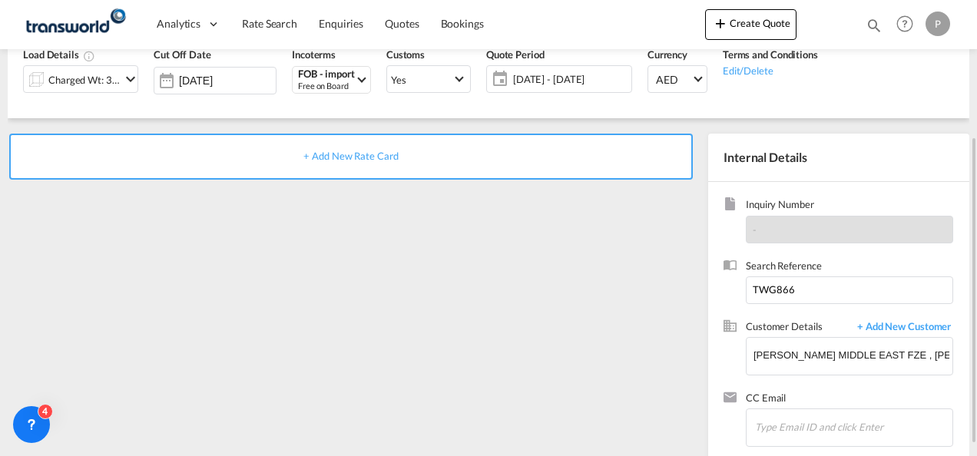
click at [351, 150] on span "+ Add New Rate Card" at bounding box center [350, 156] width 94 height 12
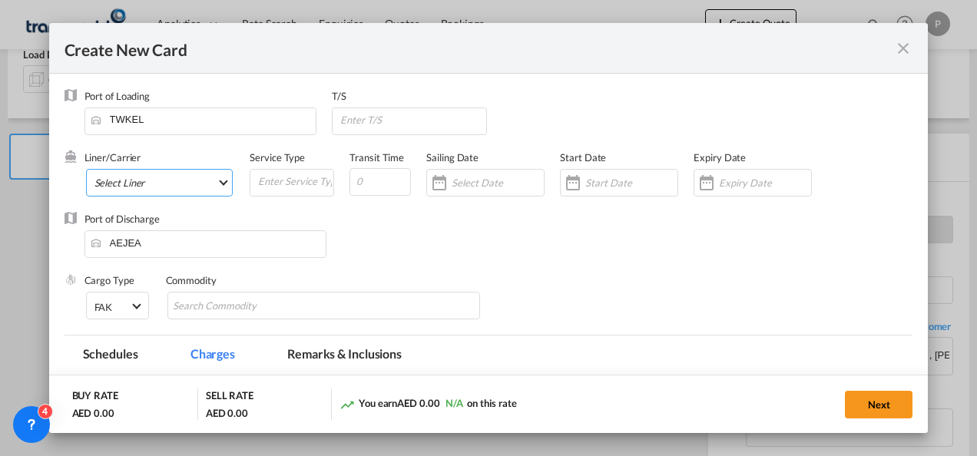
click at [184, 177] on md-select "Select Liner 2HM LOGISTICS D.O.O 2HM LOGISTICS D.O.O. / TDWC-CAPODISTRI 2HM LOG…" at bounding box center [159, 183] width 147 height 28
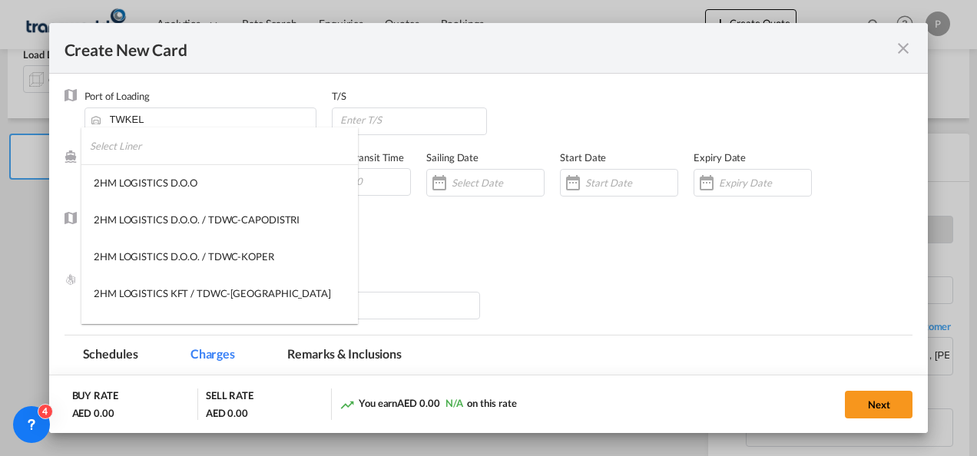
click at [164, 144] on input "search" at bounding box center [224, 145] width 268 height 37
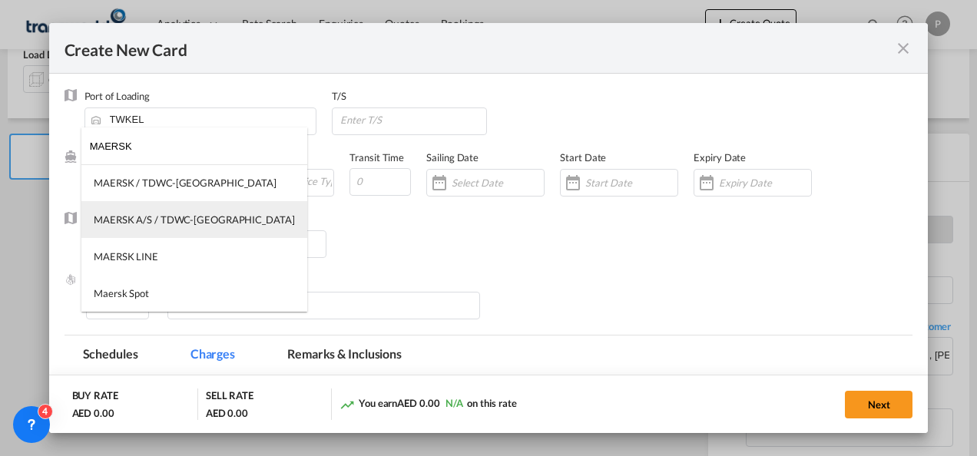
type input "MAERSK"
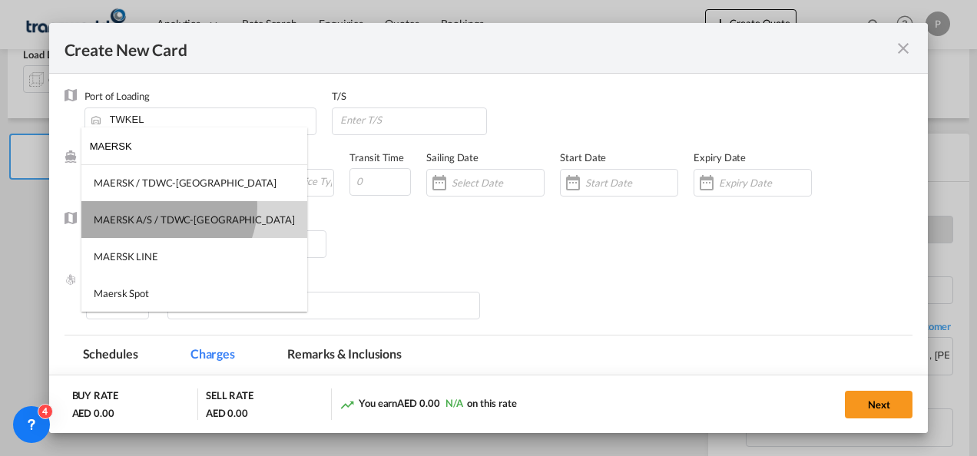
click at [166, 207] on md-option "MAERSK A/S / TDWC-[GEOGRAPHIC_DATA]" at bounding box center [194, 219] width 226 height 37
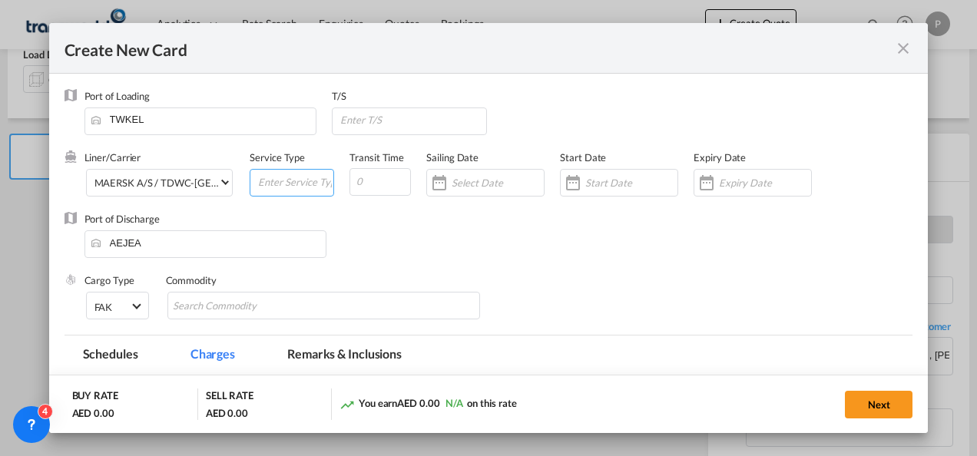
click at [289, 181] on input "Create New Card ..." at bounding box center [294, 181] width 77 height 23
type input "FOB IMPORT"
click at [722, 175] on div "Create New Card ..." at bounding box center [752, 183] width 118 height 28
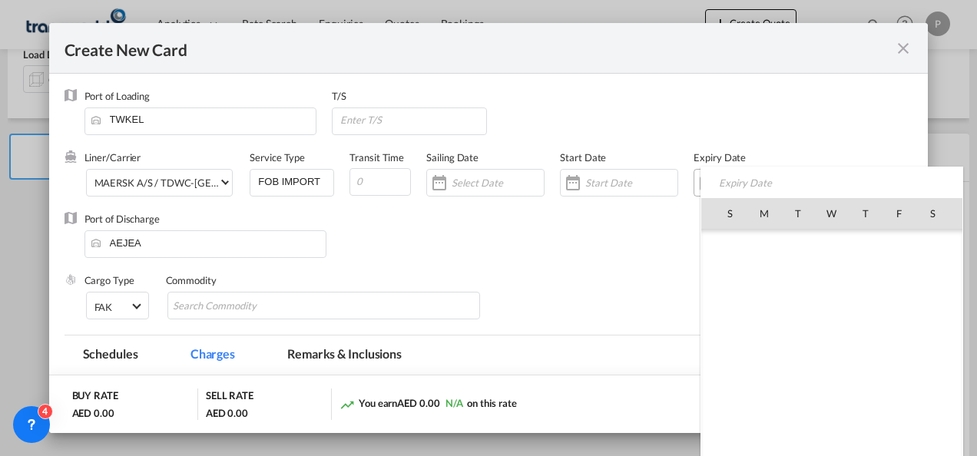
scroll to position [355632, 0]
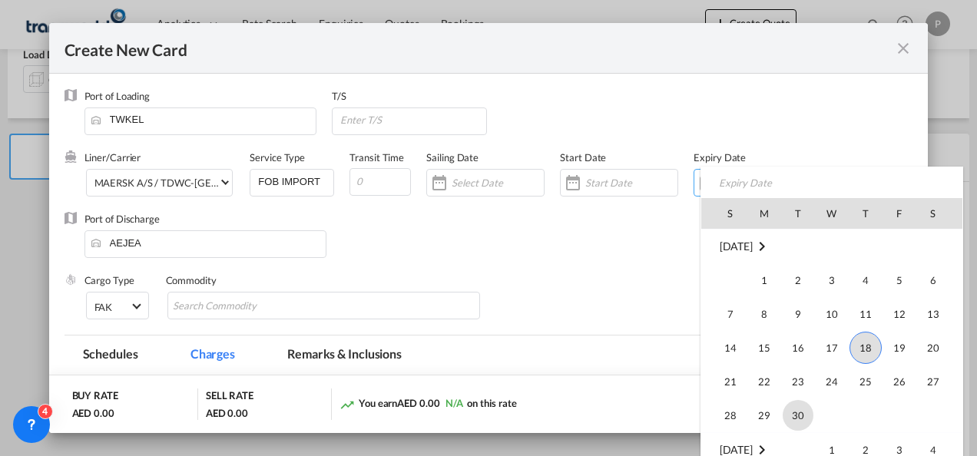
click at [794, 407] on span "30" at bounding box center [797, 415] width 31 height 31
type input "[DATE]"
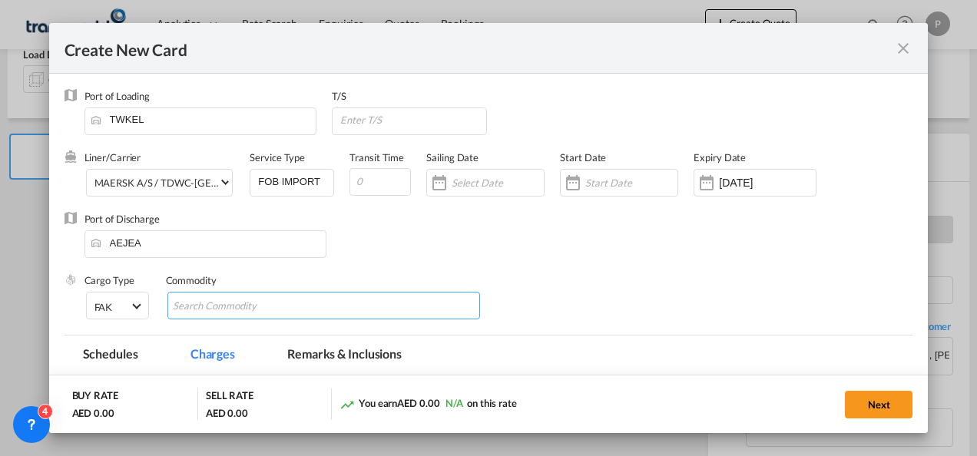
click at [375, 302] on md-chips-wrap "Chips container with autocompletion. Enter the text area, type text to search, …" at bounding box center [323, 306] width 313 height 28
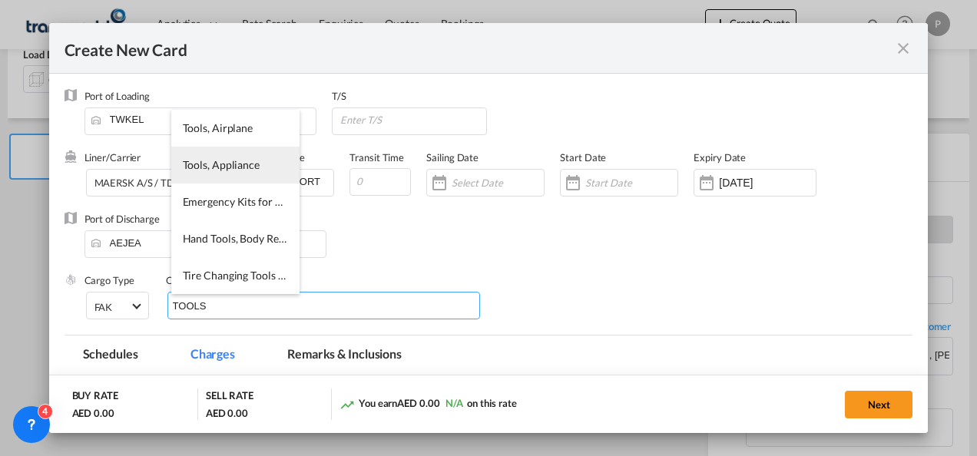
type input "TOOLS"
click at [196, 167] on span "Tools, Appliance" at bounding box center [221, 164] width 77 height 13
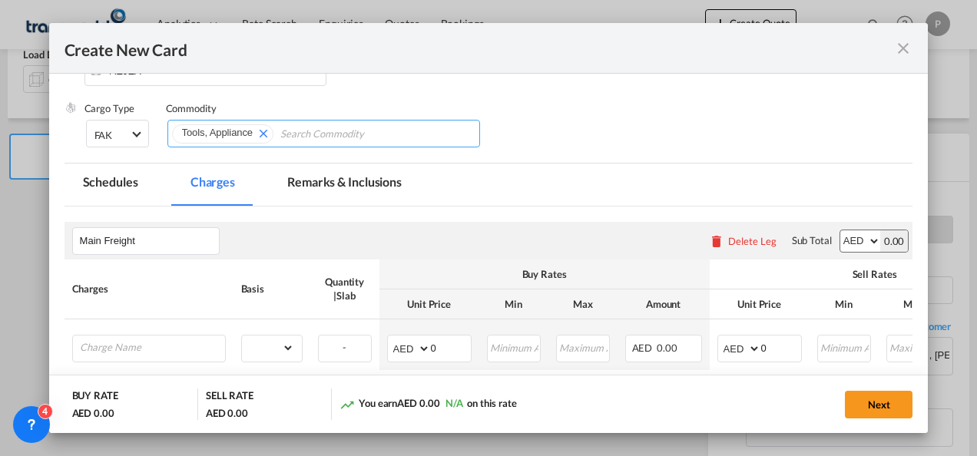
scroll to position [259, 0]
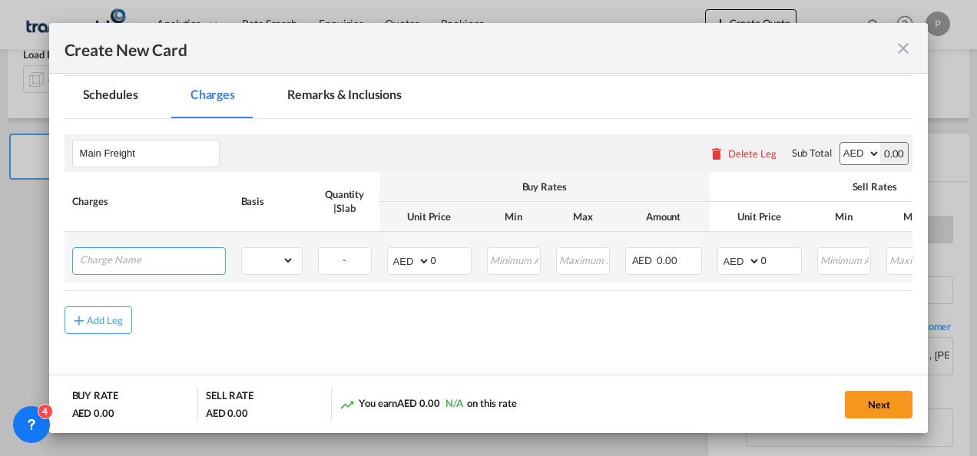
click at [127, 250] on input "Charge Name" at bounding box center [152, 259] width 145 height 23
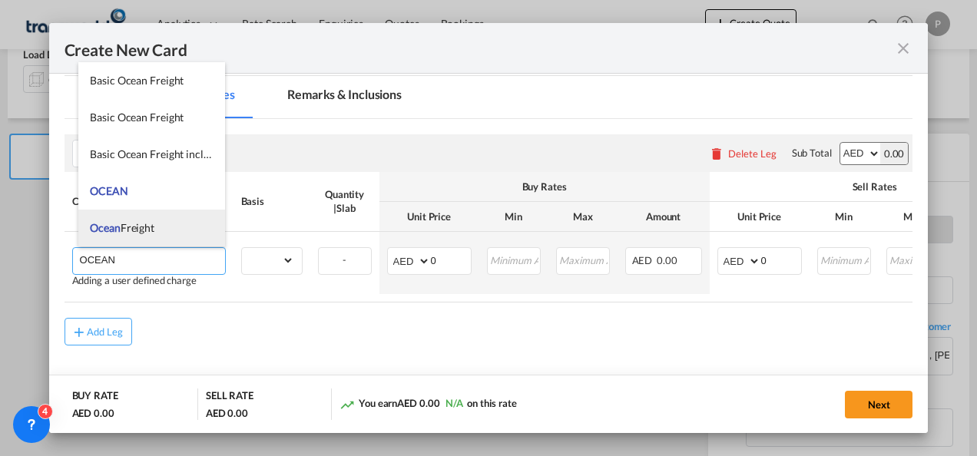
click at [127, 240] on li "Ocean Freight" at bounding box center [151, 228] width 147 height 37
type input "Ocean Freight"
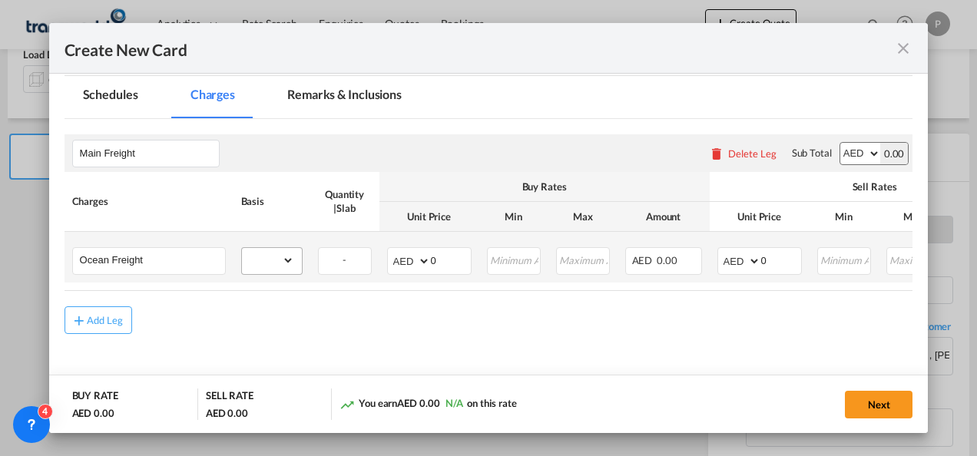
click at [270, 272] on div "gross_weight volumetric_weight per_shipment per_bl per_km per_hawb per_kg flat …" at bounding box center [271, 261] width 61 height 28
click at [278, 266] on select "gross_weight volumetric_weight per_shipment per_bl per_km per_hawb per_kg flat …" at bounding box center [268, 260] width 52 height 25
select select "per_shipment"
click at [242, 248] on select "gross_weight volumetric_weight per_shipment per_bl per_km per_hawb per_kg flat …" at bounding box center [268, 260] width 52 height 25
click at [785, 253] on input "0" at bounding box center [781, 259] width 40 height 23
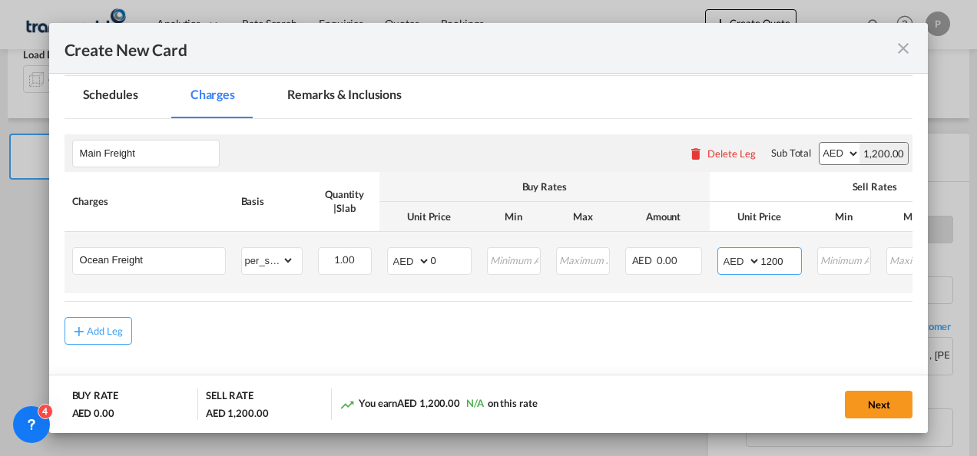
type input "1200"
click at [448, 257] on input "0" at bounding box center [451, 259] width 40 height 23
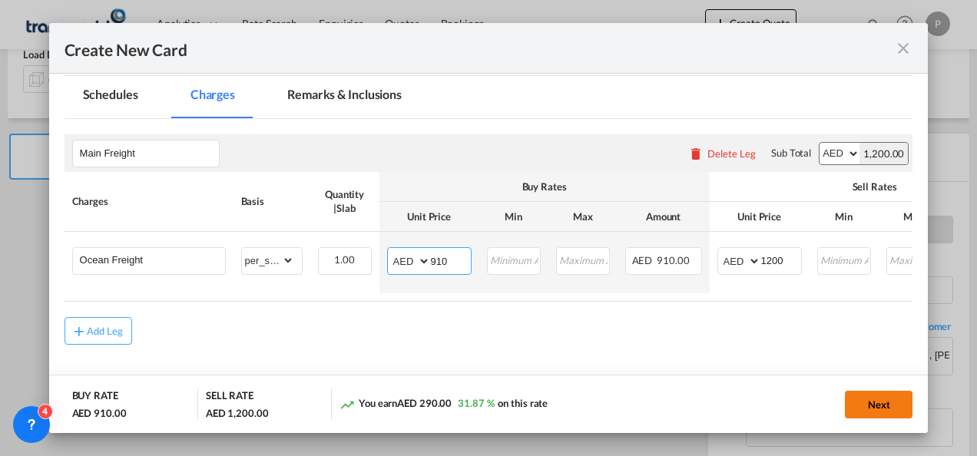
type input "910"
click at [889, 413] on button "Next" at bounding box center [879, 405] width 68 height 28
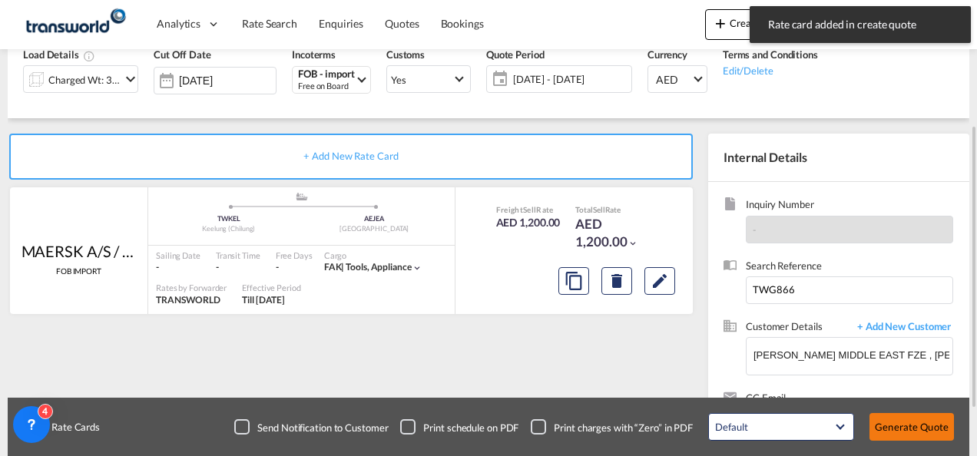
click at [895, 427] on button "Generate Quote" at bounding box center [911, 427] width 84 height 28
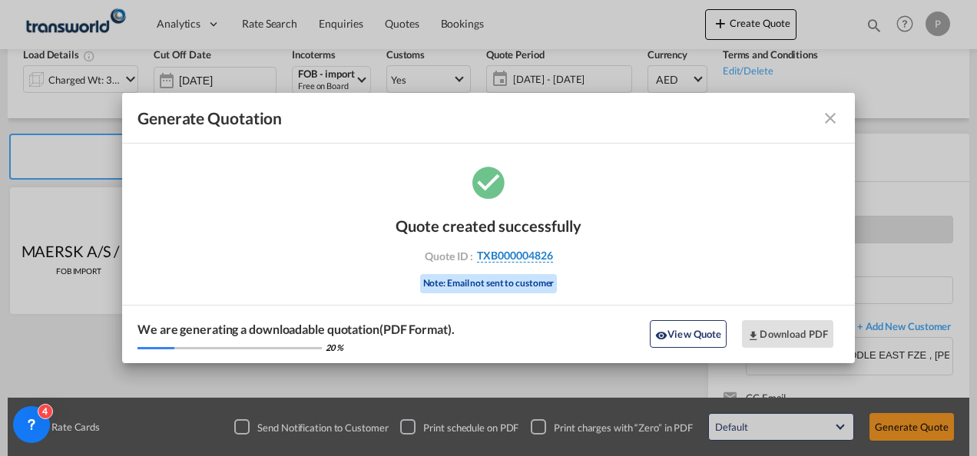
click at [527, 252] on span "TXB000004826" at bounding box center [515, 256] width 76 height 14
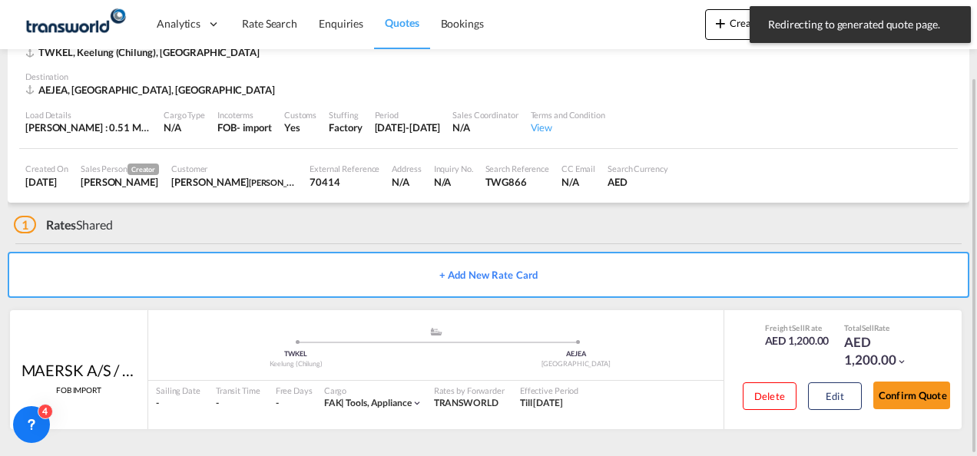
scroll to position [94, 0]
click at [926, 402] on button "Confirm Quote" at bounding box center [911, 396] width 77 height 28
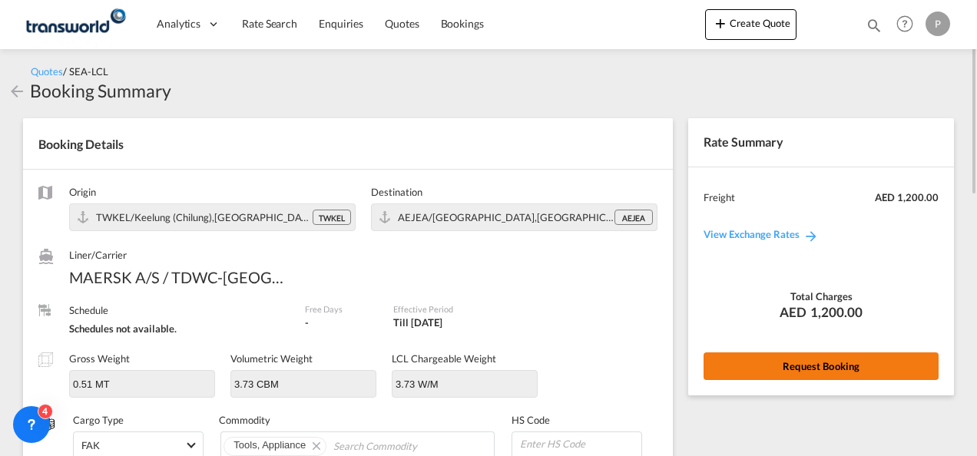
click at [780, 365] on button "Request Booking" at bounding box center [820, 366] width 235 height 28
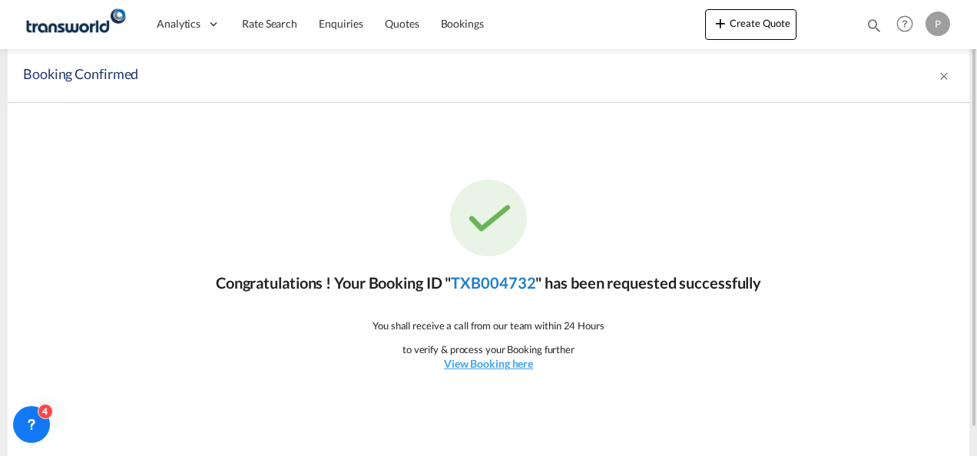
click at [515, 284] on link "TXB004732" at bounding box center [493, 282] width 84 height 18
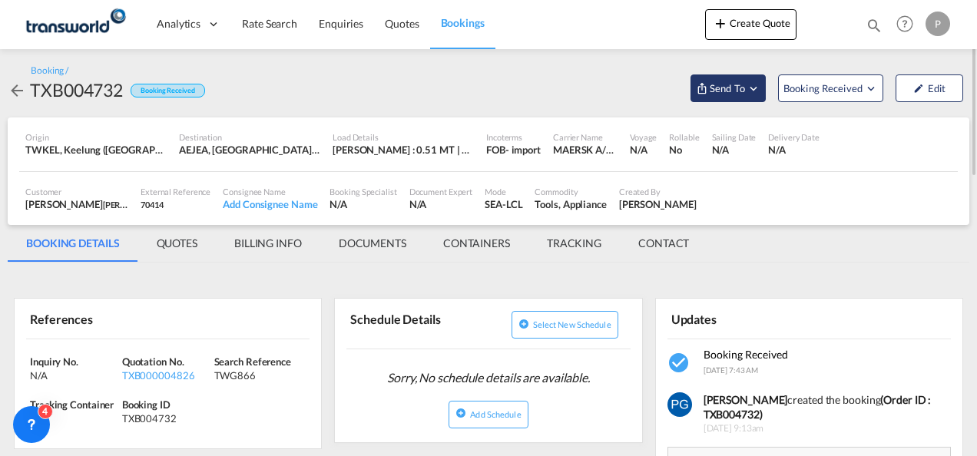
click at [735, 89] on span "Send To" at bounding box center [727, 88] width 38 height 15
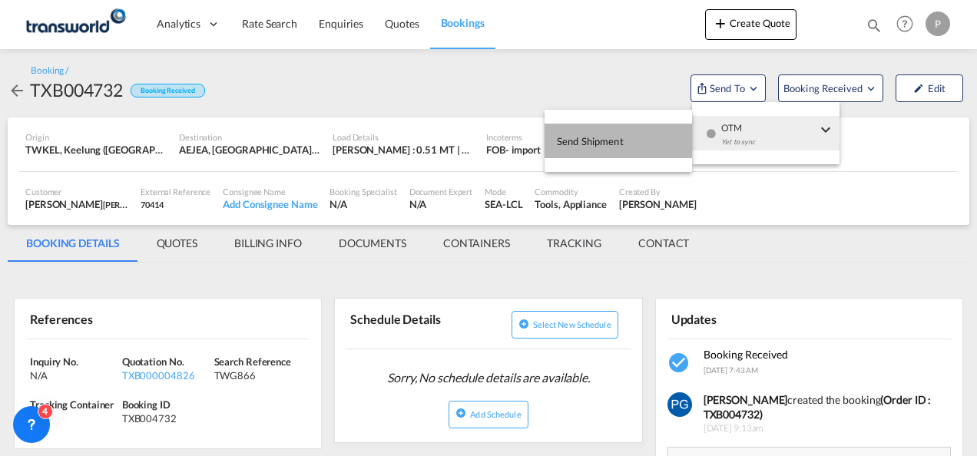
click at [636, 141] on button "Send Shipment" at bounding box center [617, 141] width 147 height 35
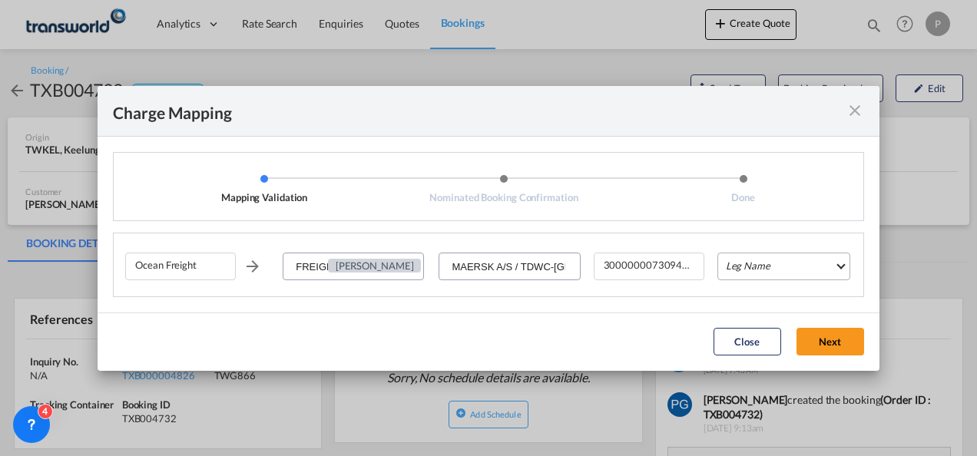
click at [769, 265] on md-select "Leg Name HANDLING ORIGIN VESSEL HANDLING DESTINATION OTHERS TL PICK UP CUSTOMS …" at bounding box center [783, 267] width 133 height 28
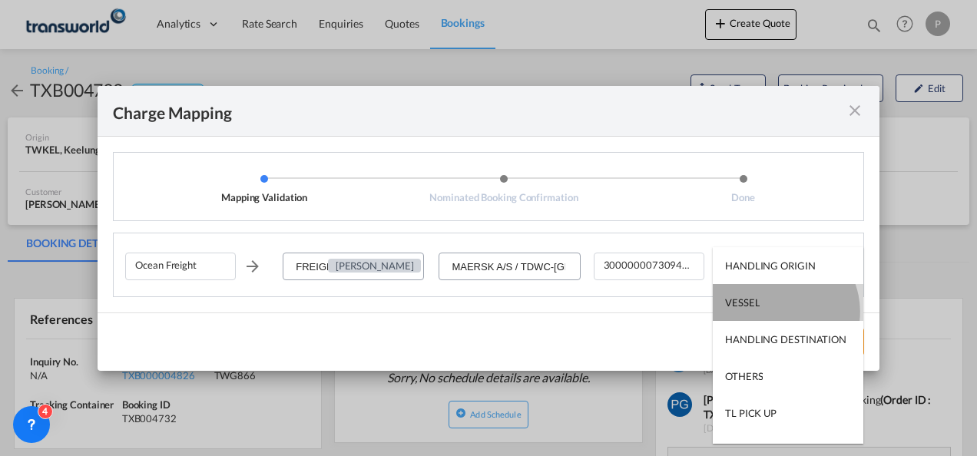
click at [777, 312] on md-option "VESSEL" at bounding box center [787, 302] width 150 height 37
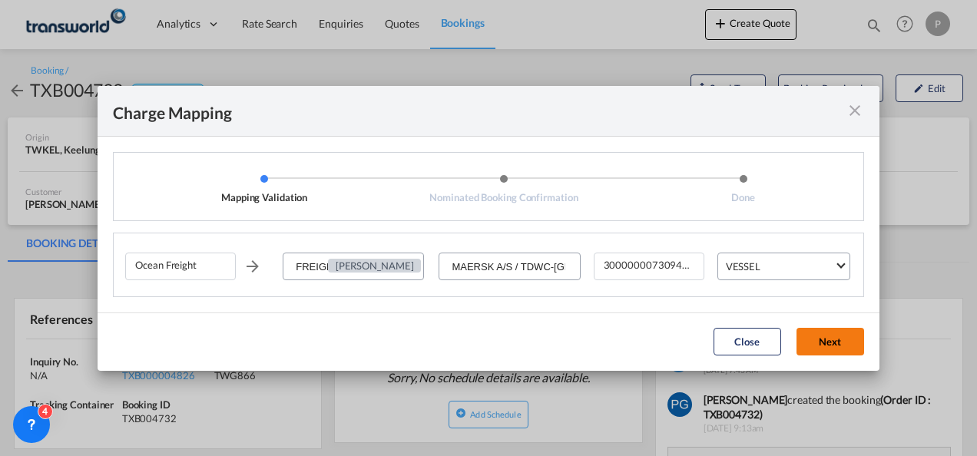
click at [820, 338] on button "Next" at bounding box center [830, 342] width 68 height 28
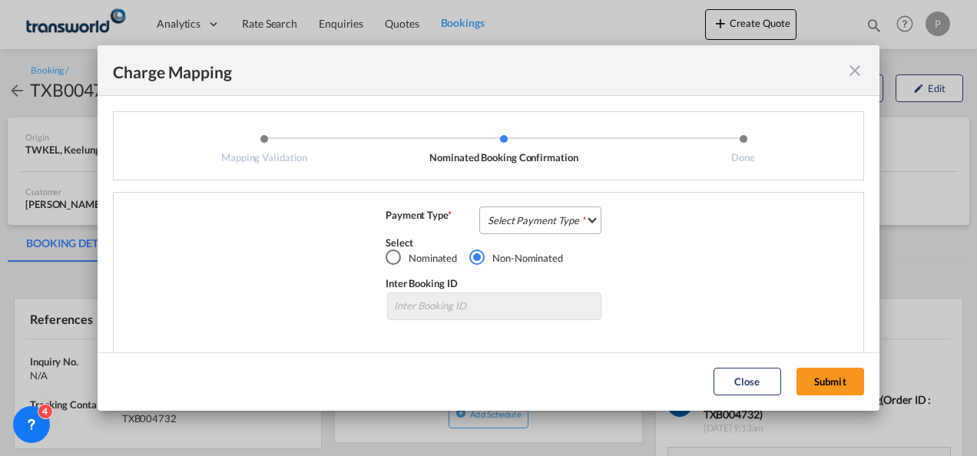
click at [513, 210] on md-select "Select Payment Type COLLECT PREPAID" at bounding box center [540, 221] width 122 height 28
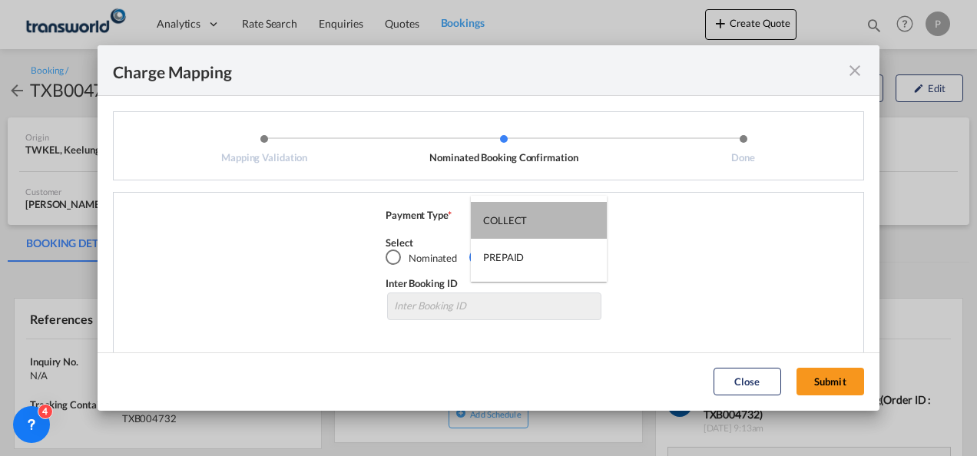
click at [513, 210] on md-option "COLLECT" at bounding box center [539, 220] width 136 height 37
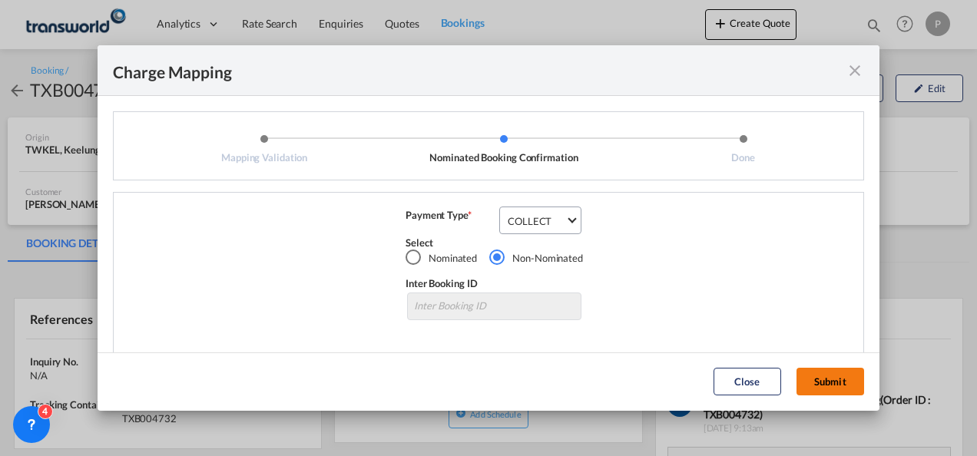
click at [830, 379] on button "Submit" at bounding box center [830, 382] width 68 height 28
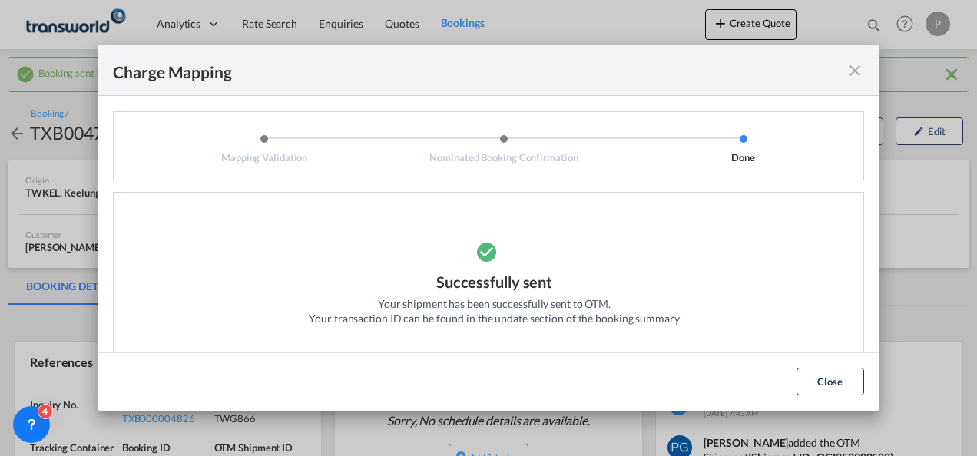
click at [854, 68] on md-icon "icon-close fg-AAA8AD cursor" at bounding box center [854, 70] width 18 height 18
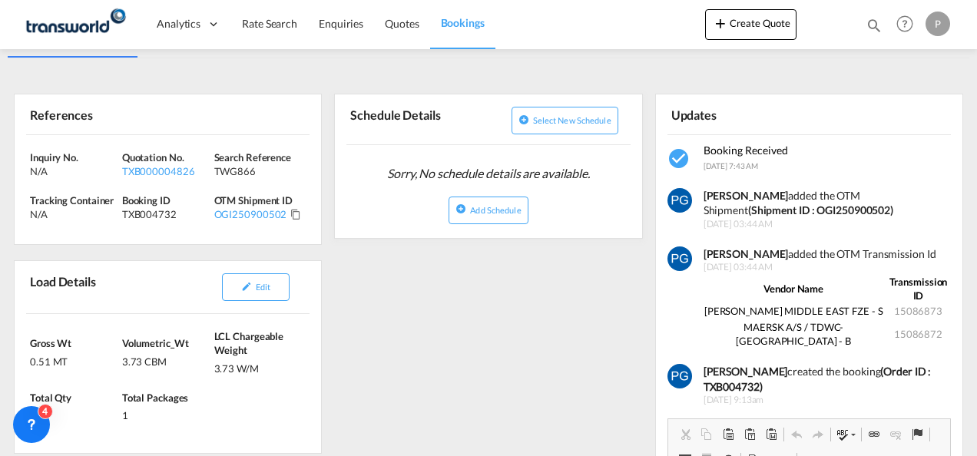
scroll to position [249, 0]
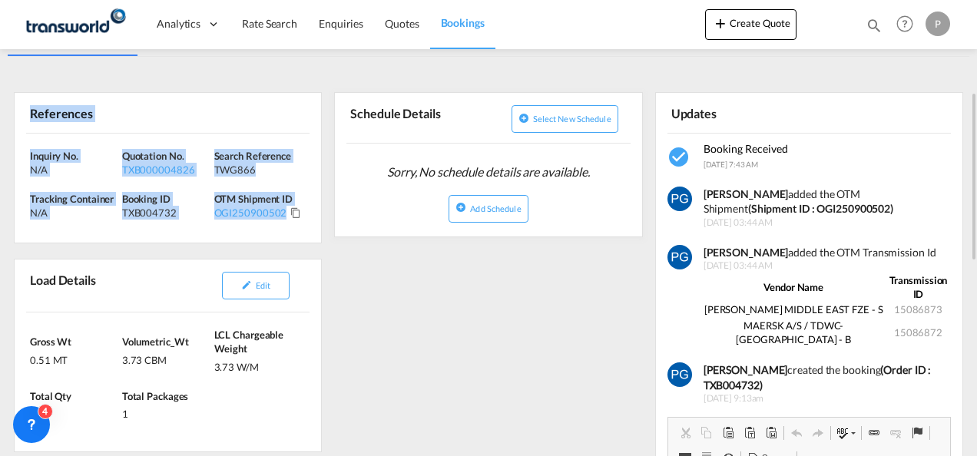
drag, startPoint x: 28, startPoint y: 99, endPoint x: 292, endPoint y: 218, distance: 289.7
click at [292, 218] on div "References Inquiry No. N/A Quotation No. TXB000004826 Search Reference TWG866 T…" at bounding box center [168, 167] width 308 height 151
copy div "References Inquiry No. N/A Quotation No. TXB000004826 Search Reference TWG866 T…"
